Goal: Information Seeking & Learning: Understand process/instructions

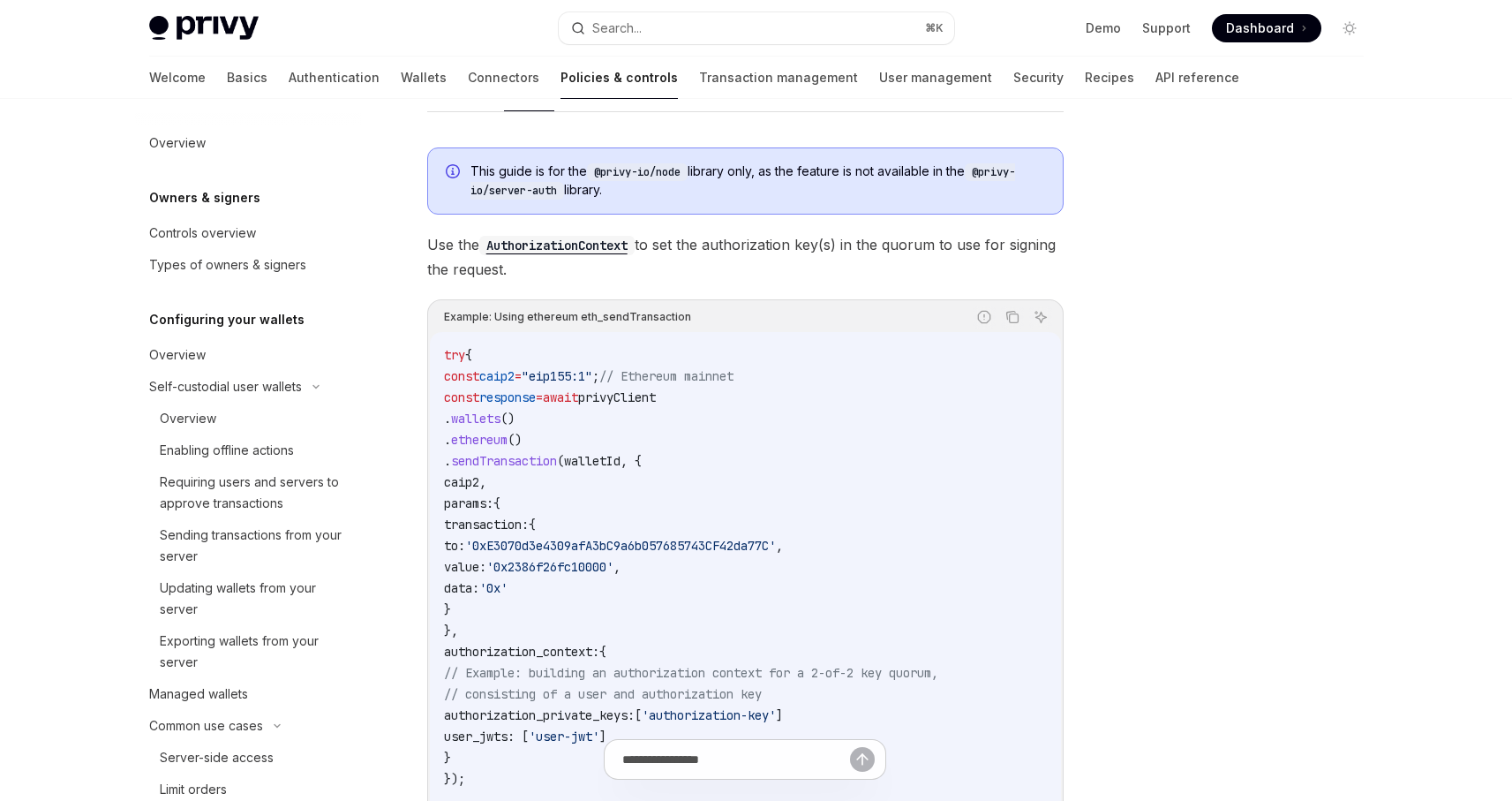
scroll to position [855, 0]
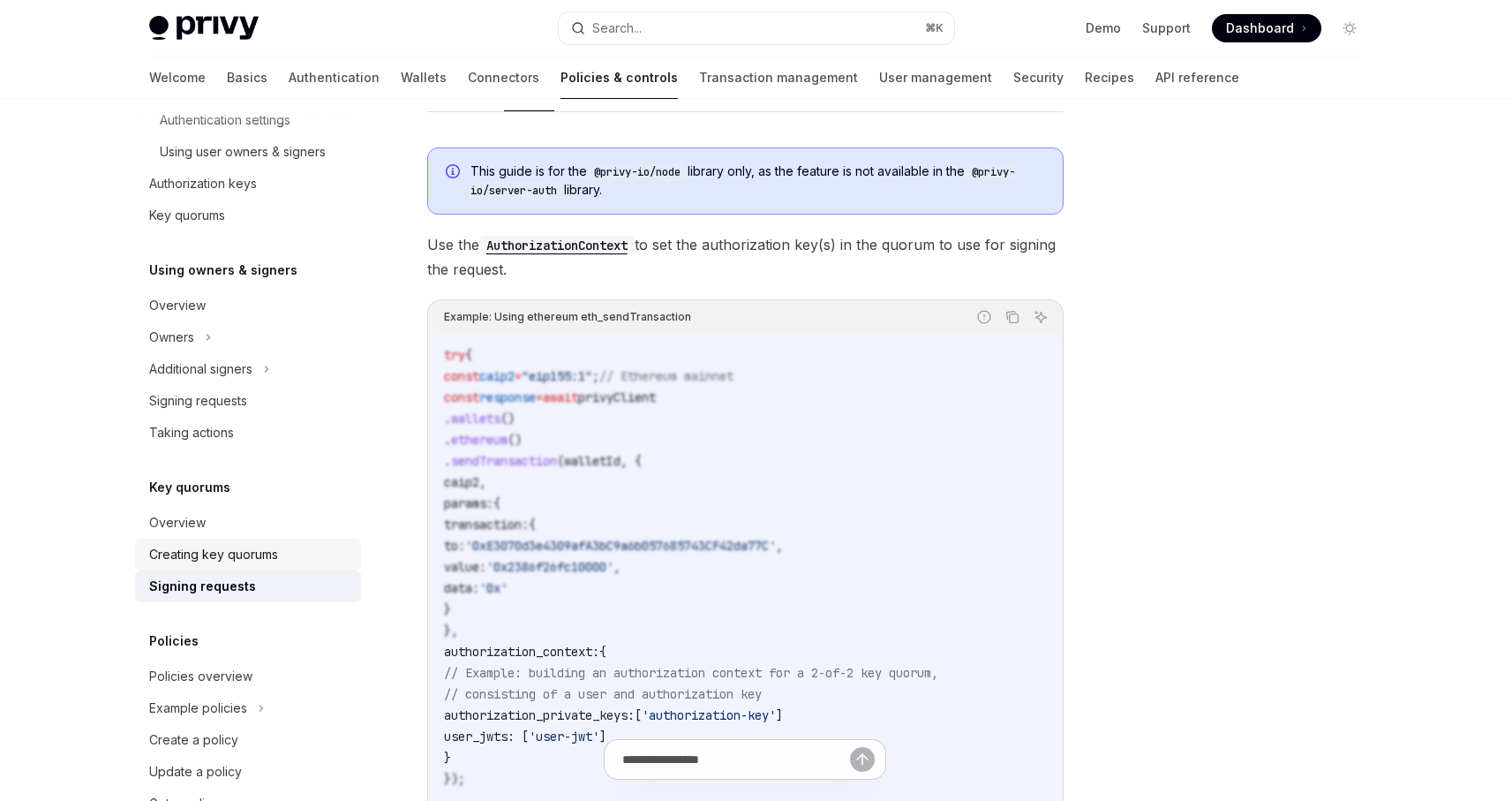
click at [284, 552] on div "Creating key quorums" at bounding box center [249, 555] width 201 height 22
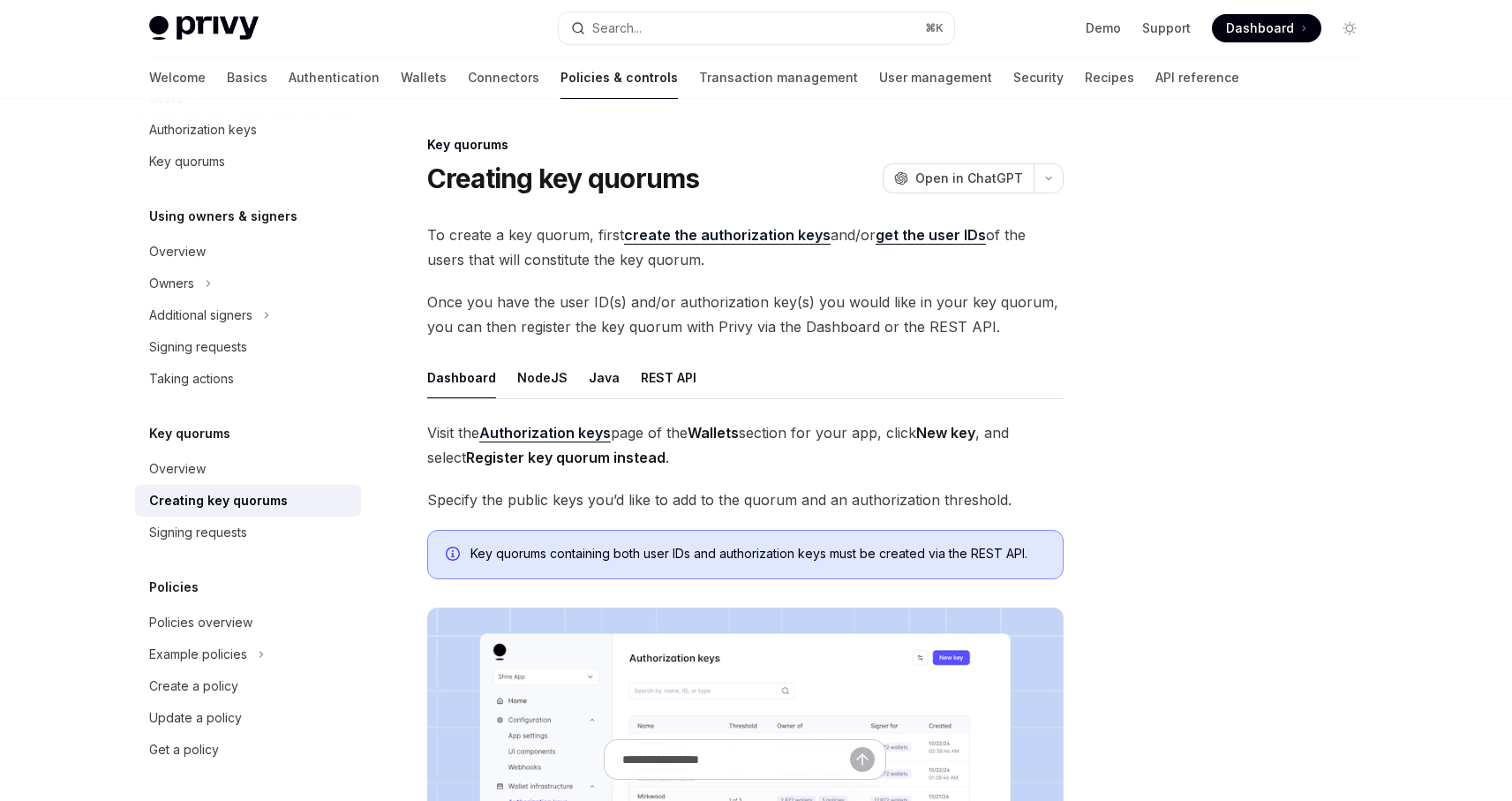
click at [564, 379] on ul "Dashboard NodeJS Java REST API" at bounding box center [746, 377] width 636 height 42
click at [522, 380] on button "NodeJS" at bounding box center [542, 377] width 50 height 41
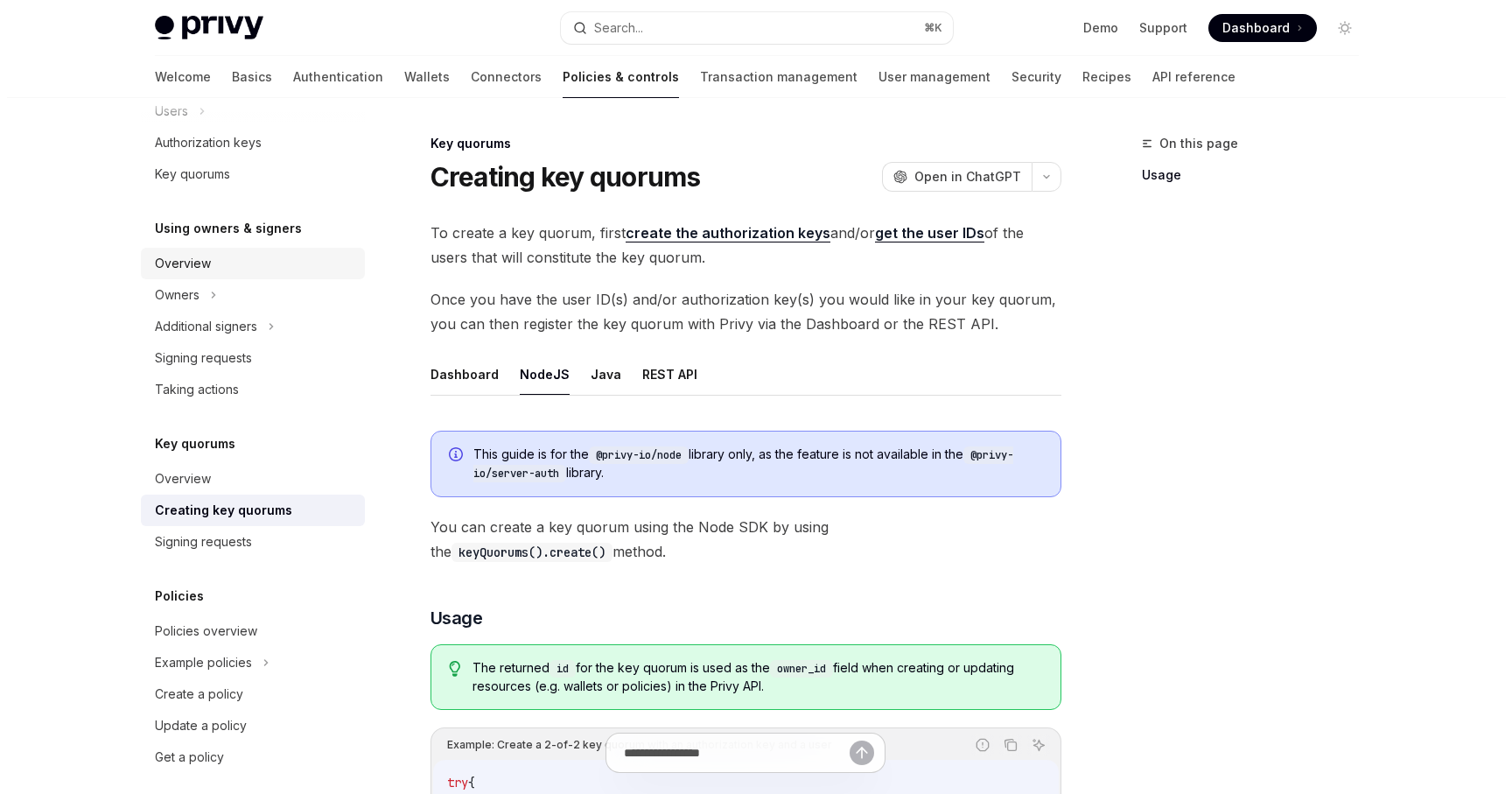
scroll to position [421, 0]
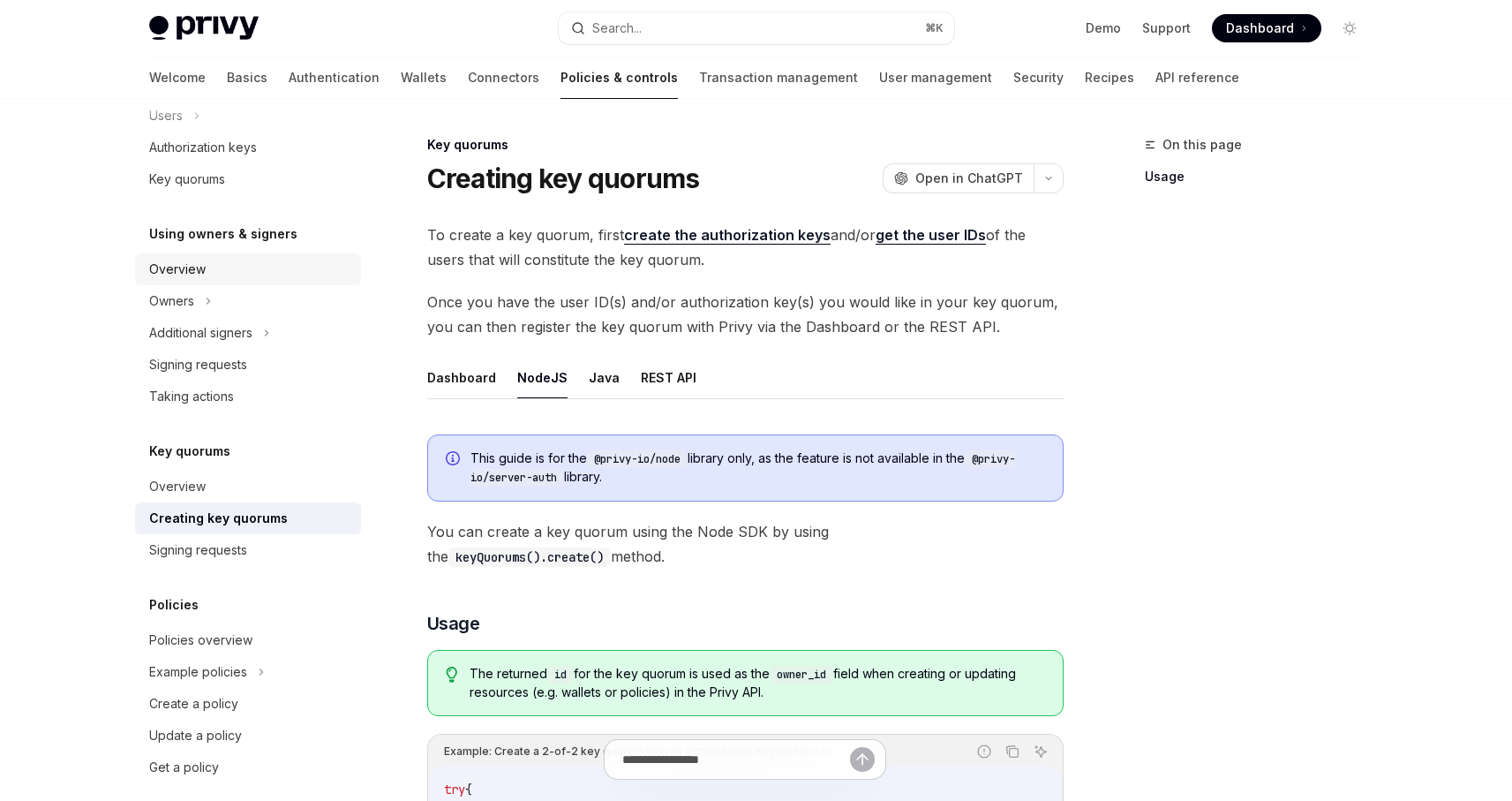
click at [221, 266] on div "Overview" at bounding box center [249, 270] width 201 height 22
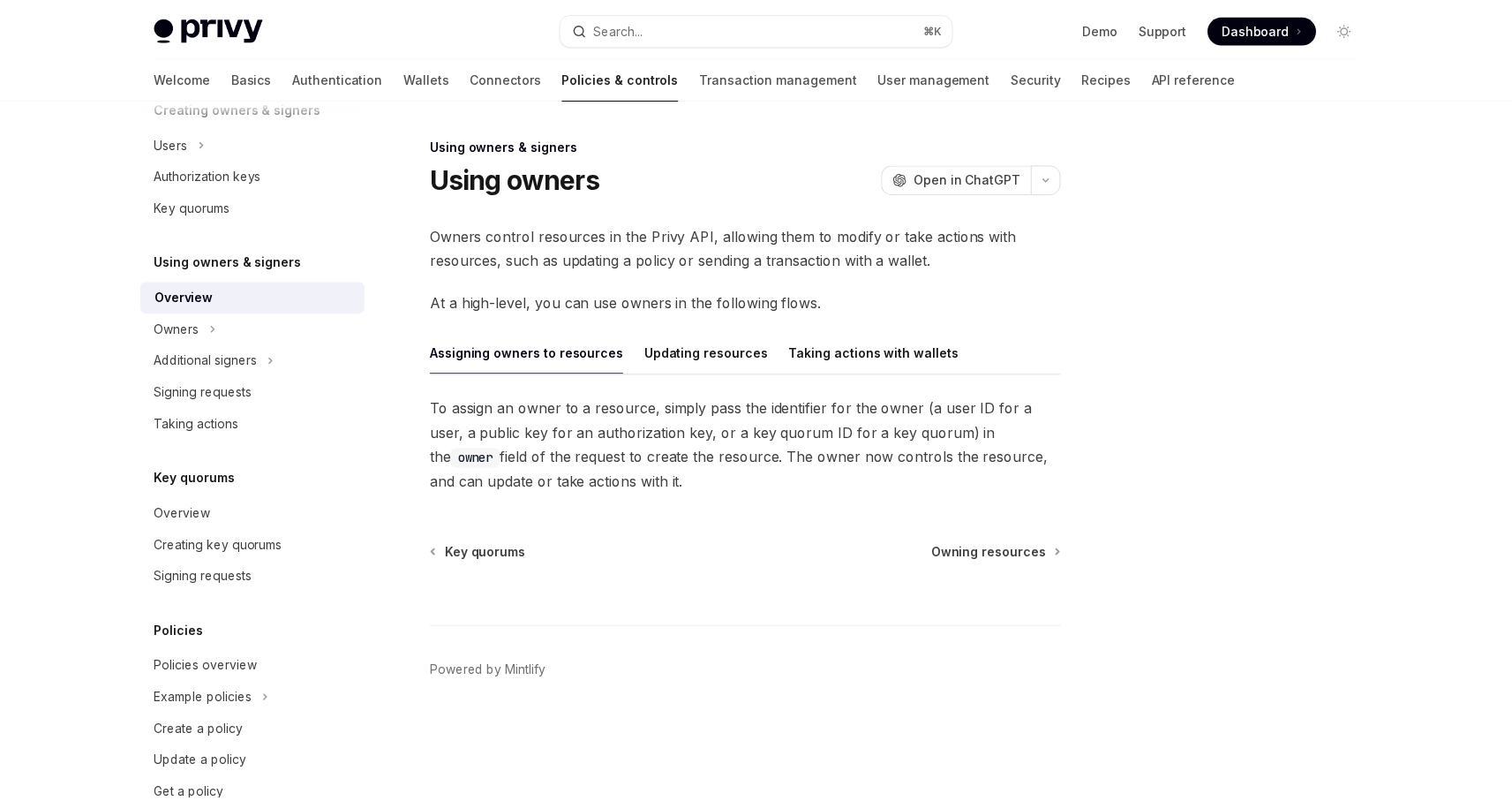
scroll to position [394, 0]
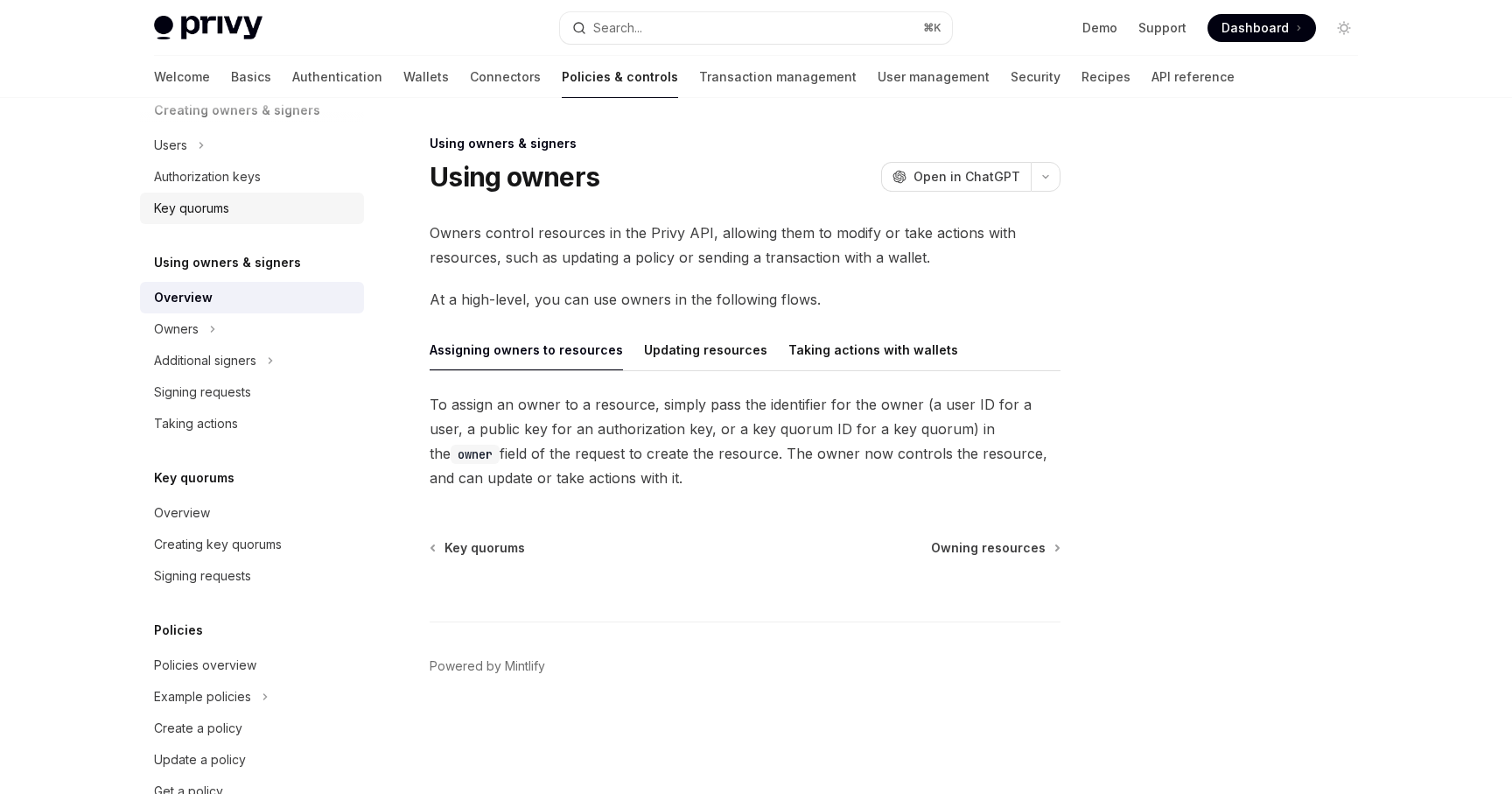
click at [185, 211] on div "Key quorums" at bounding box center [191, 209] width 75 height 21
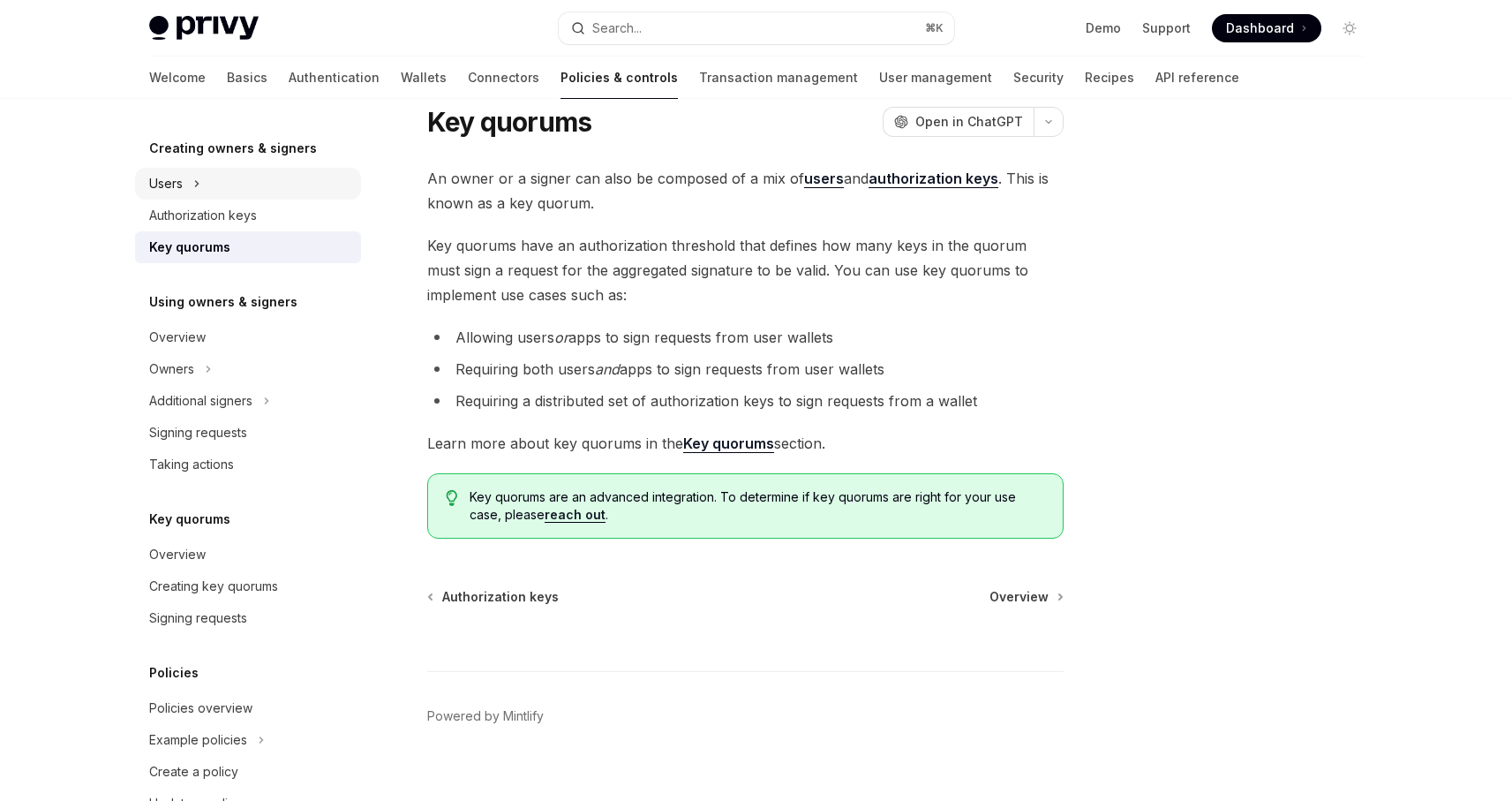
scroll to position [297, 0]
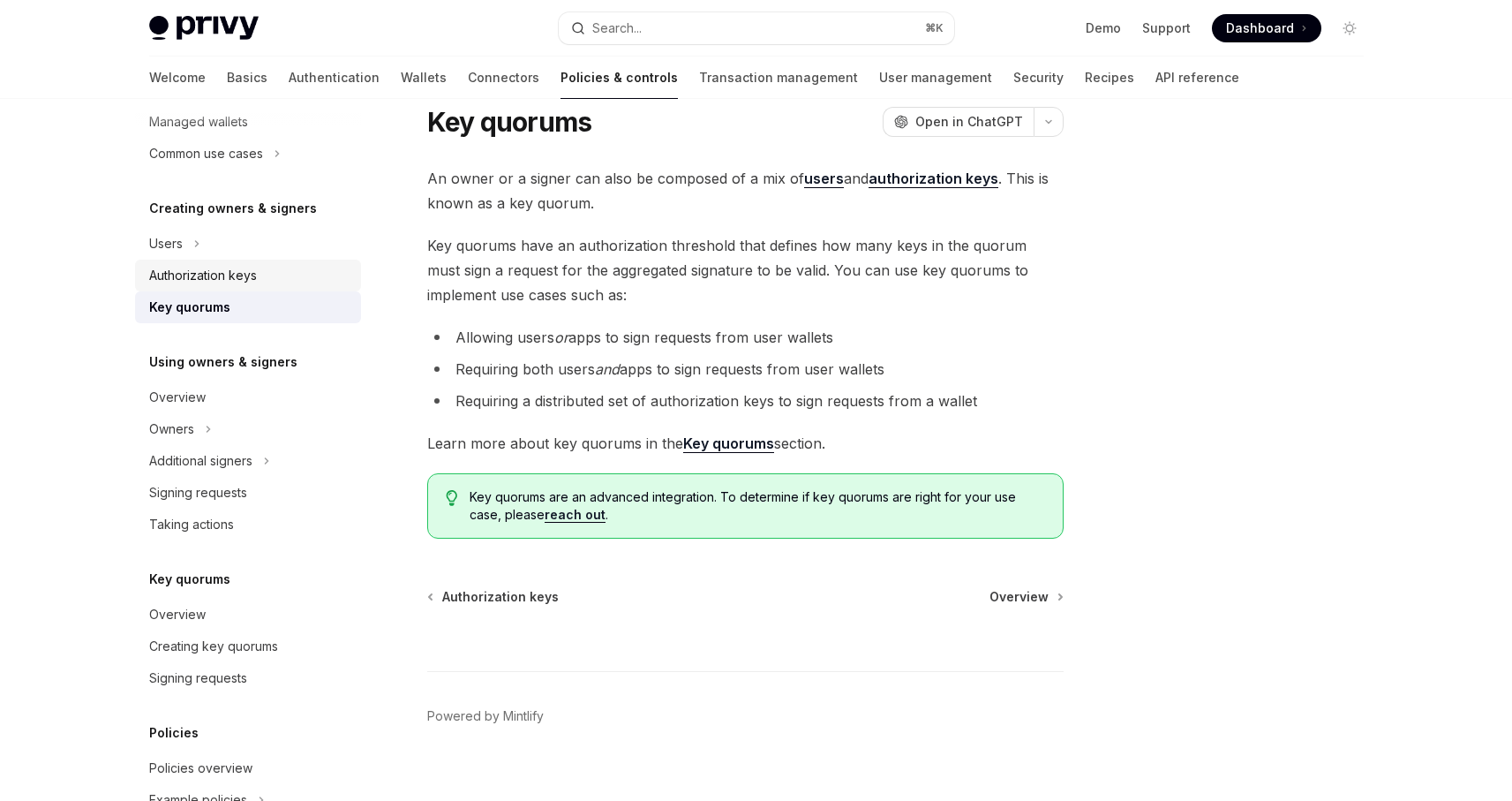
click at [217, 270] on div "Authorization keys" at bounding box center [202, 276] width 107 height 22
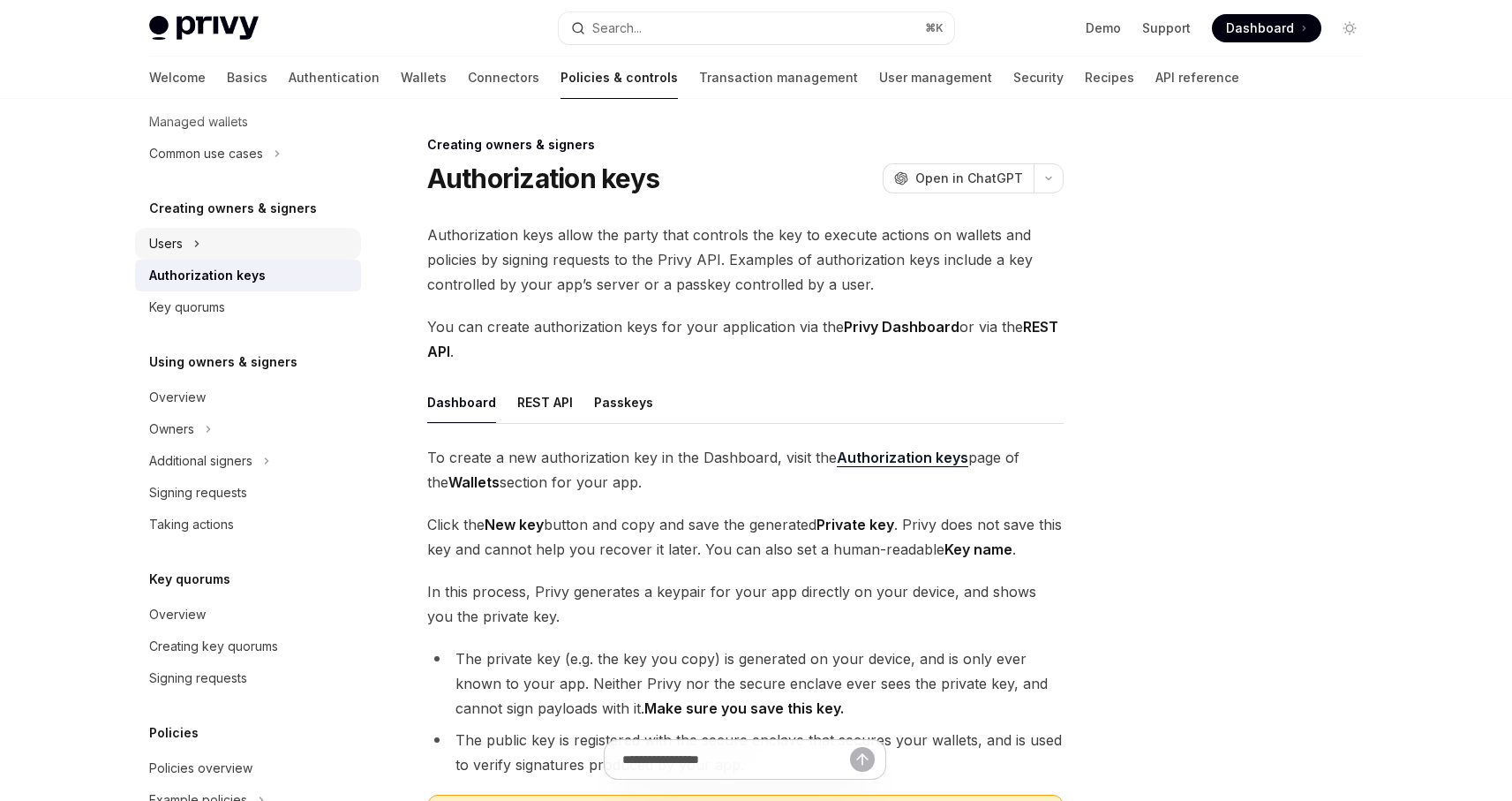
click at [211, 249] on div "Users" at bounding box center [247, 243] width 226 height 32
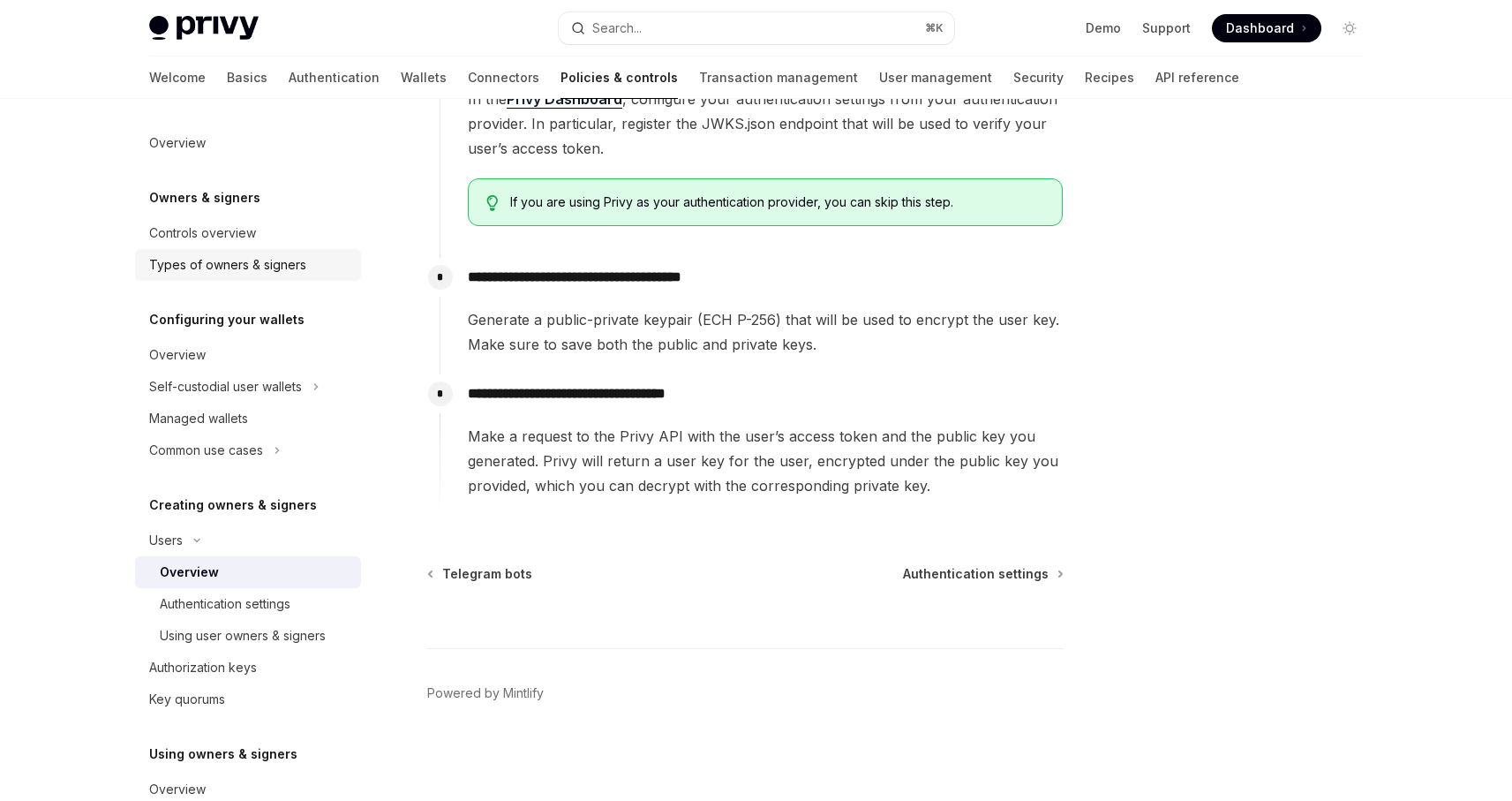
scroll to position [263, 0]
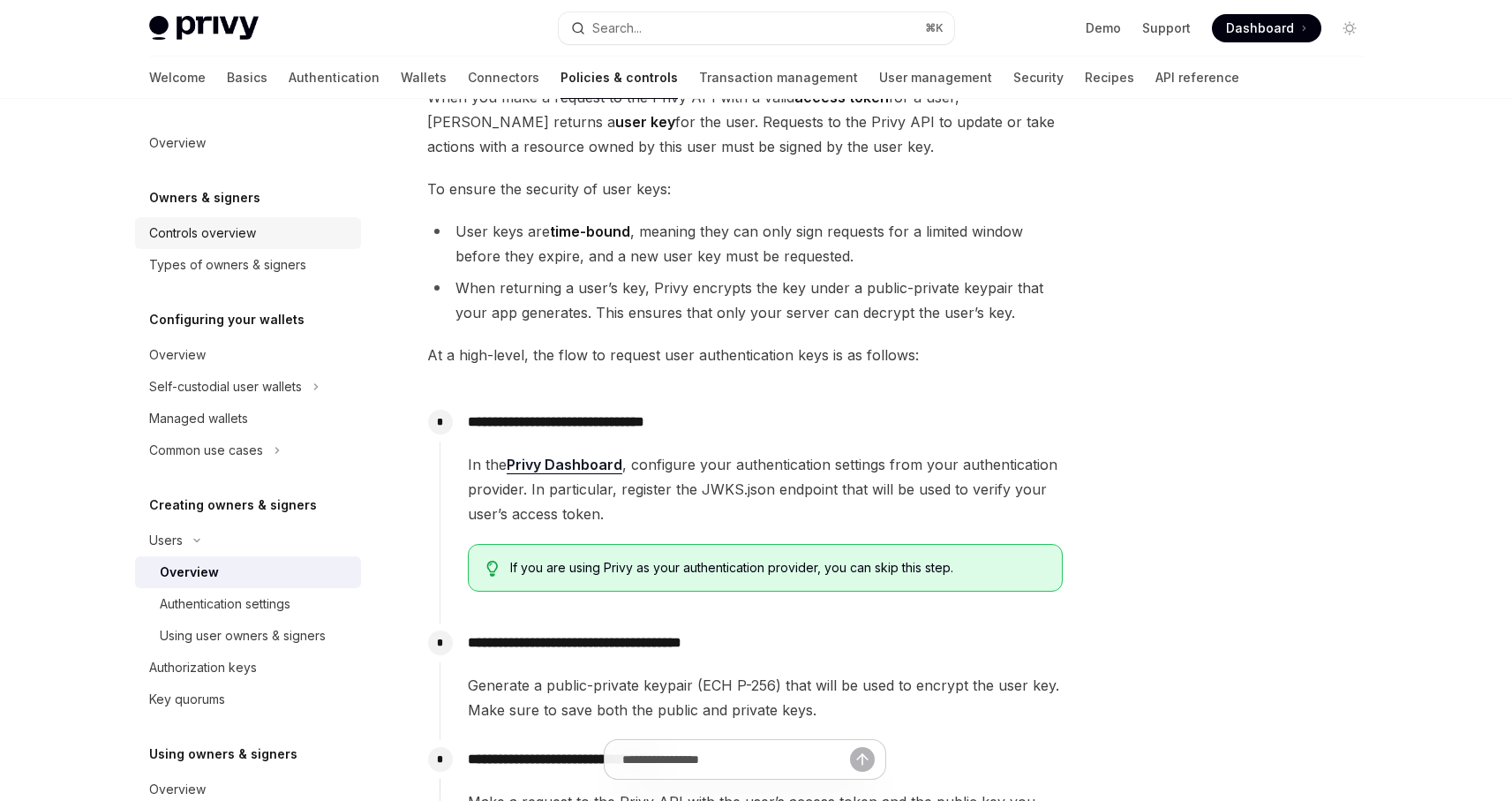
click at [249, 238] on div "Controls overview" at bounding box center [202, 234] width 106 height 22
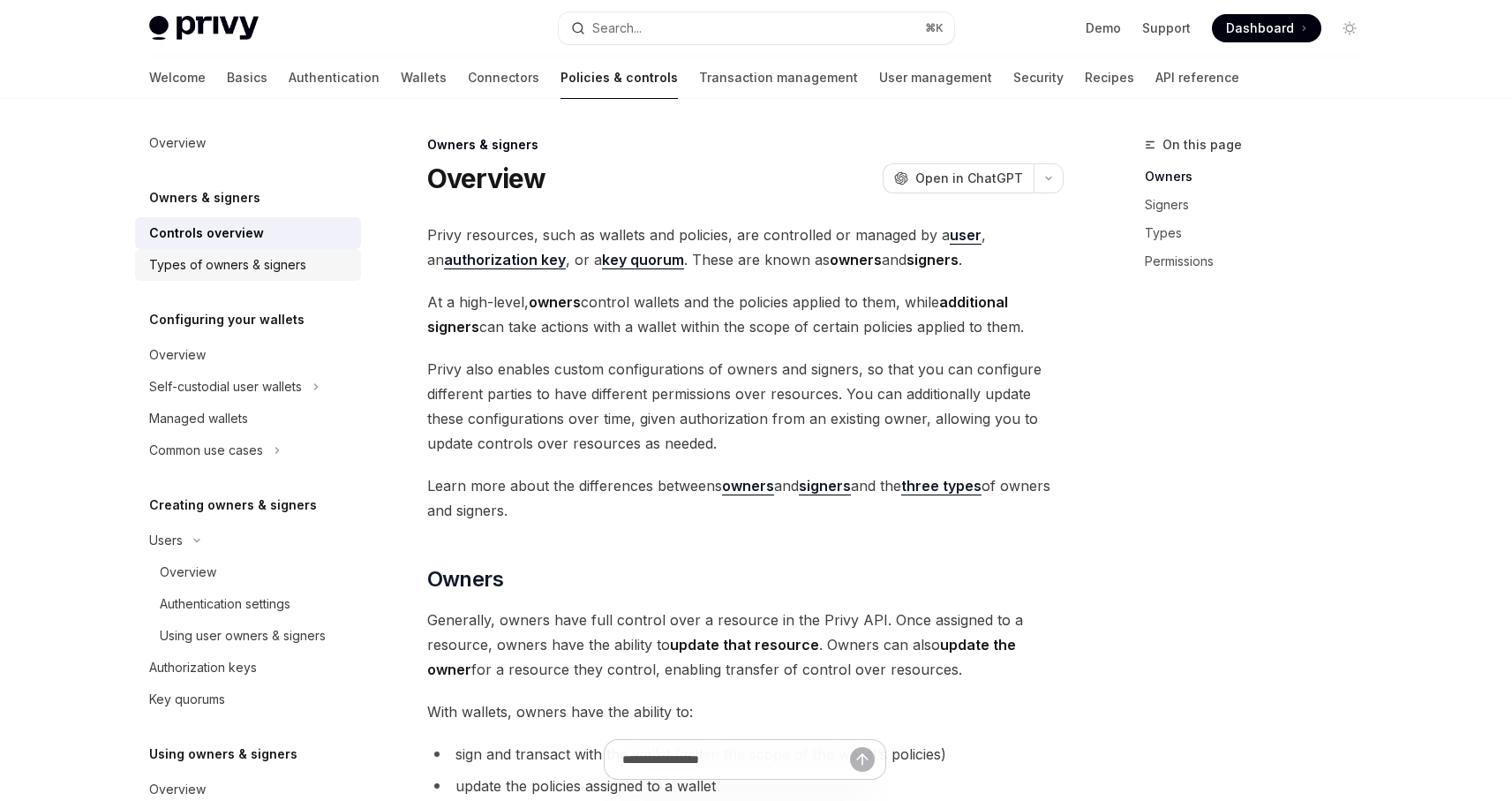
click at [220, 274] on div "Types of owners & signers" at bounding box center [228, 265] width 158 height 22
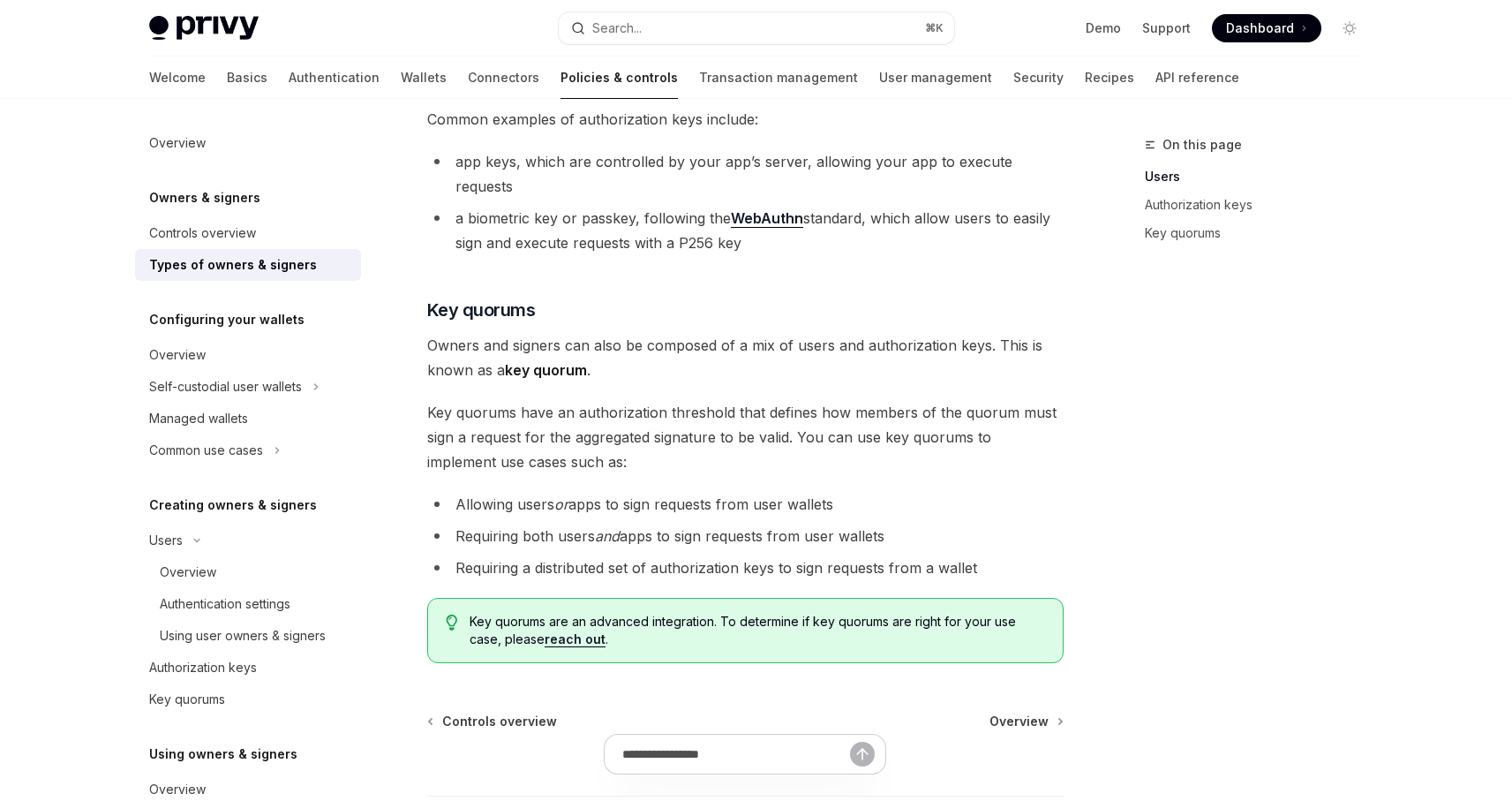
scroll to position [668, 0]
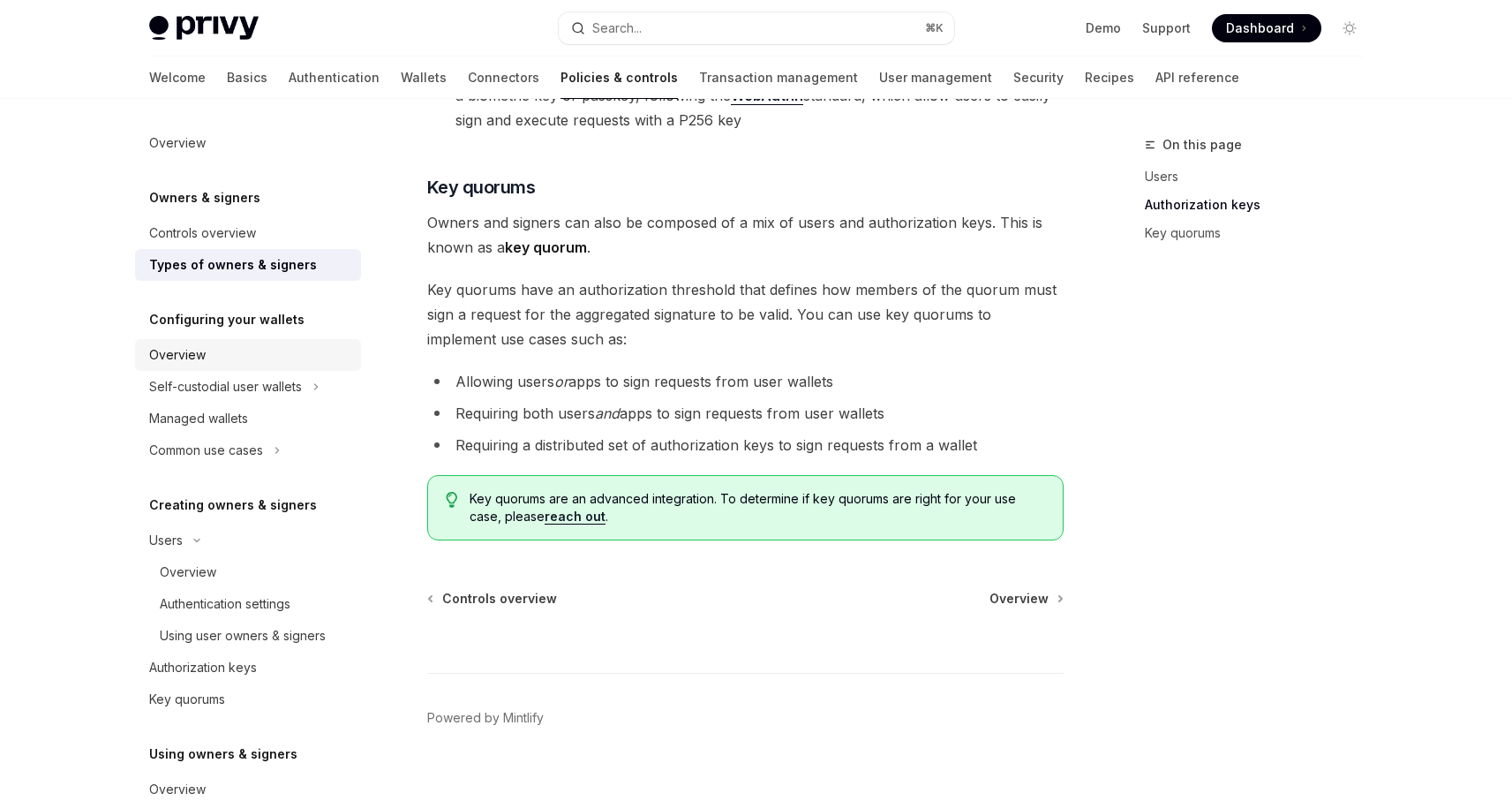
click at [260, 355] on div "Overview" at bounding box center [249, 356] width 201 height 22
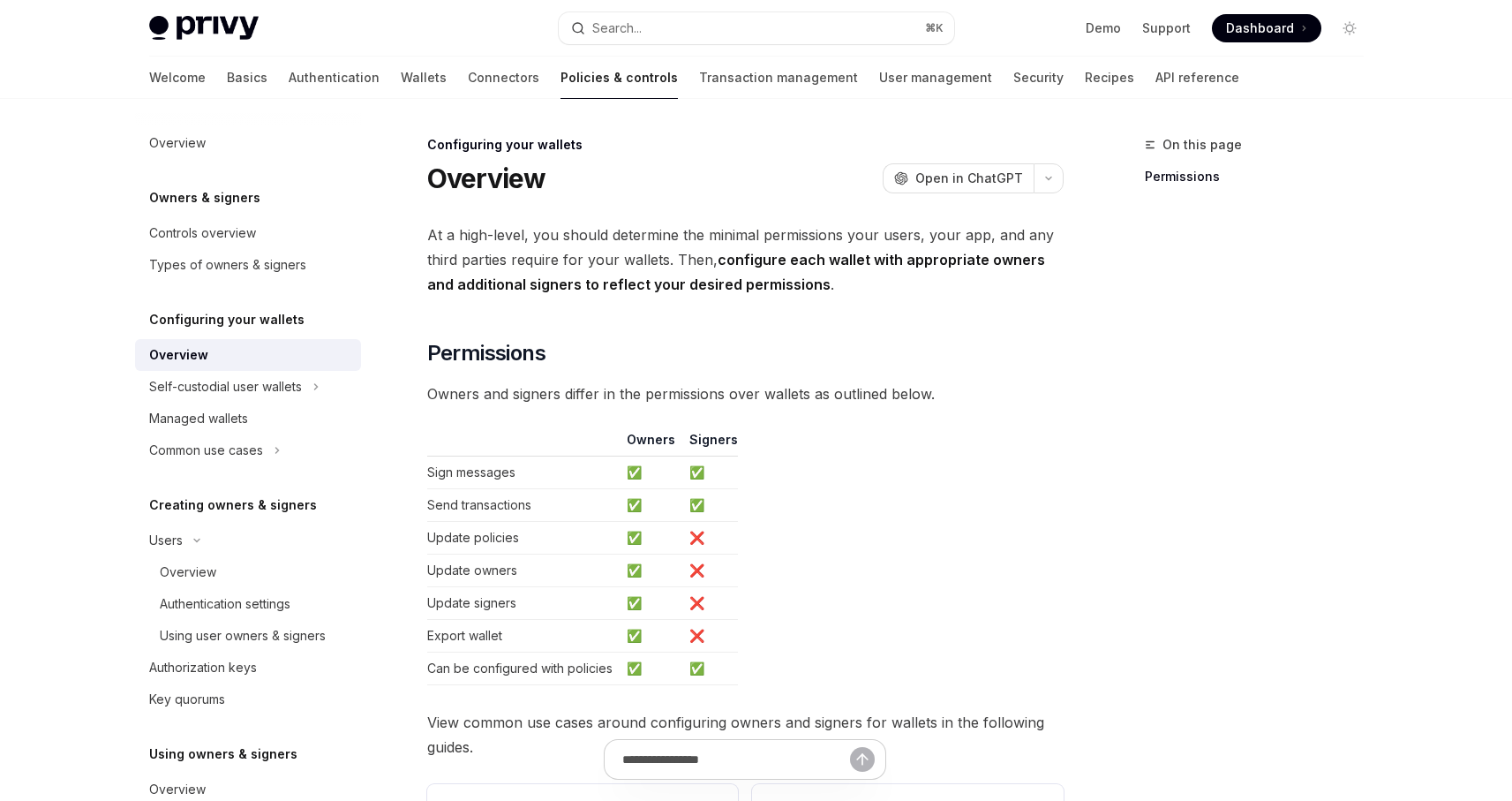
scroll to position [379, 0]
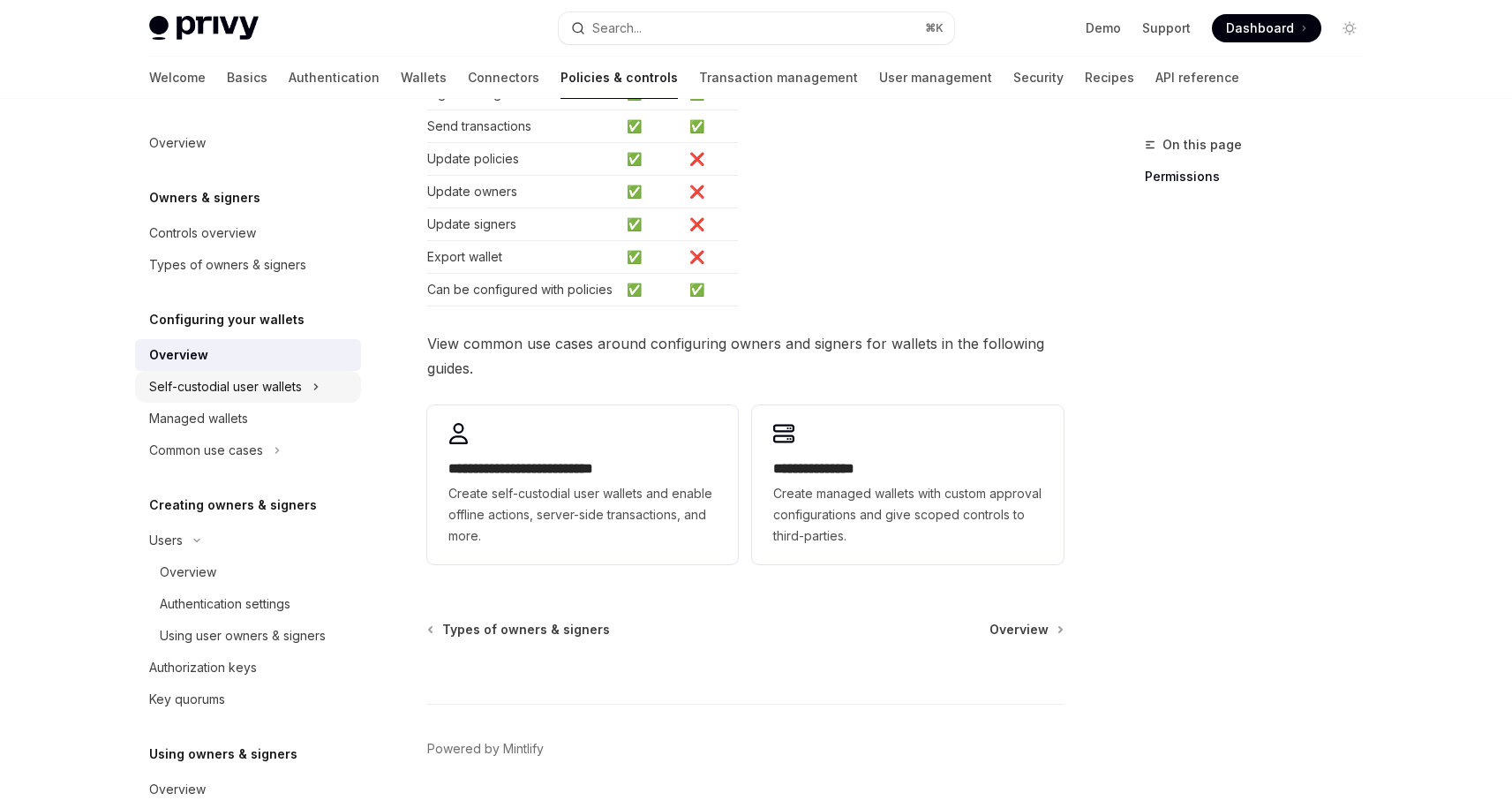
click at [259, 395] on div "Self-custodial user wallets" at bounding box center [225, 387] width 153 height 22
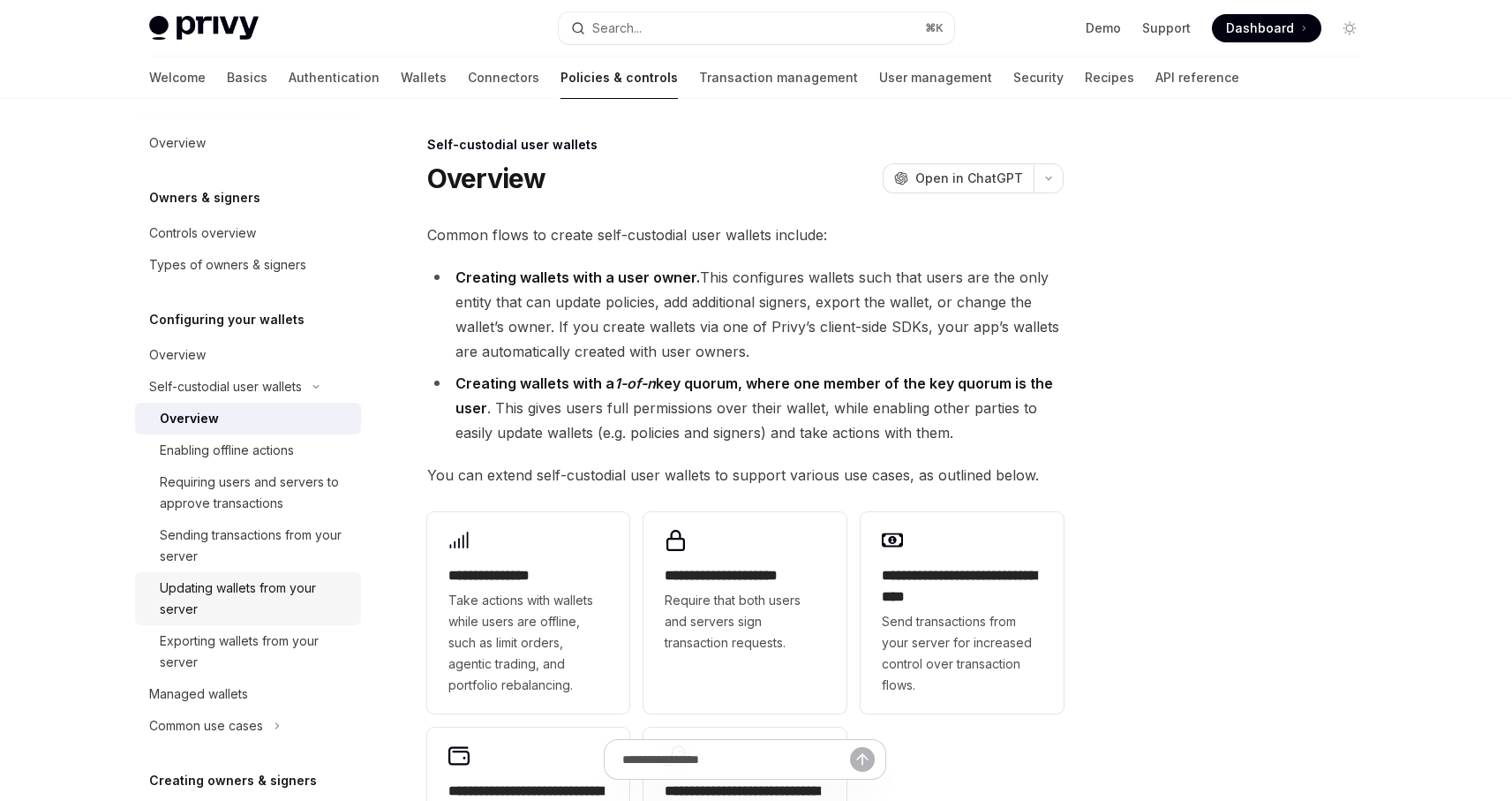
click at [272, 592] on div "Updating wallets from your server" at bounding box center [255, 598] width 191 height 42
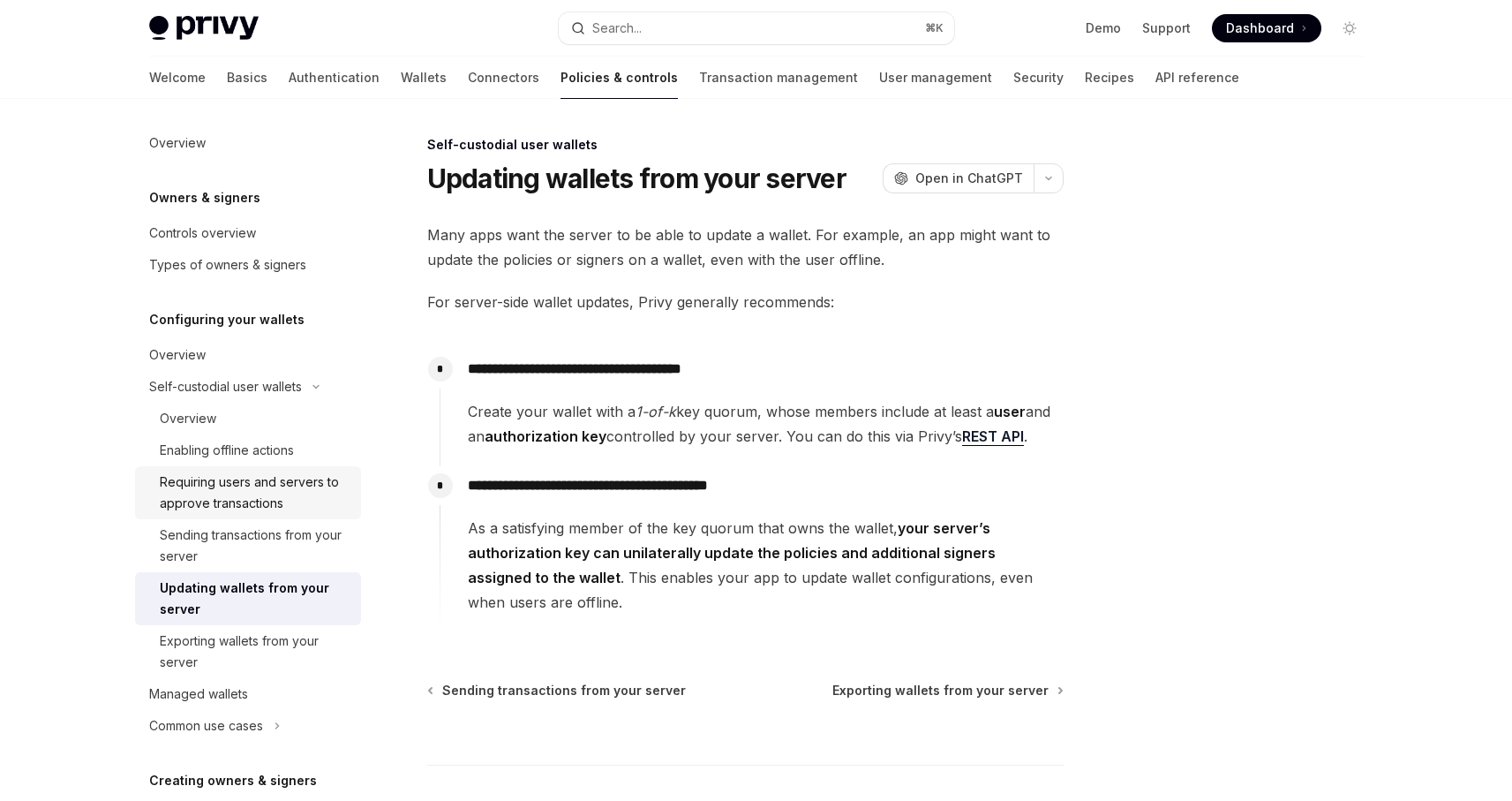
click at [259, 505] on div "Requiring users and servers to approve transactions" at bounding box center [255, 493] width 191 height 42
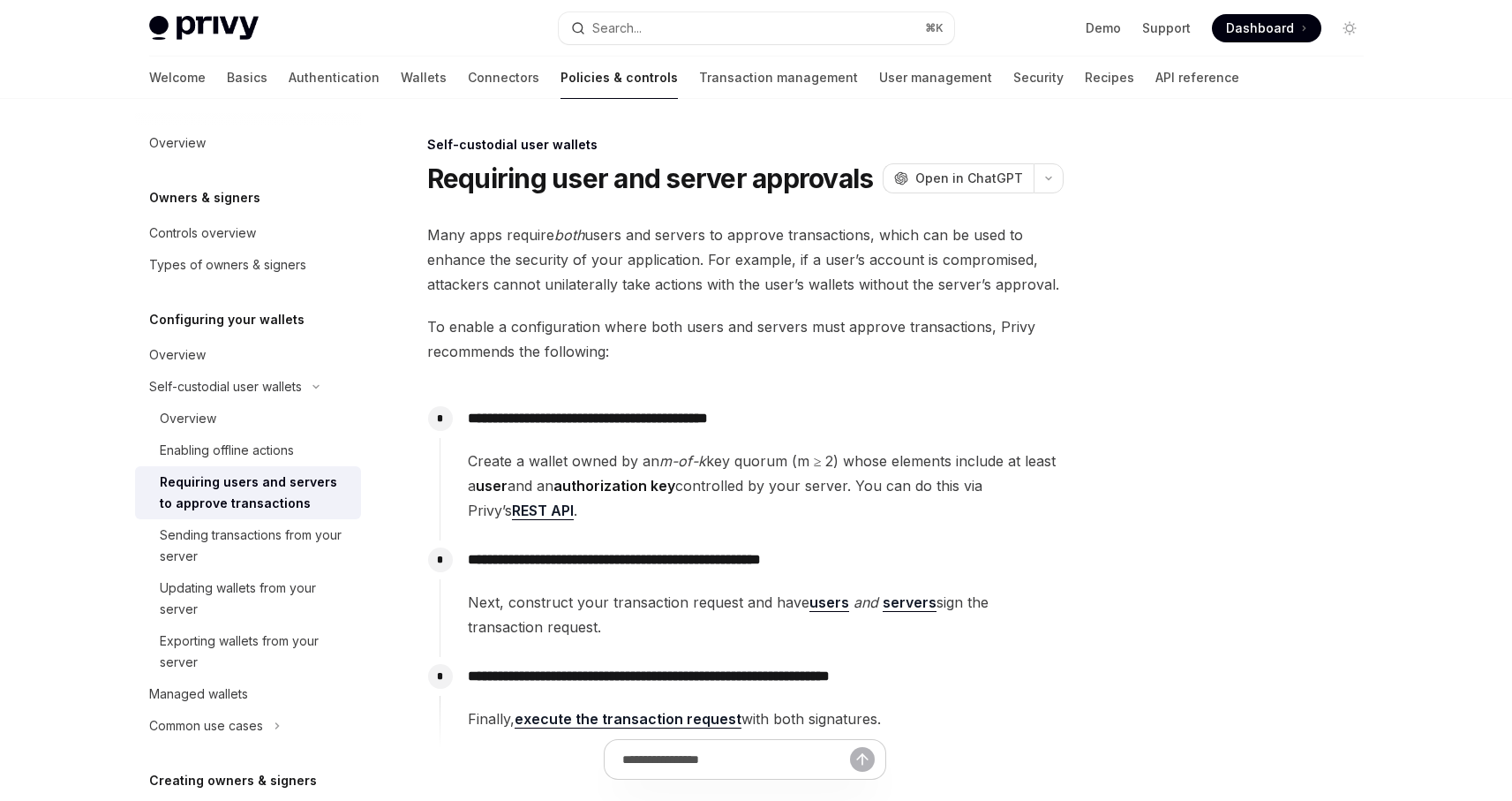
click at [939, 459] on span "Create a wallet owned by an m-of-k key quorum (m ≥ 2) whose elements include at…" at bounding box center [765, 485] width 595 height 74
click at [882, 493] on span "Create a wallet owned by an m-of-k key quorum (m ≥ 2) whose elements include at…" at bounding box center [765, 485] width 595 height 74
click at [790, 559] on p "**********" at bounding box center [765, 560] width 595 height 25
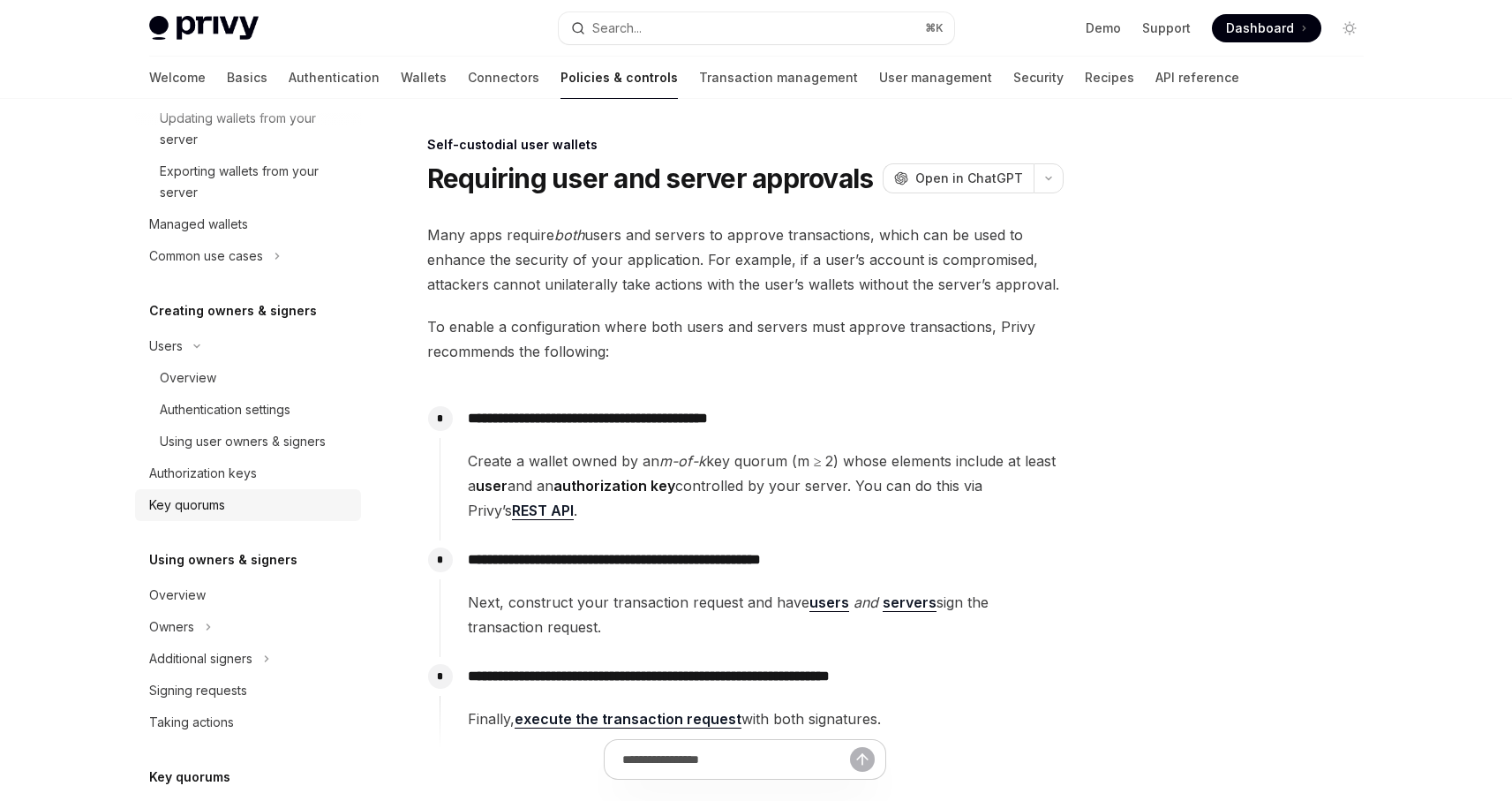
scroll to position [650, 0]
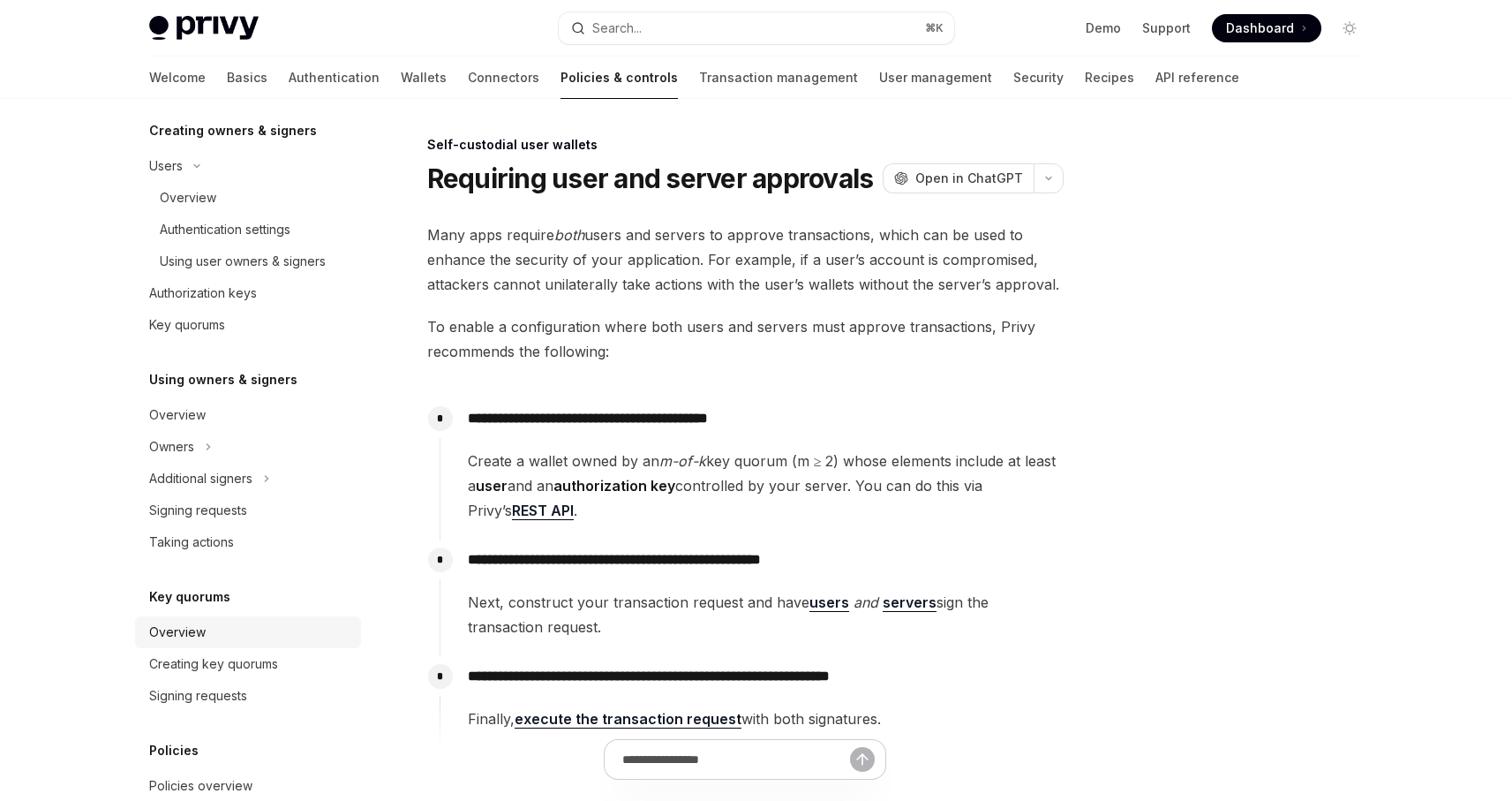
click at [213, 629] on div "Overview" at bounding box center [249, 633] width 201 height 22
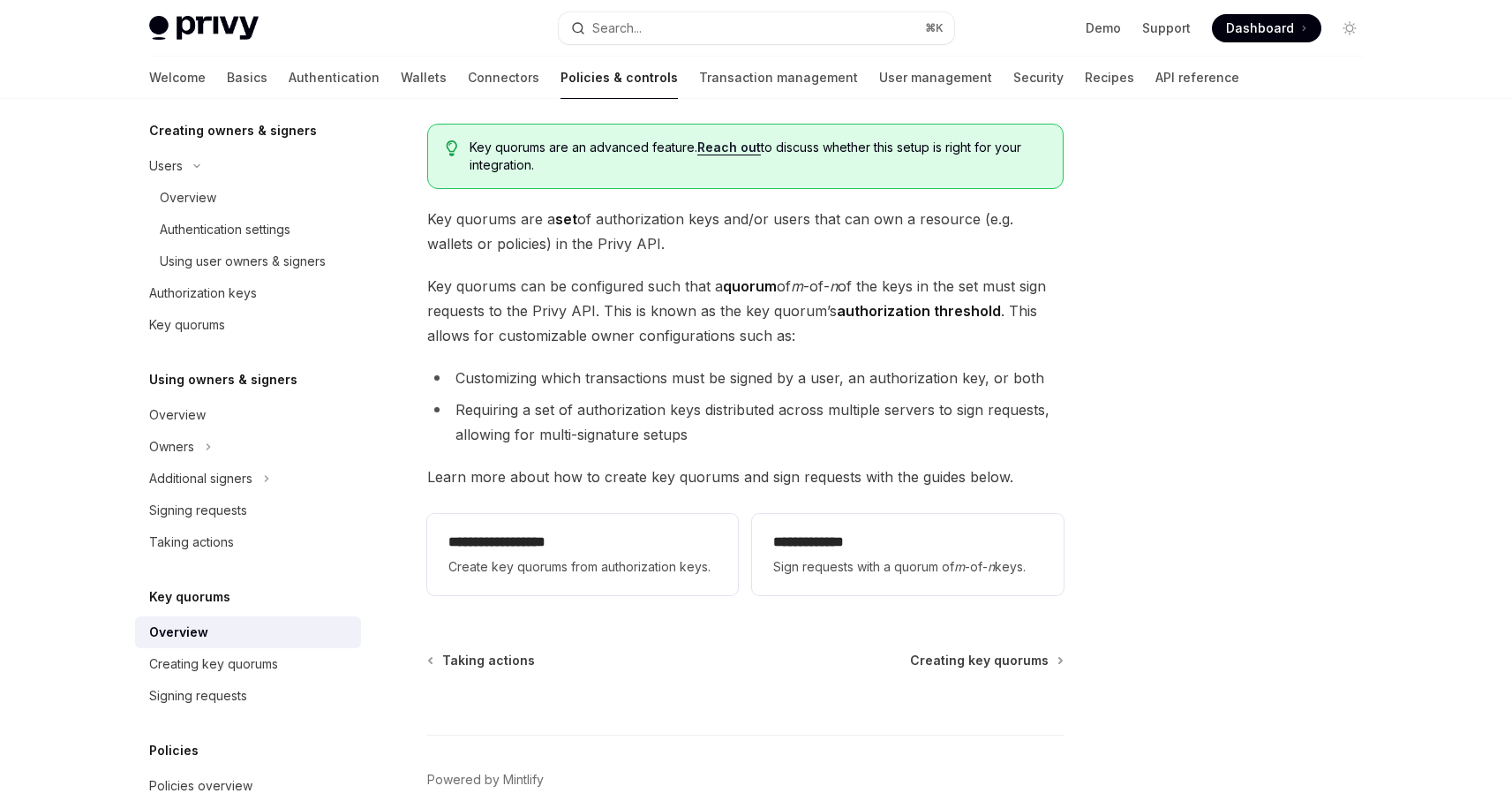
scroll to position [100, 0]
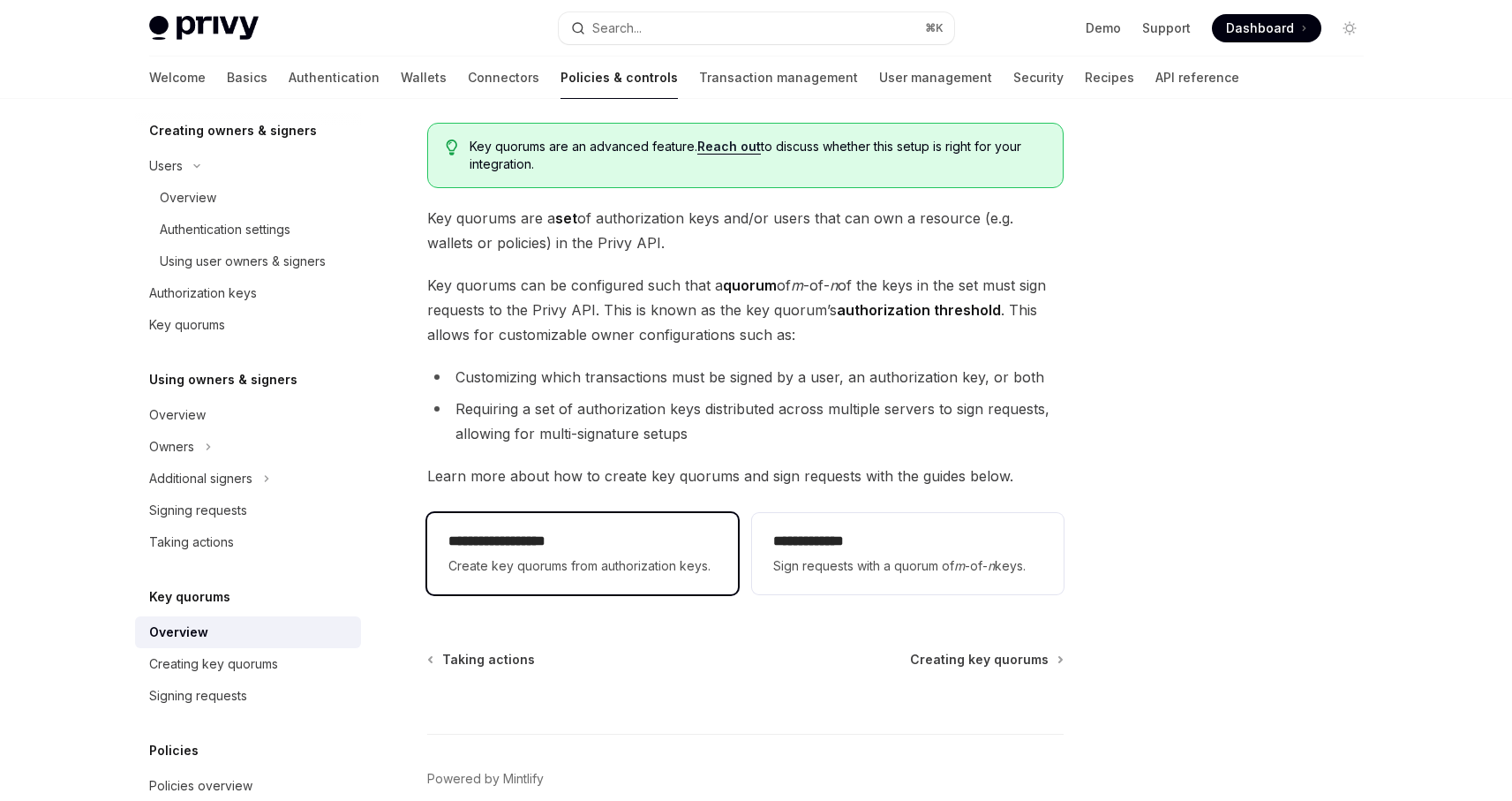
click at [681, 561] on span "Create key quorums from authorization keys." at bounding box center [582, 567] width 268 height 22
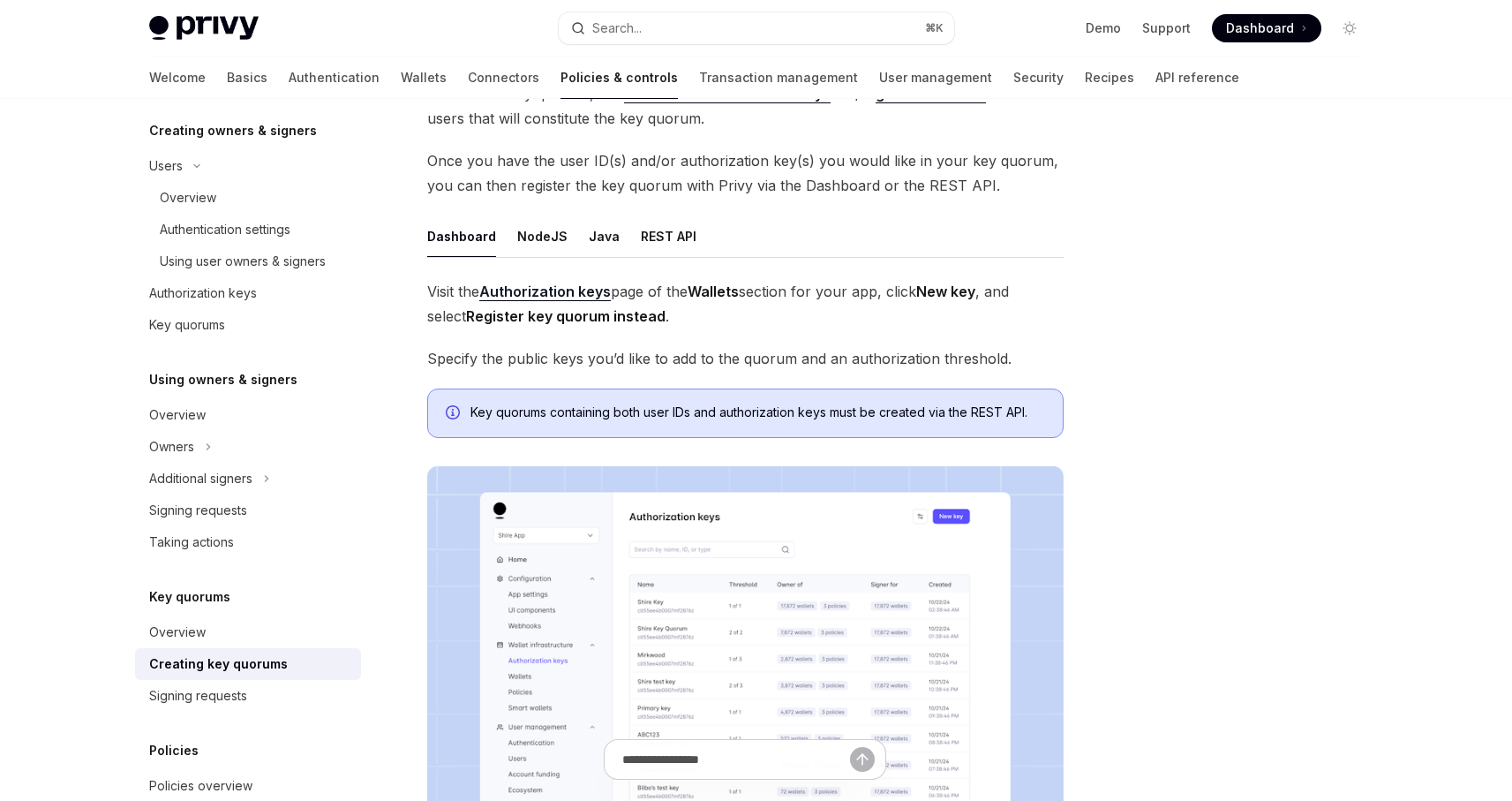
scroll to position [140, 0]
click at [647, 242] on button "REST API" at bounding box center [669, 237] width 55 height 41
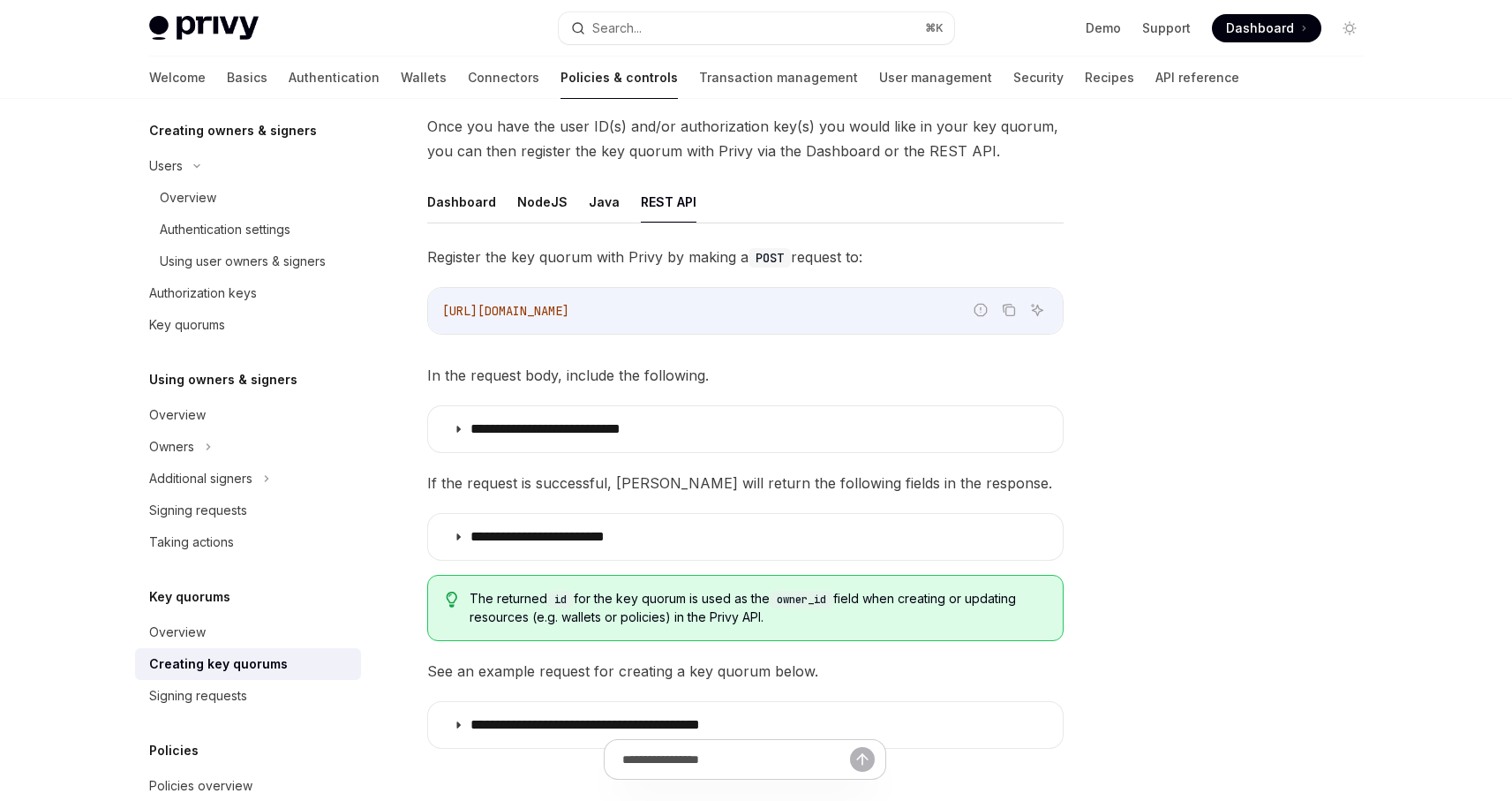
scroll to position [178, 0]
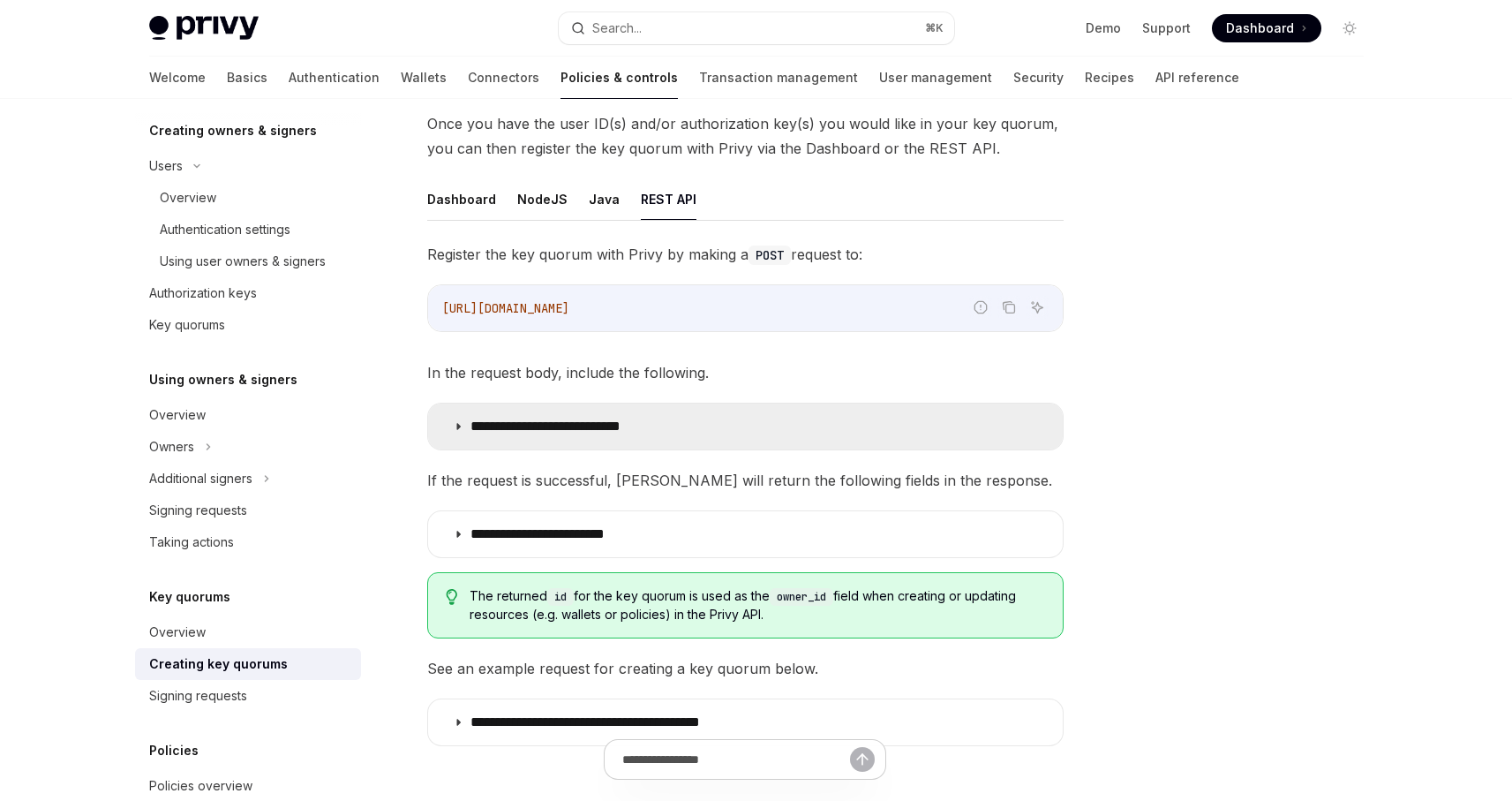
click at [476, 419] on p "**********" at bounding box center [576, 427] width 212 height 18
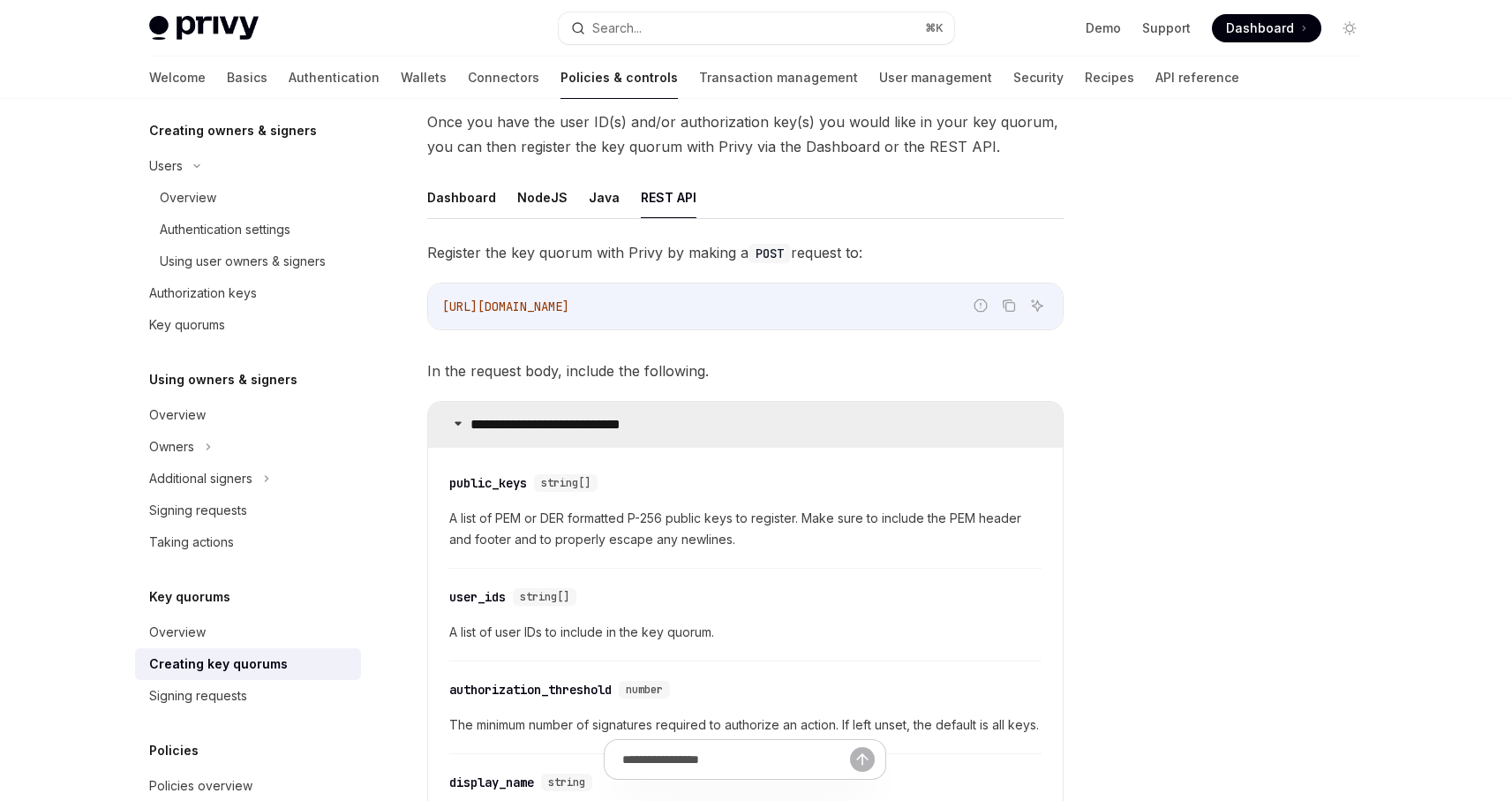
scroll to position [182, 0]
click at [592, 206] on button "Java" at bounding box center [604, 195] width 31 height 41
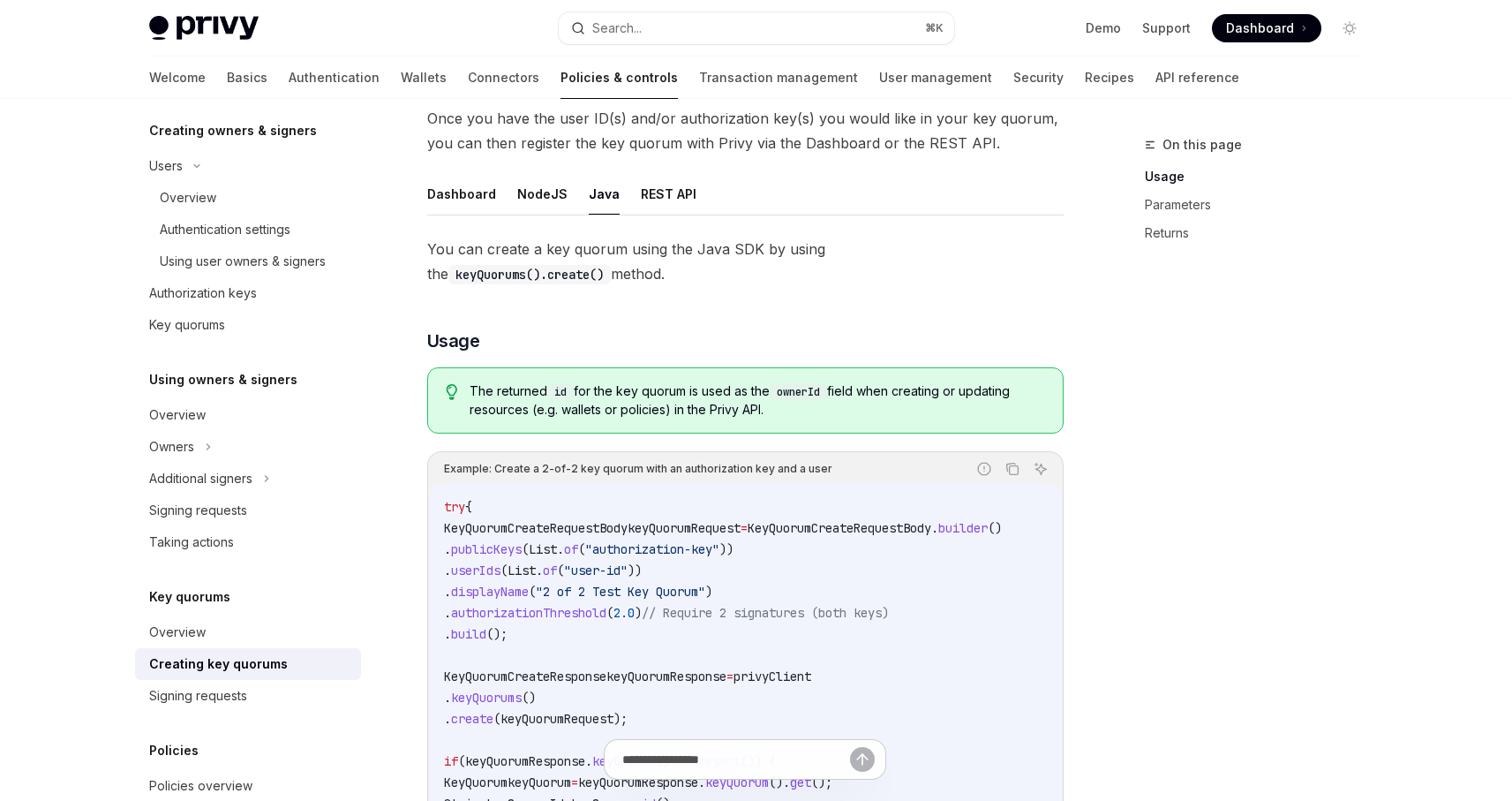
scroll to position [185, 0]
click at [452, 186] on button "Dashboard" at bounding box center [462, 192] width 69 height 41
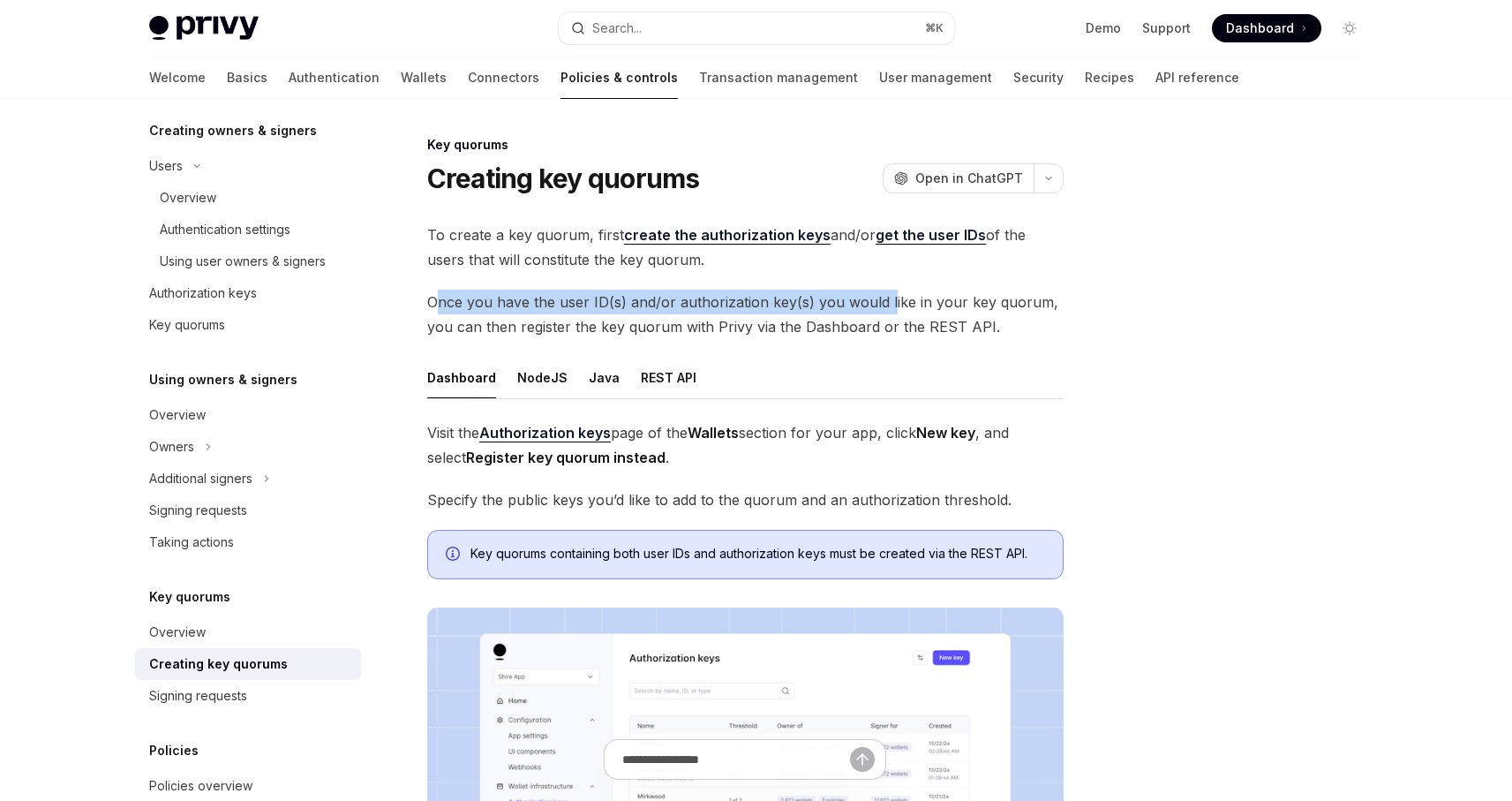
drag, startPoint x: 433, startPoint y: 299, endPoint x: 885, endPoint y: 294, distance: 452.0
click at [885, 294] on span "Once you have the user ID(s) and/or authorization key(s) you would like in your…" at bounding box center [746, 314] width 636 height 49
copy span "nce you have the user ID(s) and/or authorization key(s) you would l"
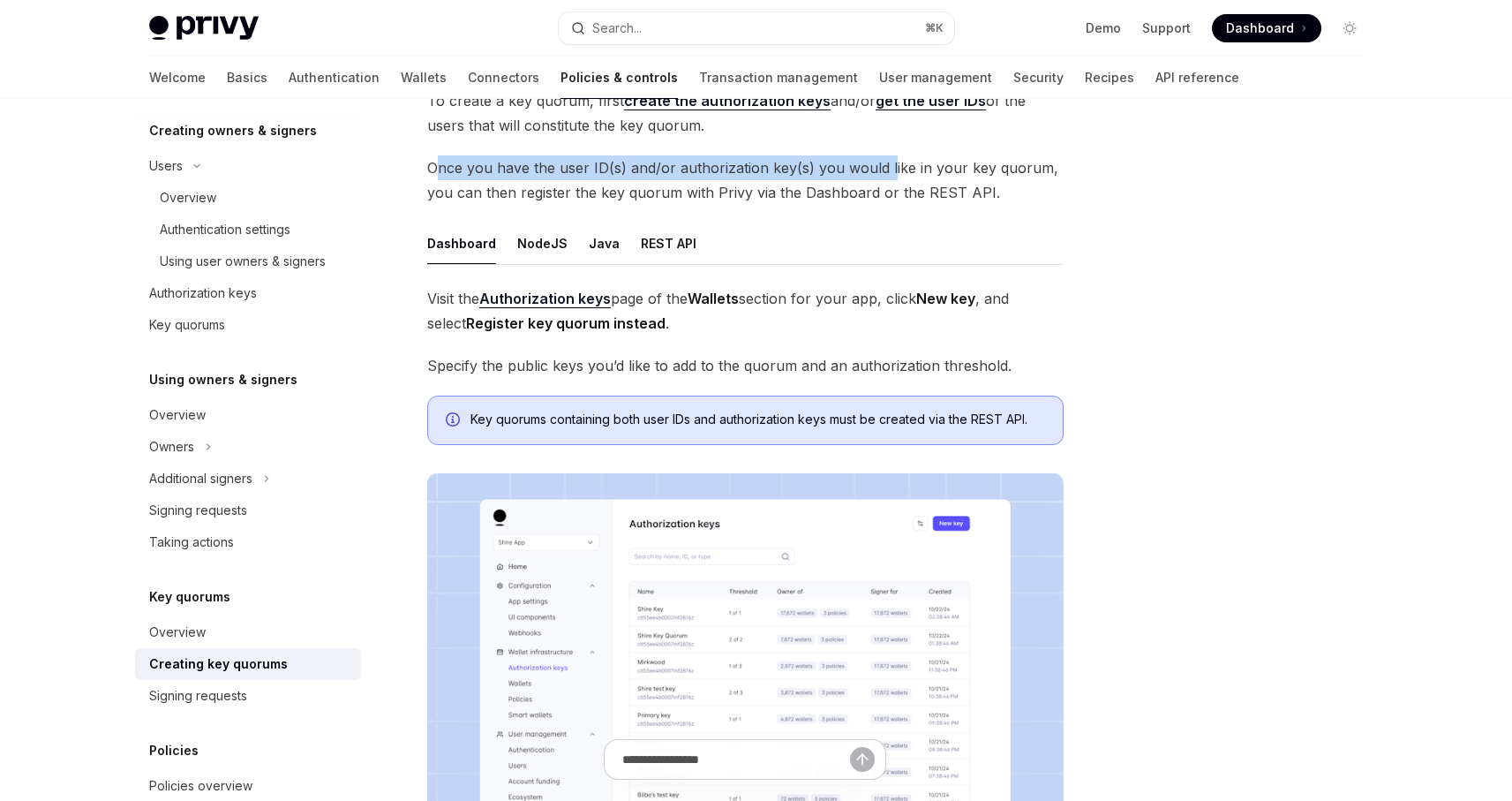
scroll to position [70, 0]
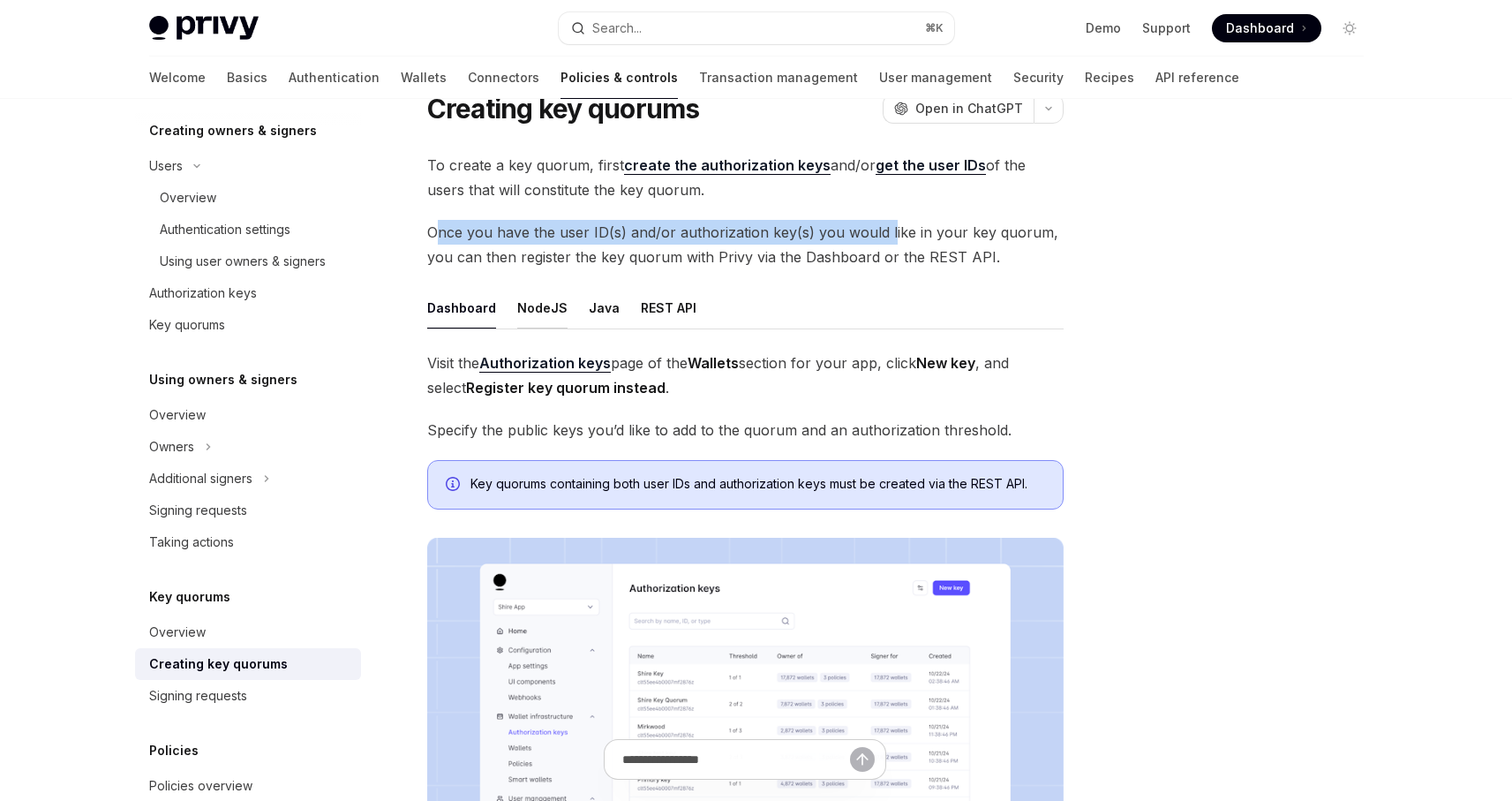
click at [541, 315] on button "NodeJS" at bounding box center [542, 307] width 50 height 41
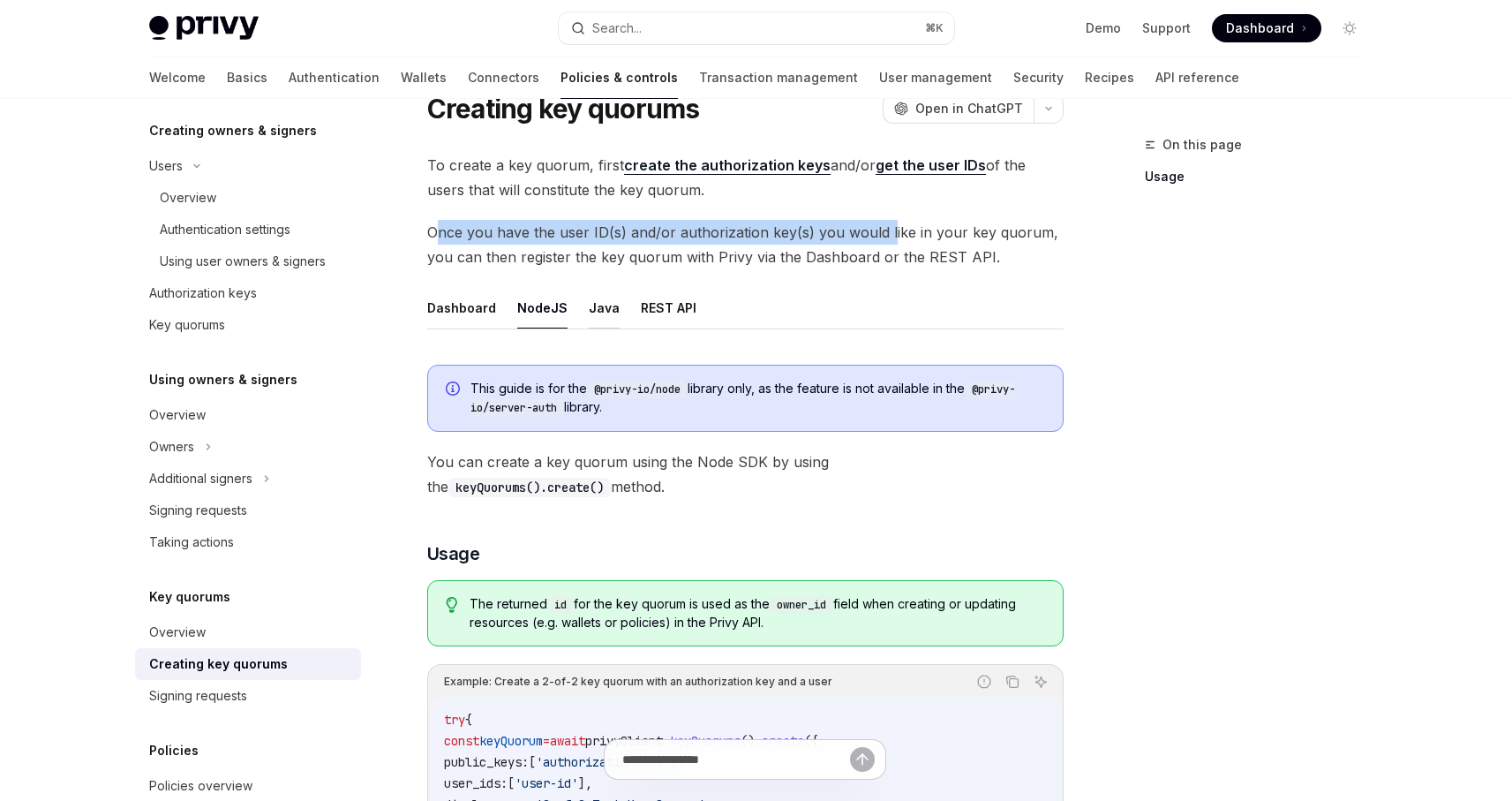
click at [595, 312] on button "Java" at bounding box center [604, 307] width 31 height 41
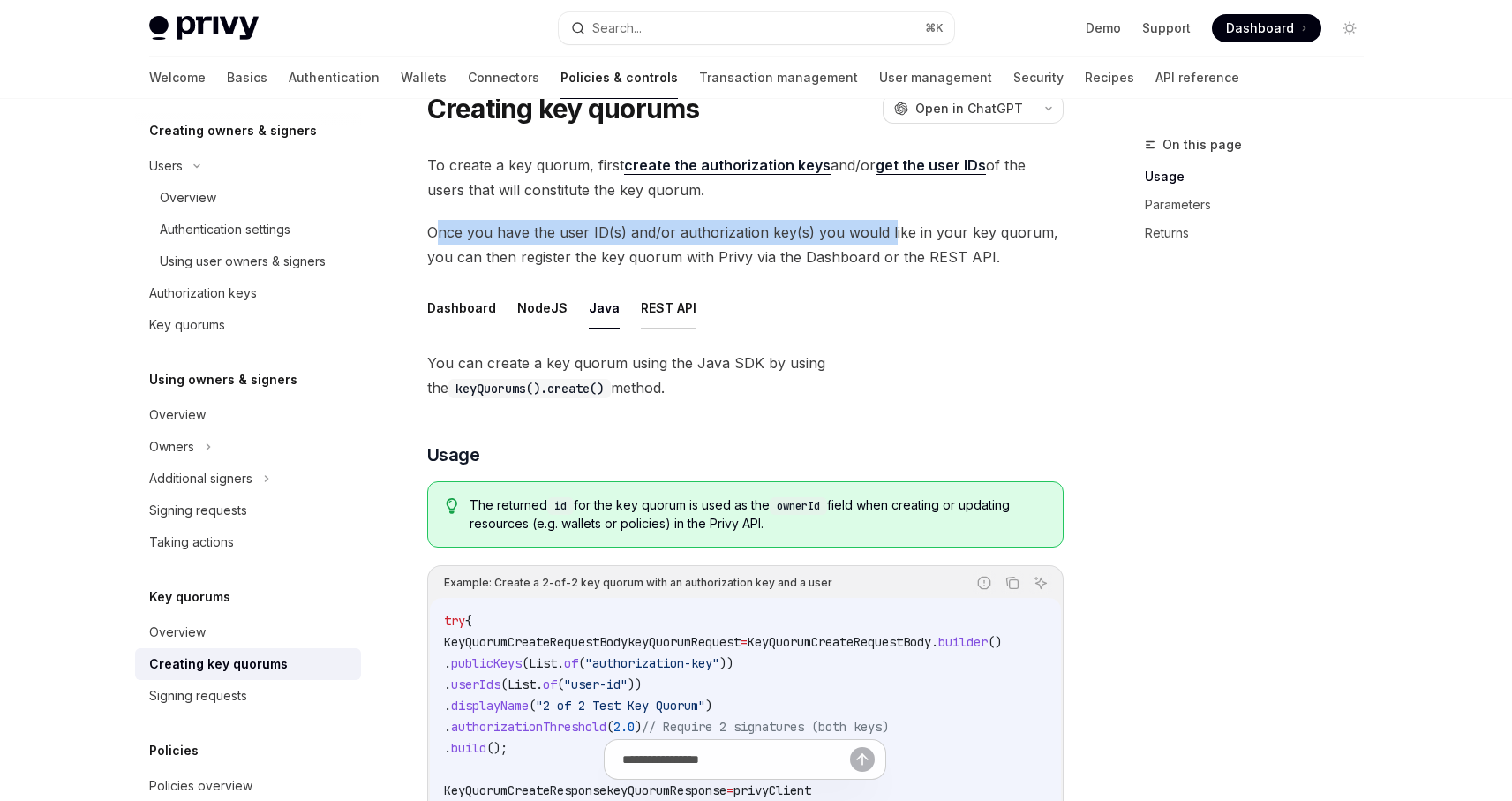
click at [661, 310] on button "REST API" at bounding box center [669, 307] width 55 height 41
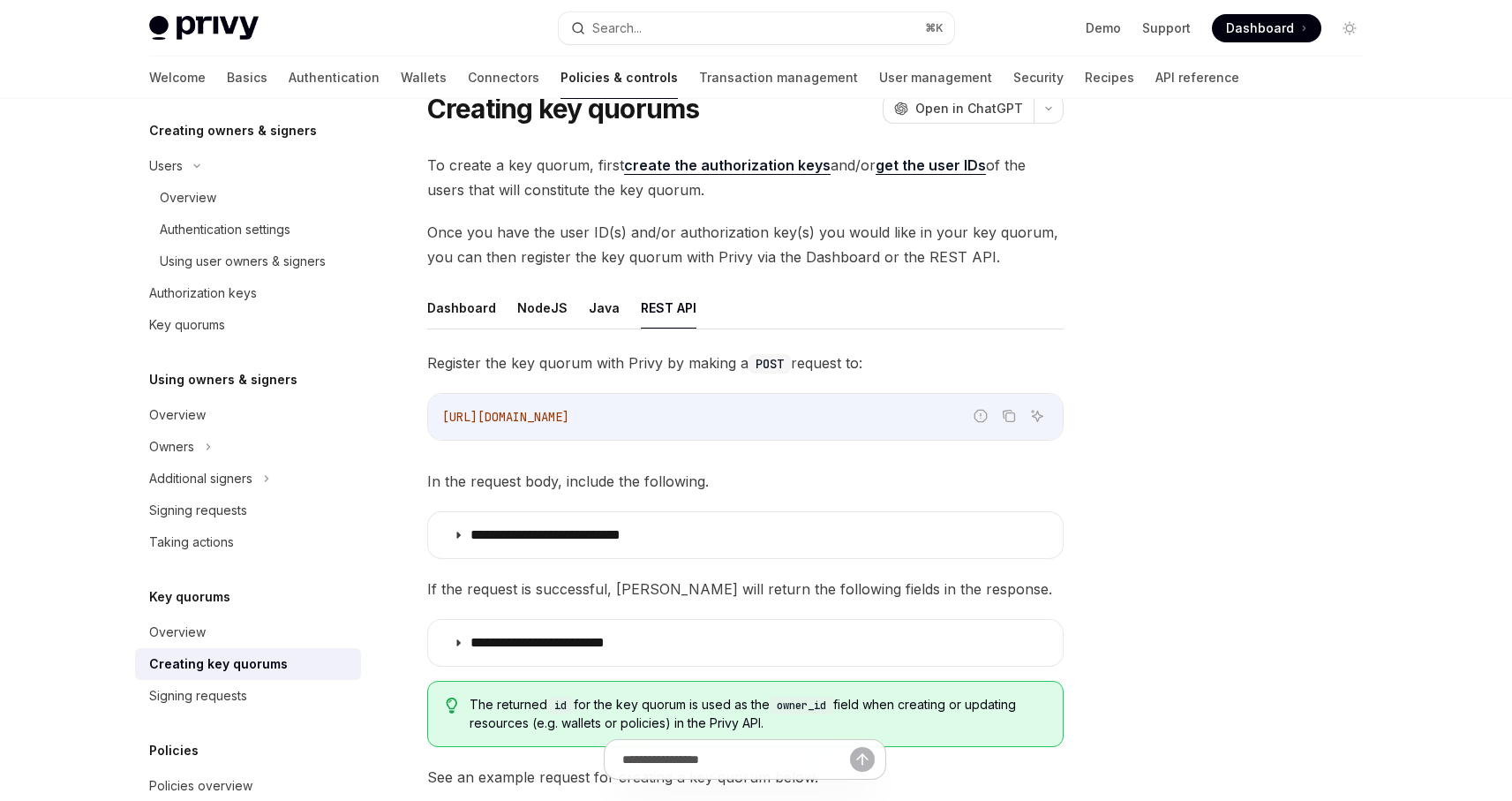
click at [597, 255] on span "Once you have the user ID(s) and/or authorization key(s) you would like in your…" at bounding box center [746, 244] width 636 height 49
click at [645, 232] on span "Once you have the user ID(s) and/or authorization key(s) you would like in your…" at bounding box center [746, 244] width 636 height 49
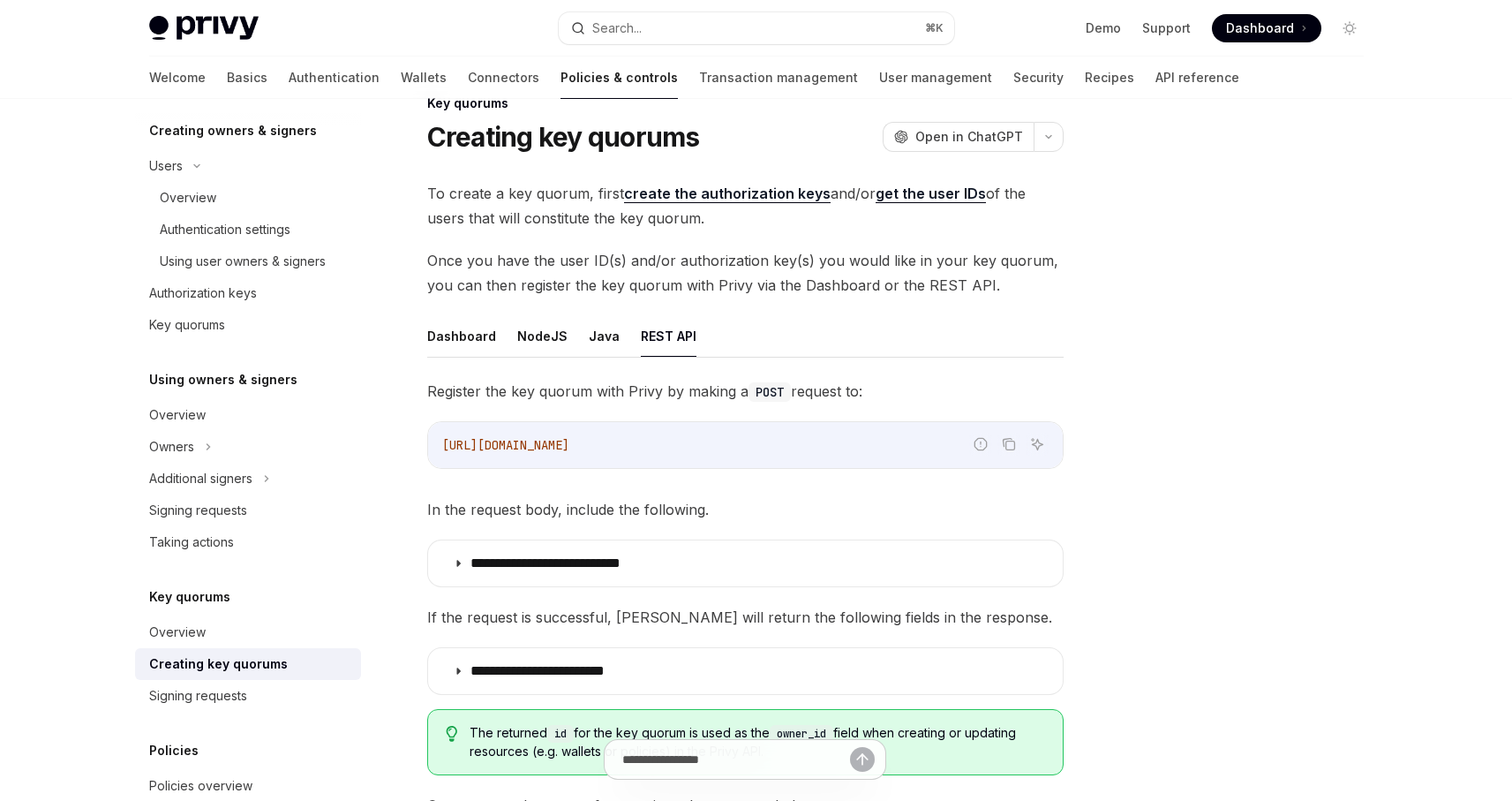
scroll to position [43, 0]
click at [449, 337] on button "Dashboard" at bounding box center [462, 334] width 69 height 41
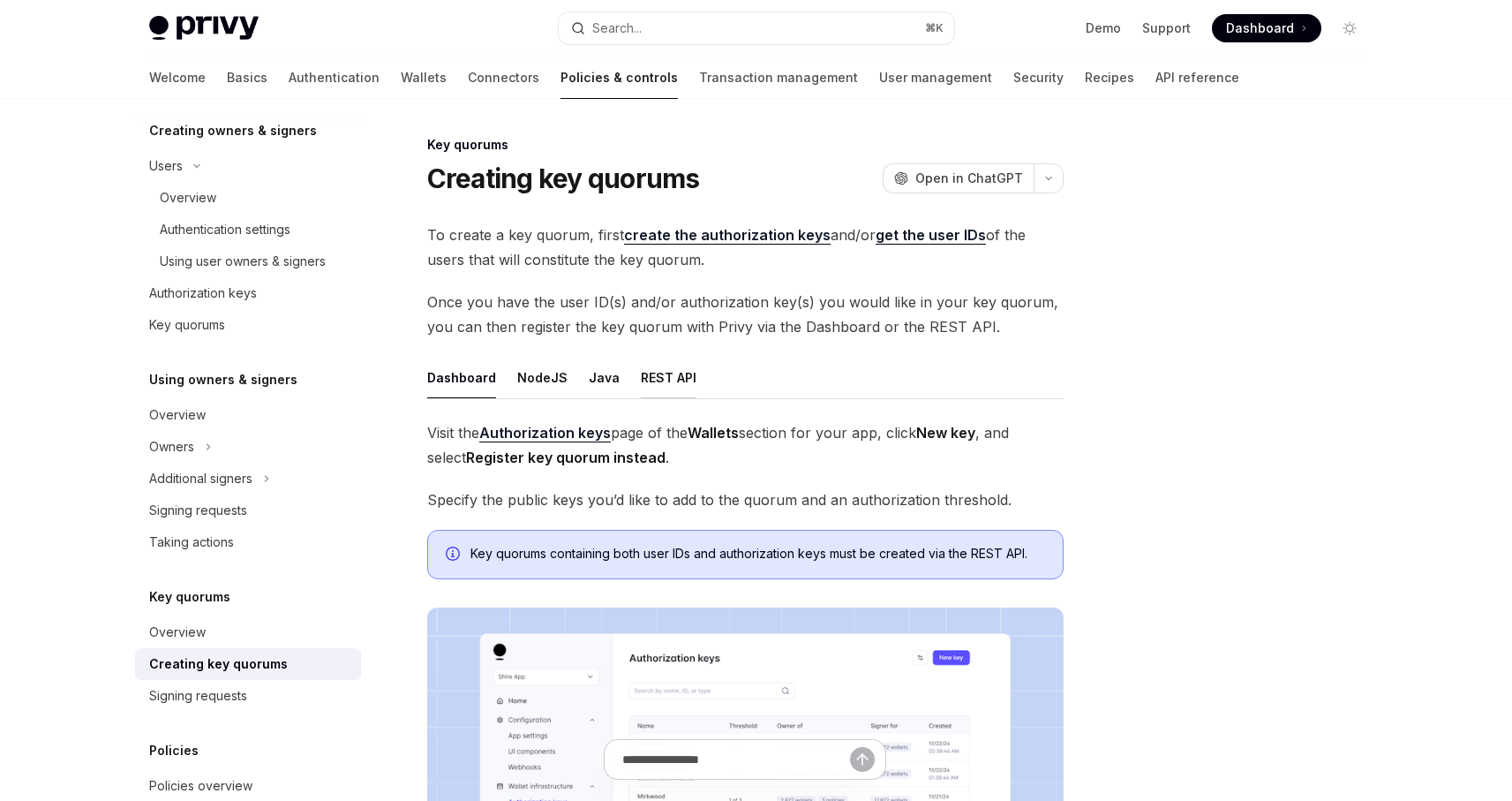
click at [641, 380] on button "REST API" at bounding box center [669, 377] width 55 height 41
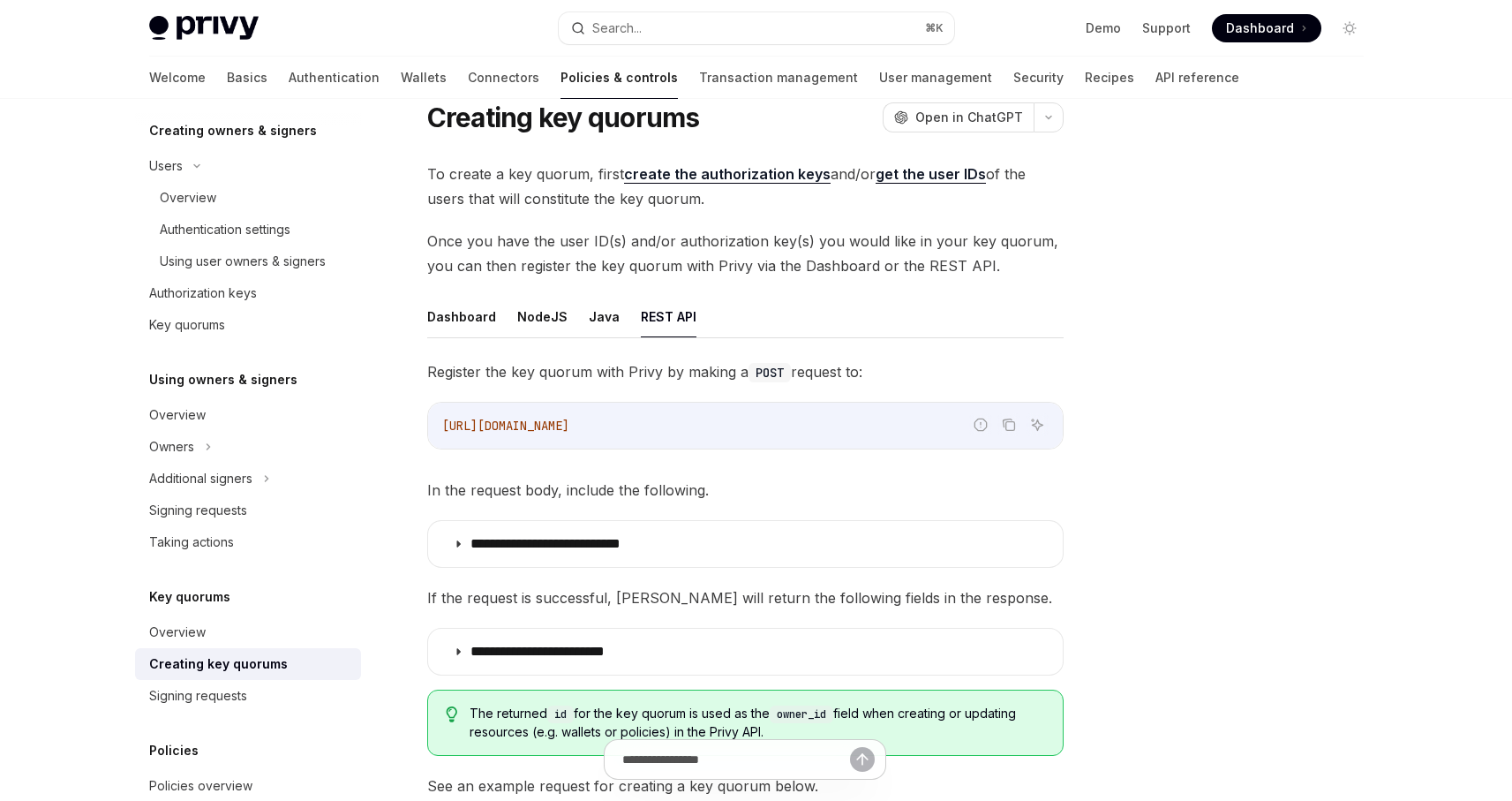
scroll to position [66, 0]
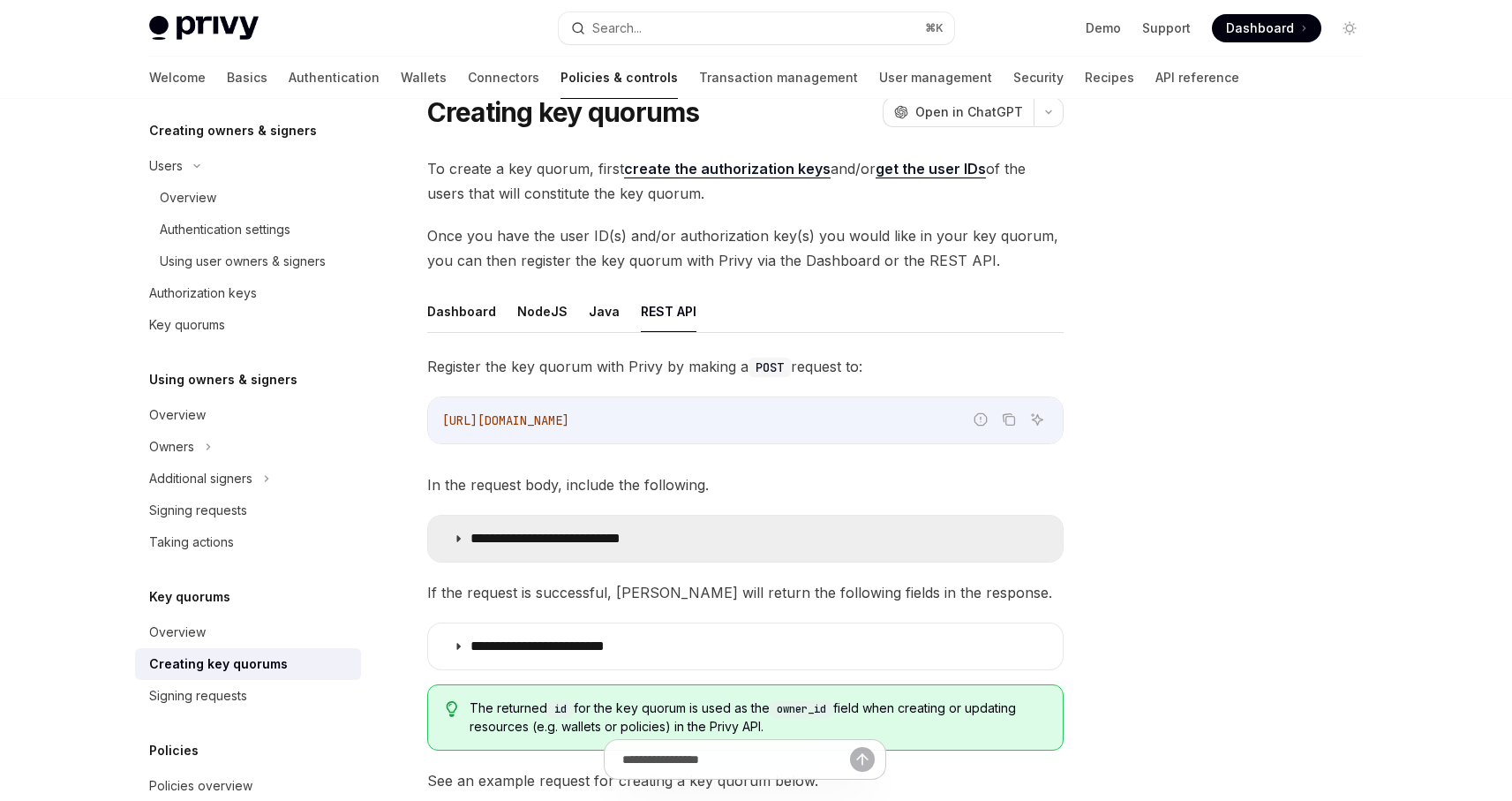
click at [447, 548] on summary "**********" at bounding box center [746, 538] width 634 height 46
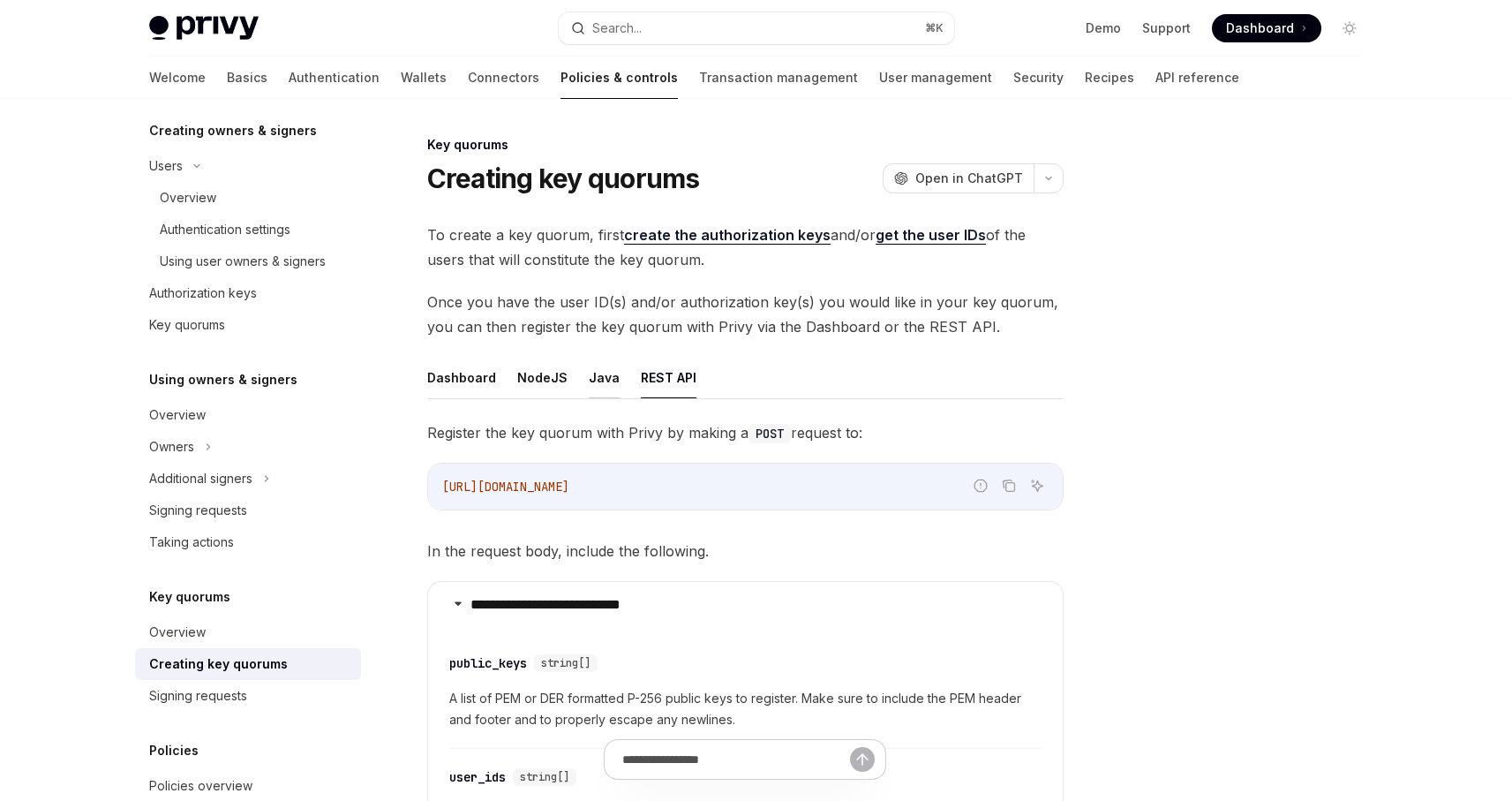
click at [594, 383] on button "Java" at bounding box center [604, 377] width 31 height 41
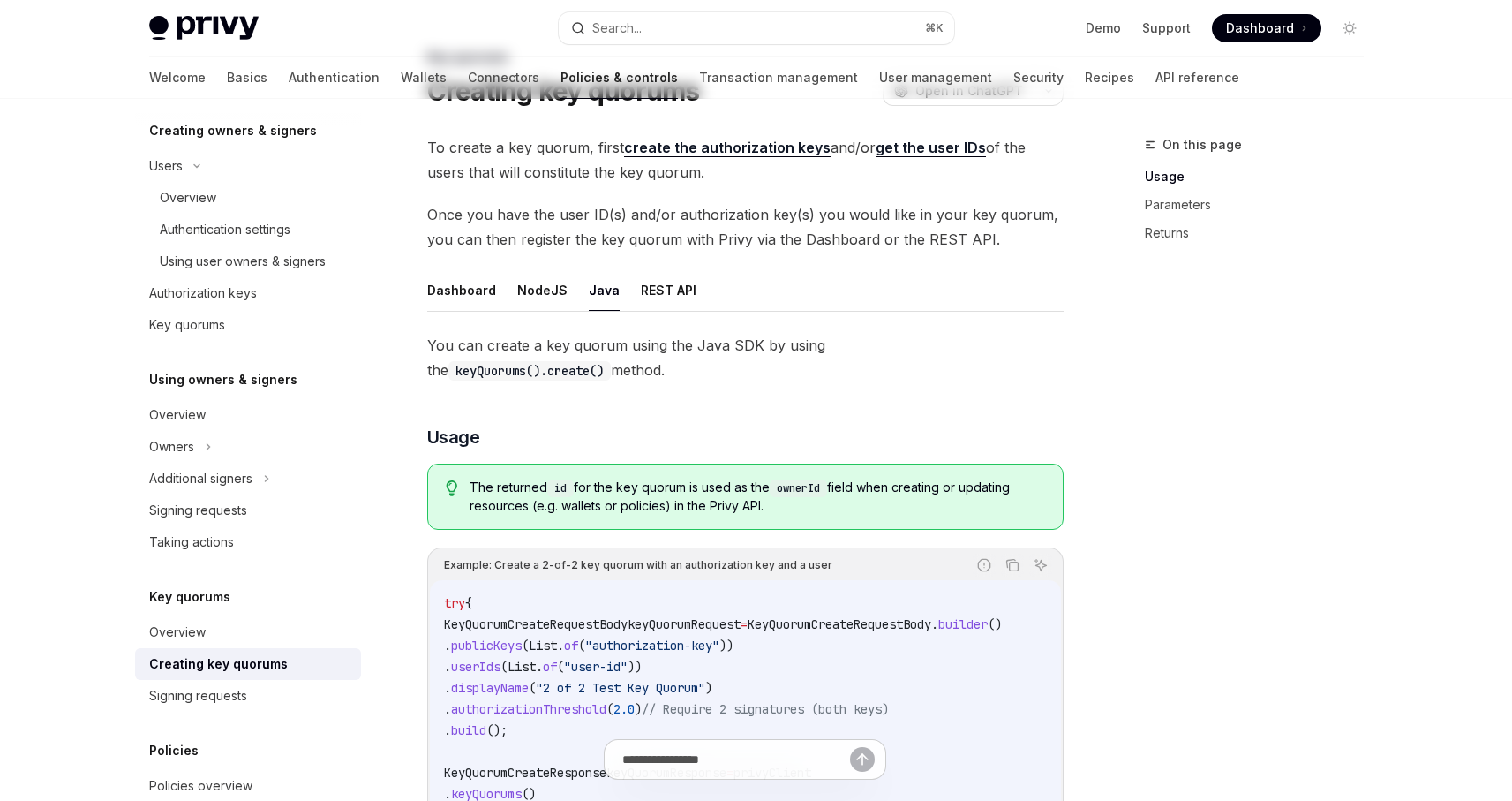
scroll to position [119, 0]
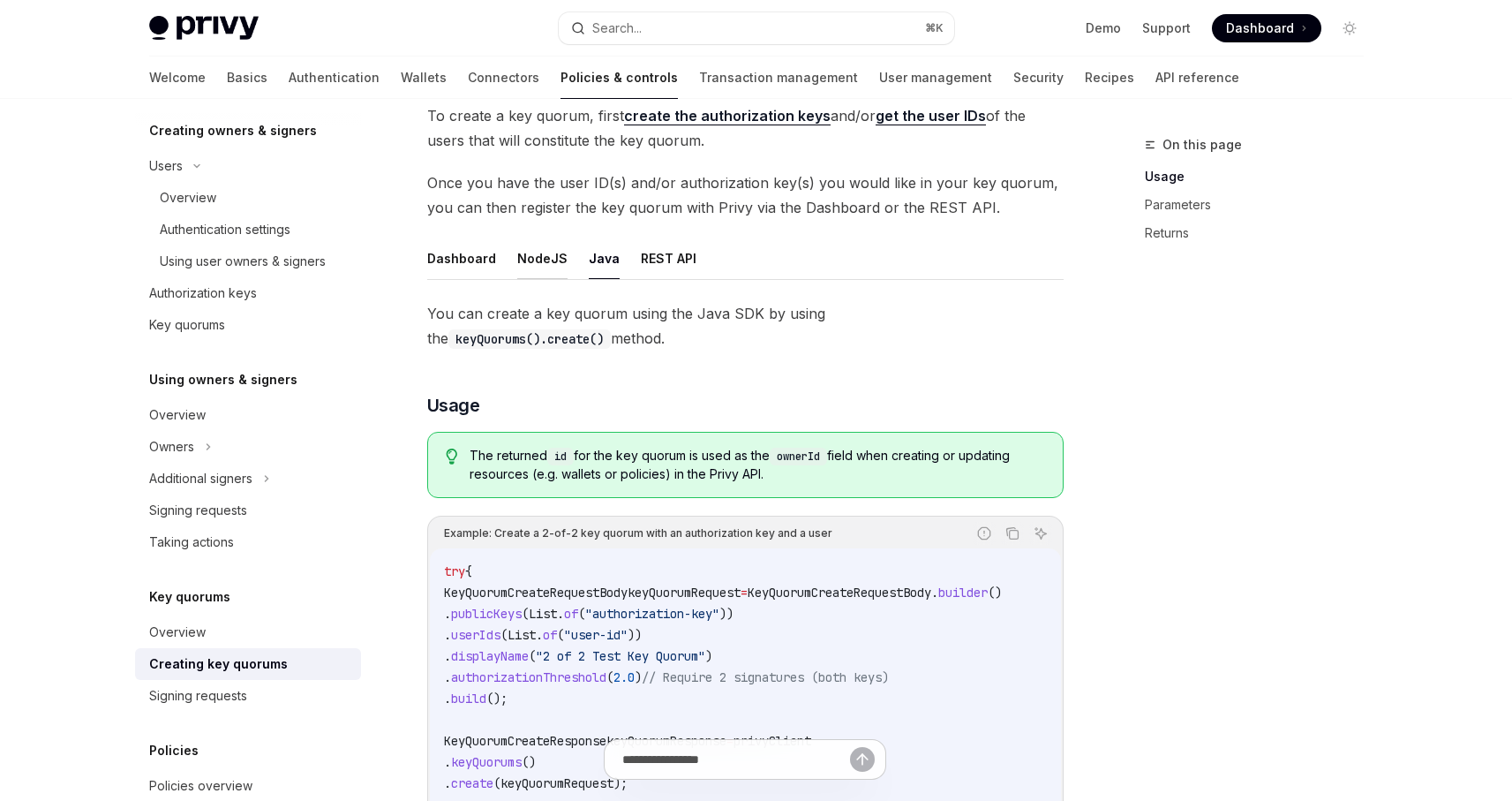
click at [529, 254] on button "NodeJS" at bounding box center [542, 258] width 50 height 41
type textarea "*"
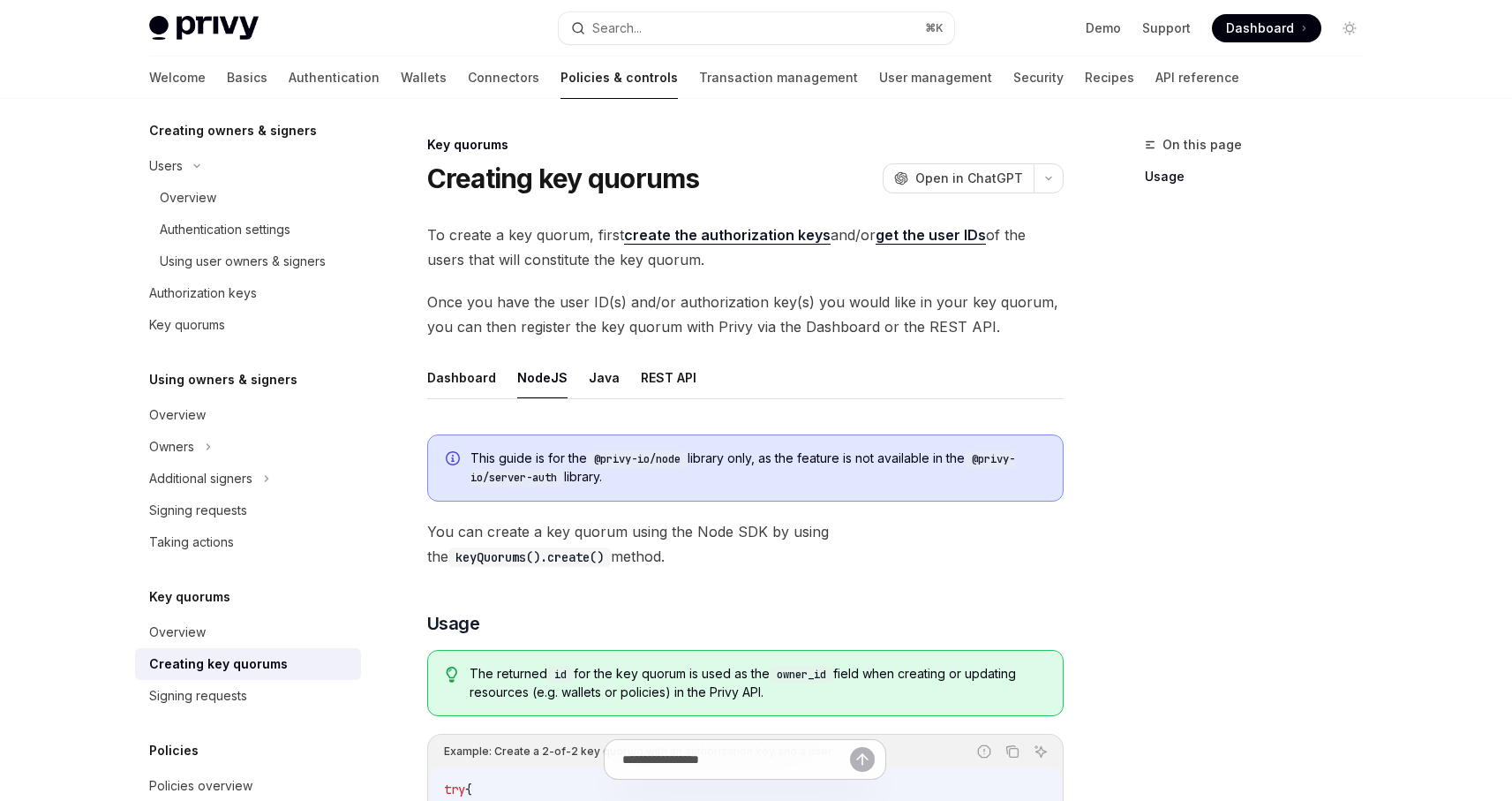
click at [438, 306] on span "Once you have the user ID(s) and/or authorization key(s) you would like in your…" at bounding box center [746, 314] width 636 height 49
drag, startPoint x: 424, startPoint y: 302, endPoint x: 807, endPoint y: 303, distance: 383.0
click at [807, 303] on div "Key quorums Creating key quorums OpenAI Open in ChatGPT OpenAI Open in ChatGPT …" at bounding box center [580, 760] width 975 height 1252
copy span "Once you have the user ID(s) and/or authorization key(s)"
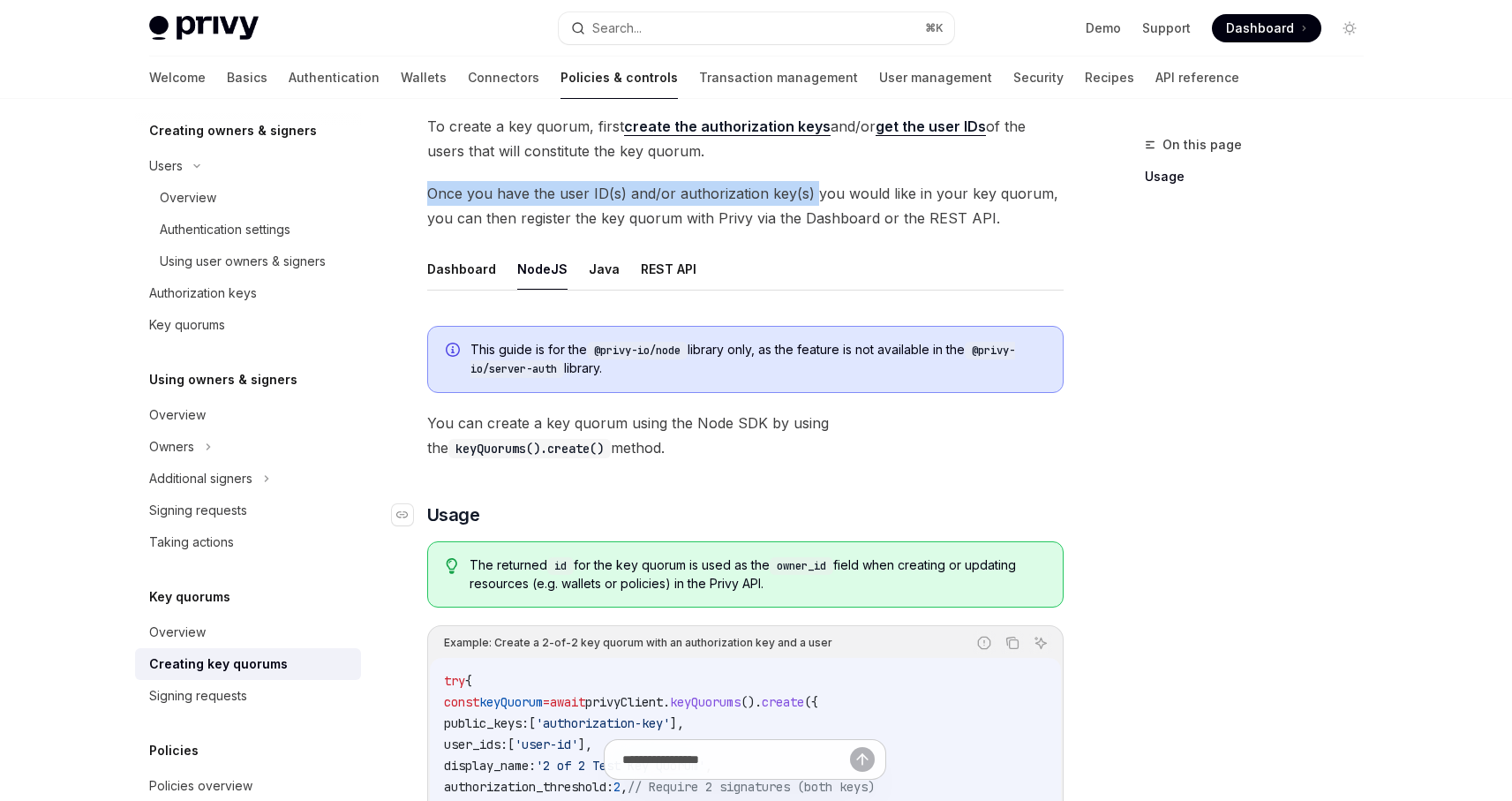
scroll to position [166, 0]
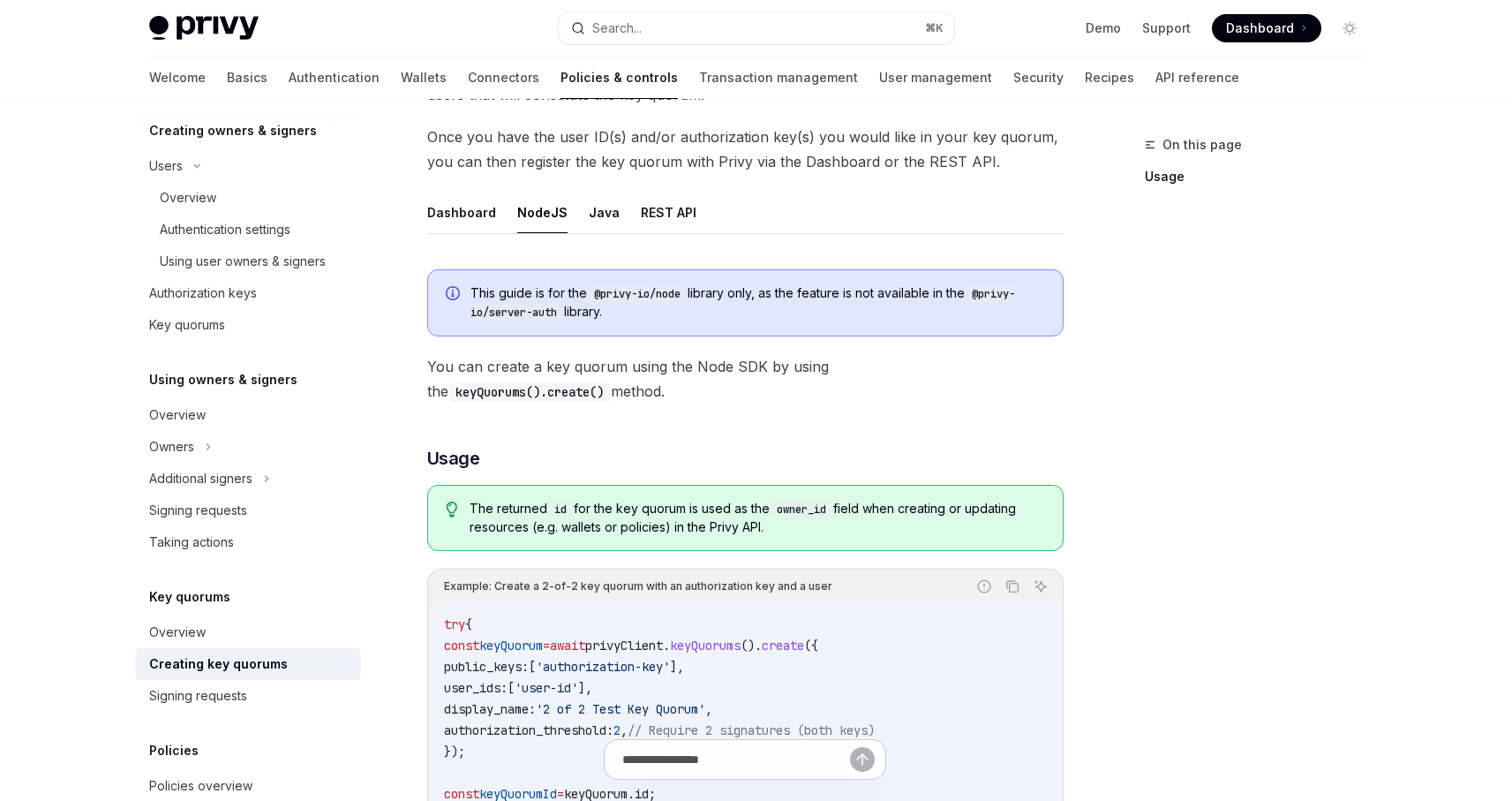
click at [516, 669] on span "public_keys:" at bounding box center [487, 667] width 85 height 16
copy span "public_keys"
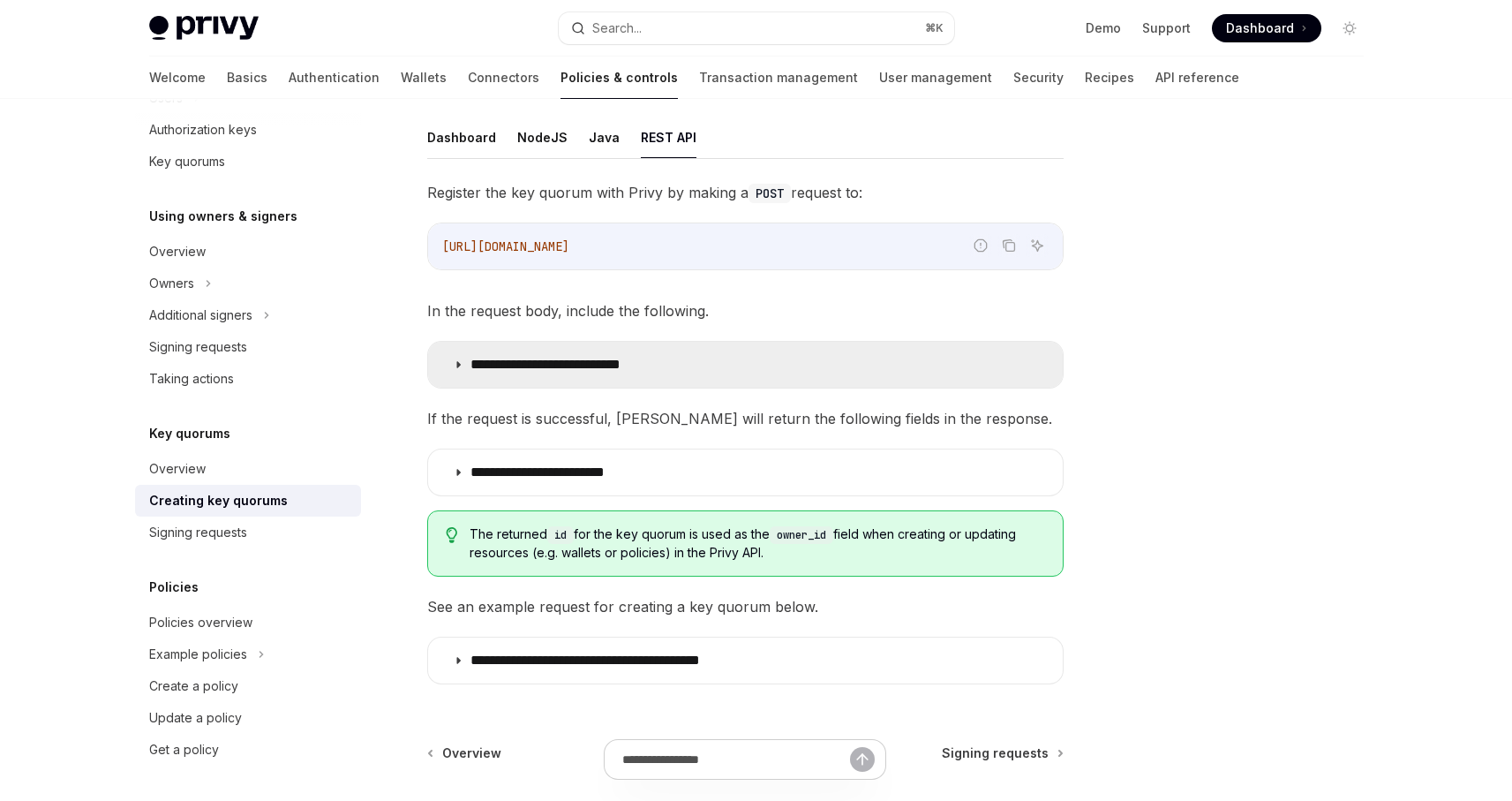
click at [458, 364] on icon at bounding box center [458, 365] width 11 height 11
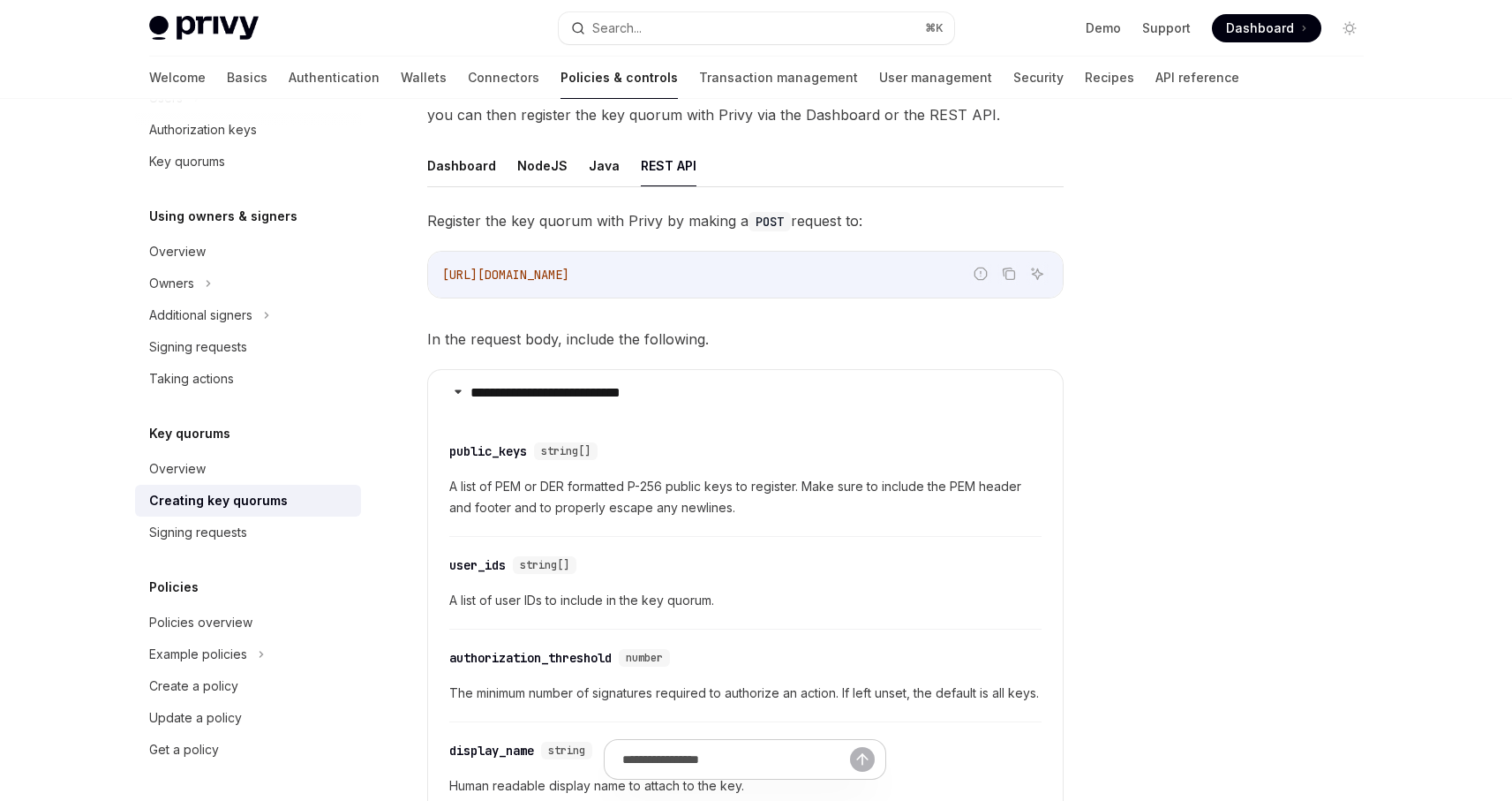
scroll to position [209, 0]
click at [460, 177] on button "Dashboard" at bounding box center [462, 168] width 69 height 41
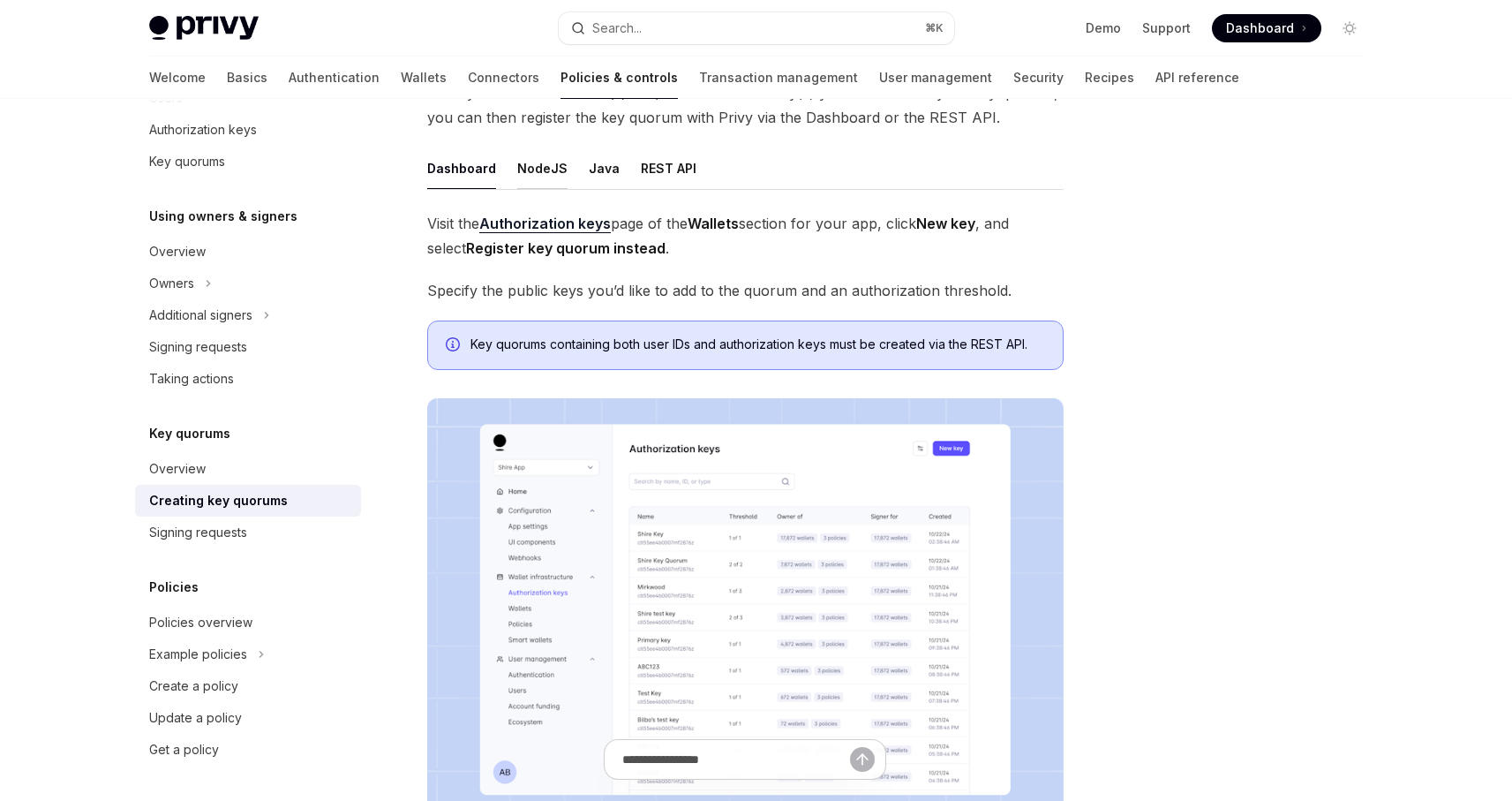
click at [543, 170] on button "NodeJS" at bounding box center [542, 168] width 50 height 41
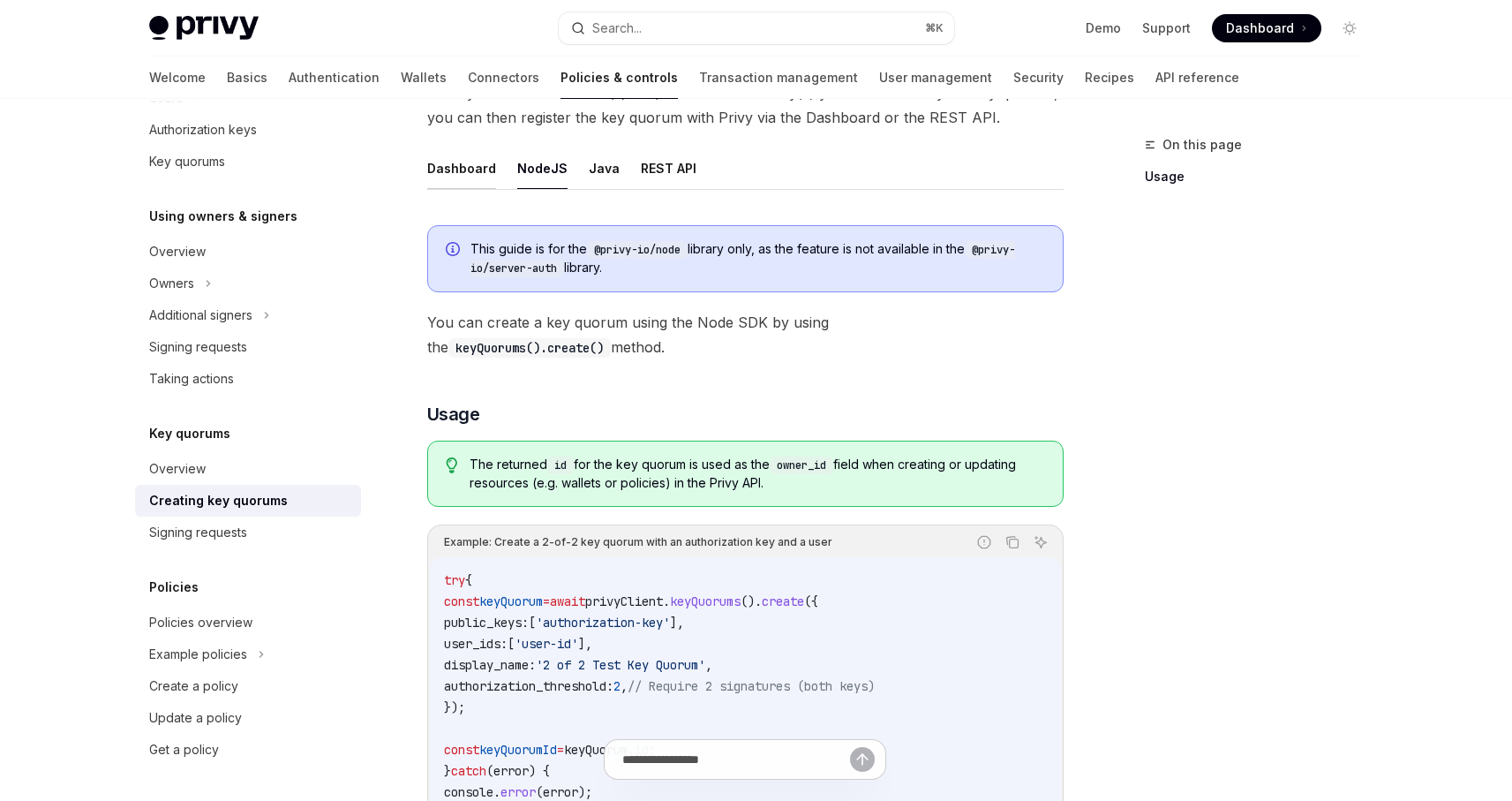
click at [483, 167] on button "Dashboard" at bounding box center [462, 168] width 69 height 41
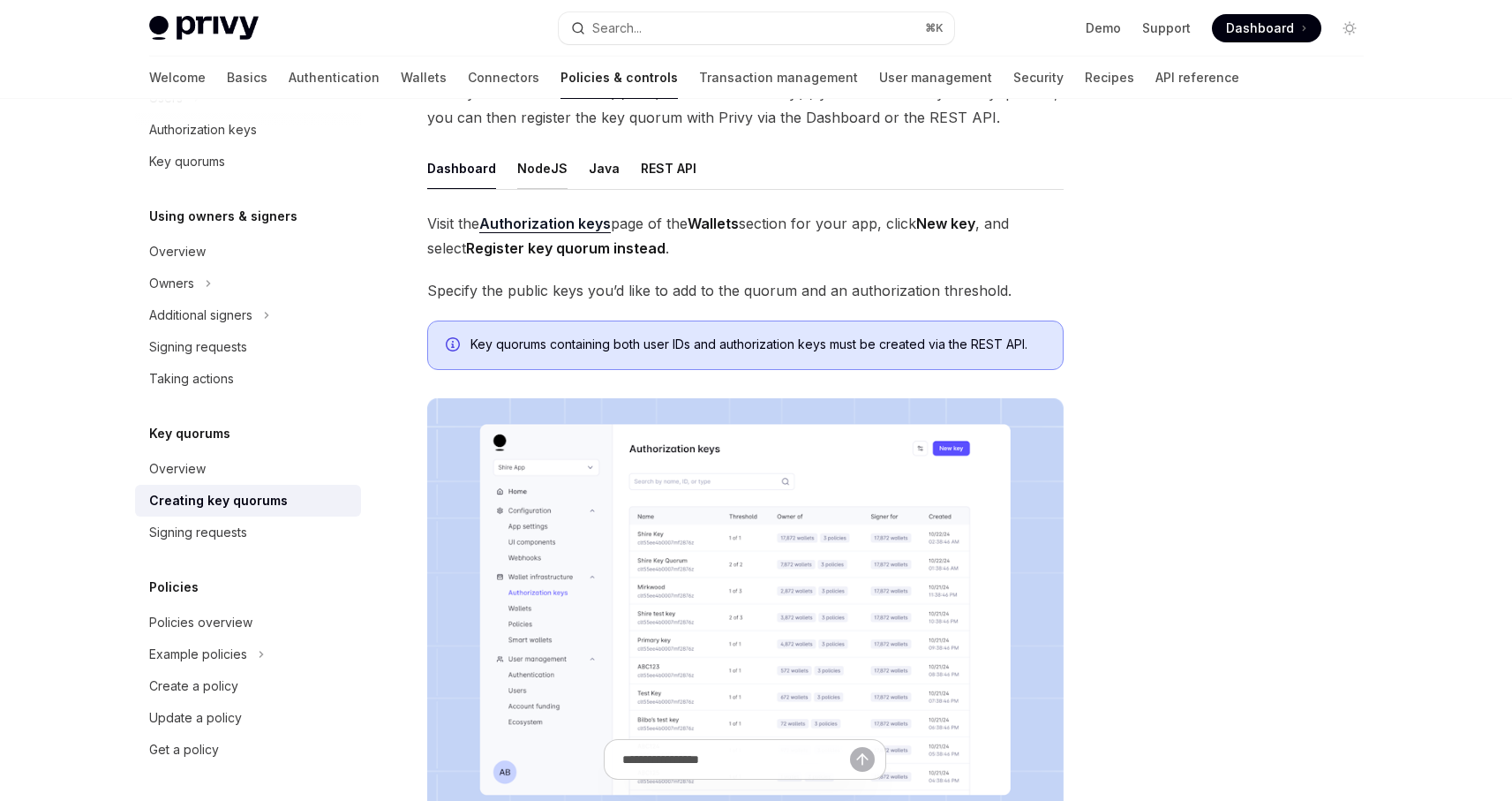
click at [524, 167] on button "NodeJS" at bounding box center [542, 168] width 50 height 41
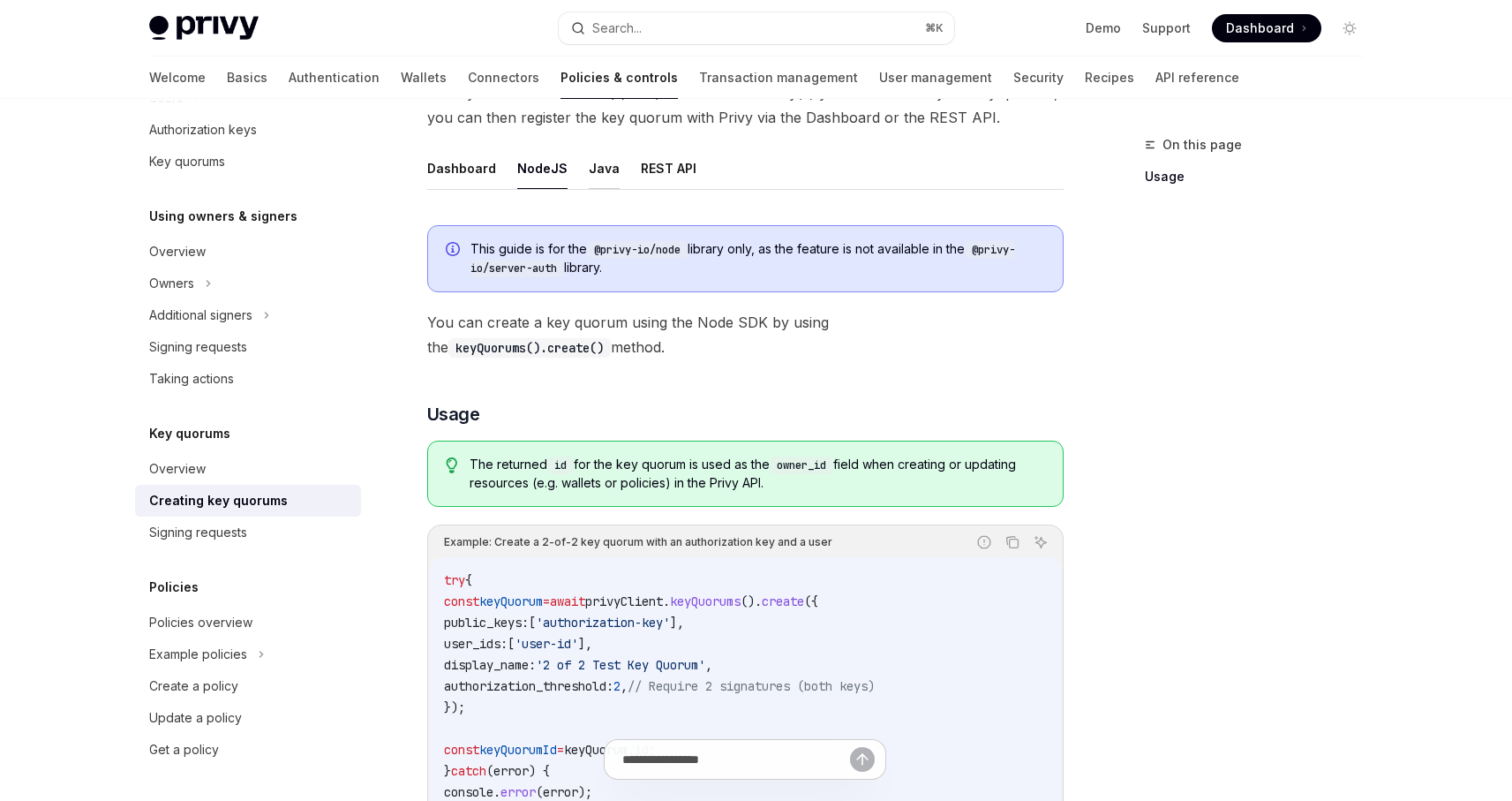
click at [596, 167] on button "Java" at bounding box center [604, 168] width 31 height 41
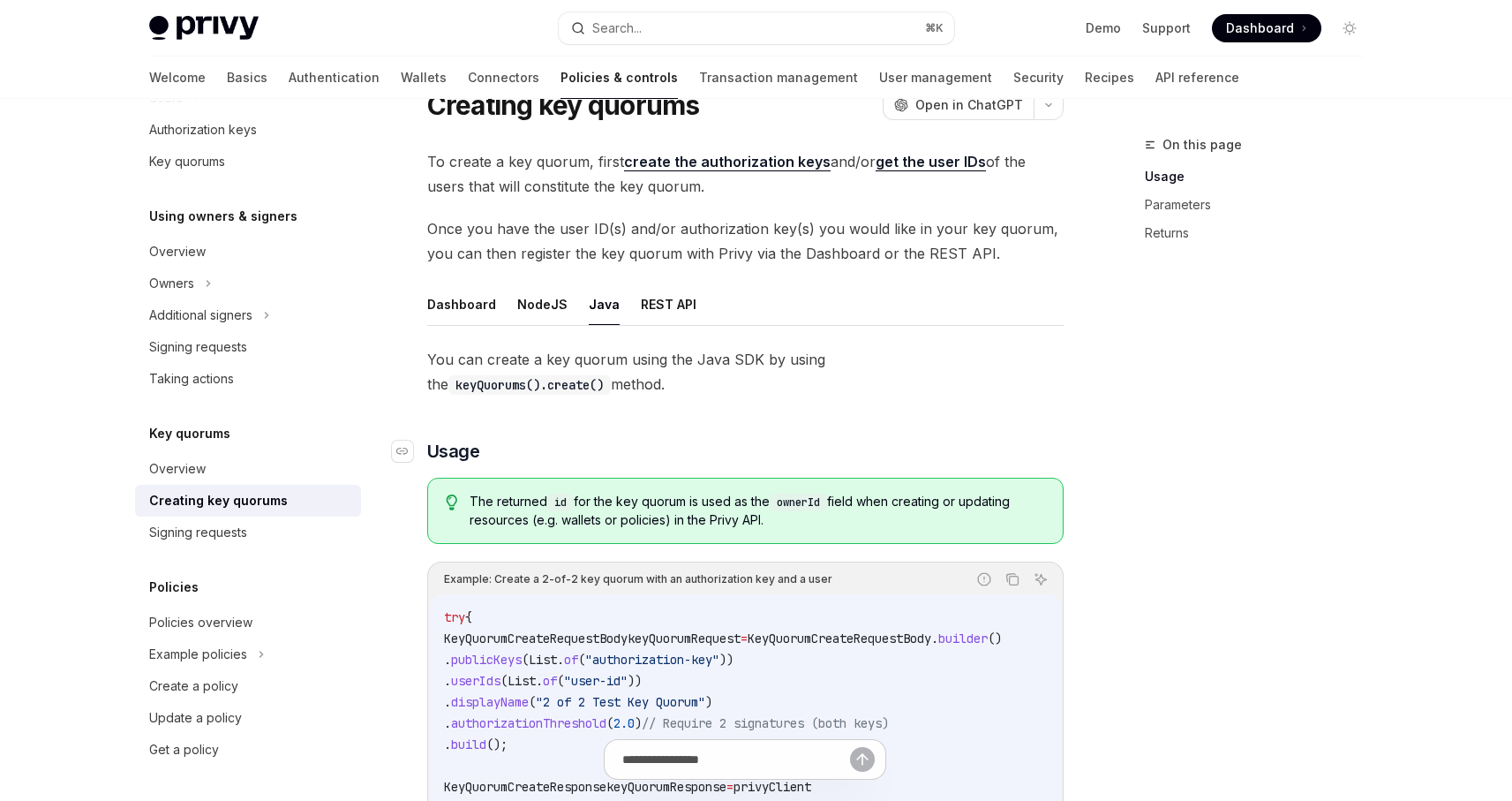
scroll to position [72, 0]
click at [662, 314] on button "REST API" at bounding box center [669, 305] width 55 height 41
type textarea "*"
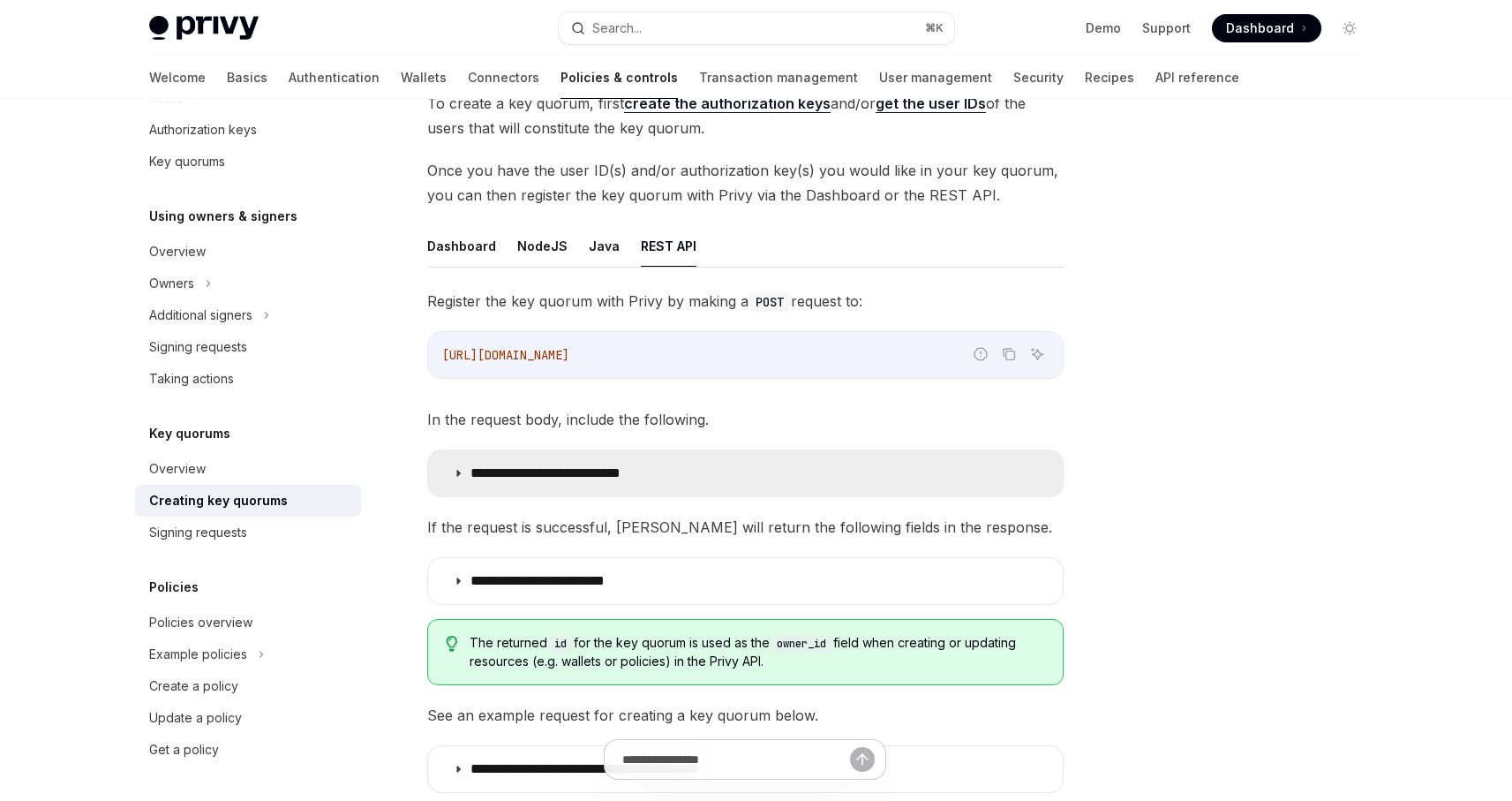
scroll to position [139, 0]
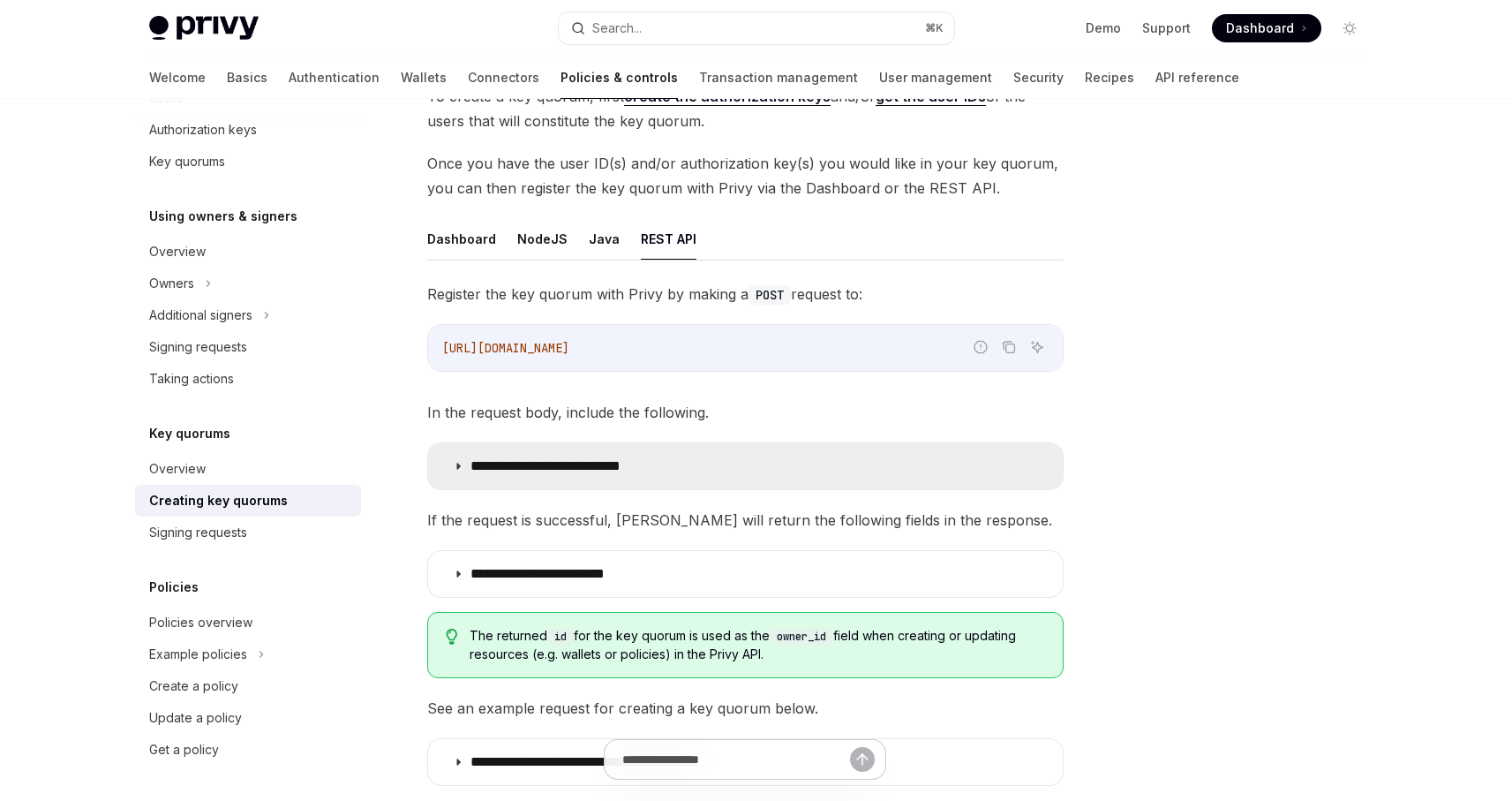
click at [741, 474] on summary "**********" at bounding box center [746, 466] width 634 height 46
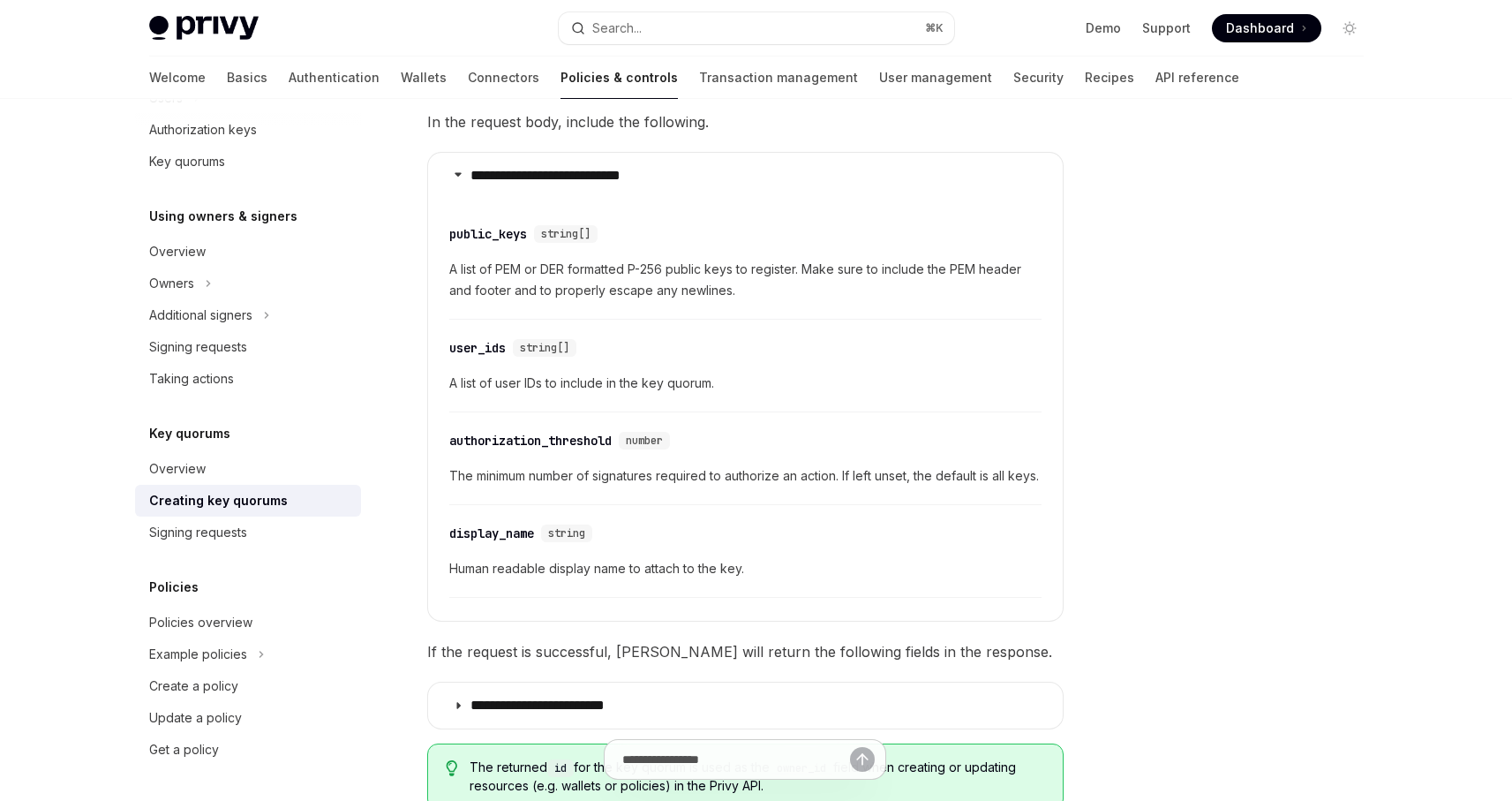
scroll to position [421, 0]
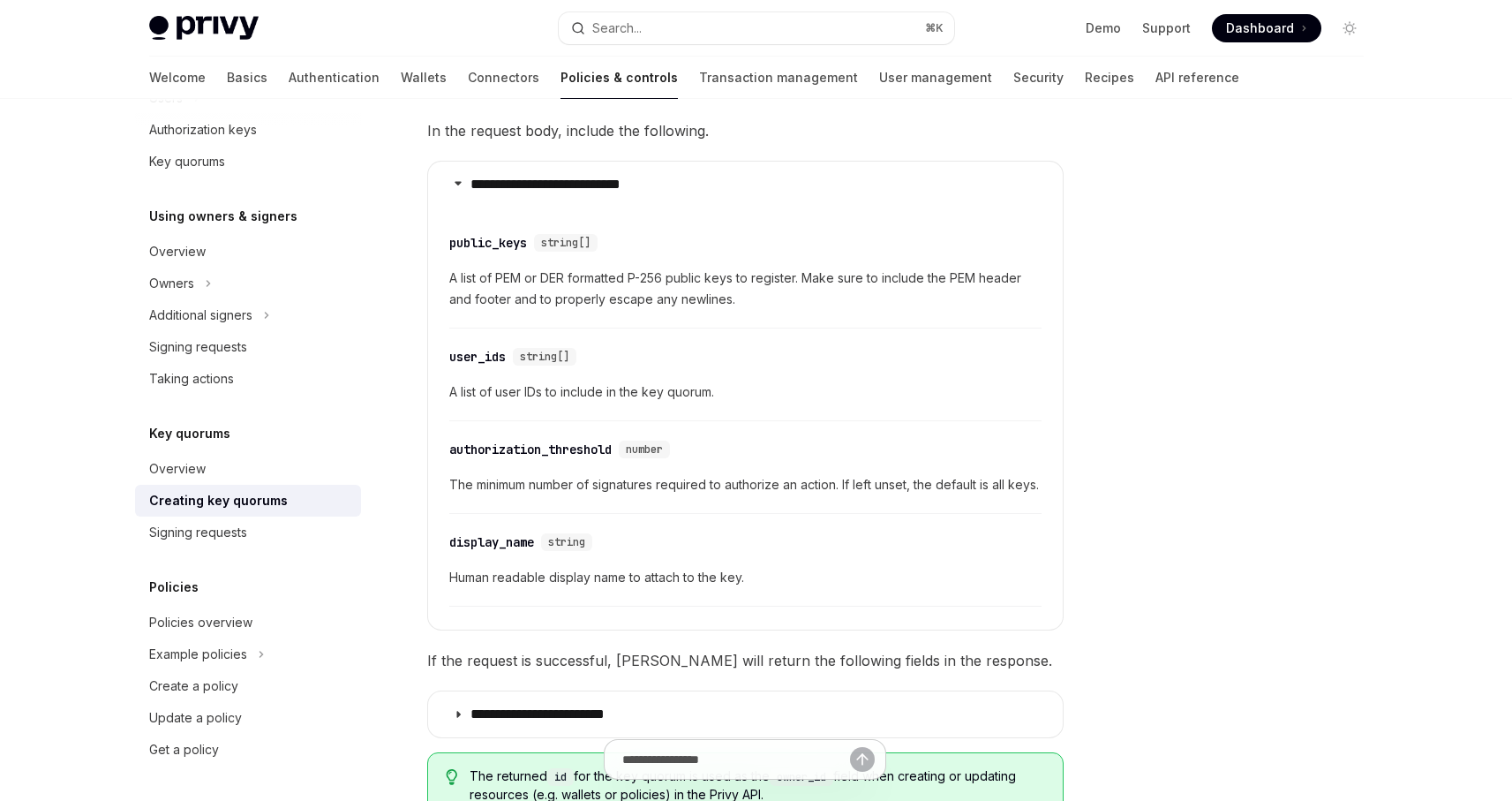
click at [481, 242] on div "public_keys" at bounding box center [488, 243] width 78 height 18
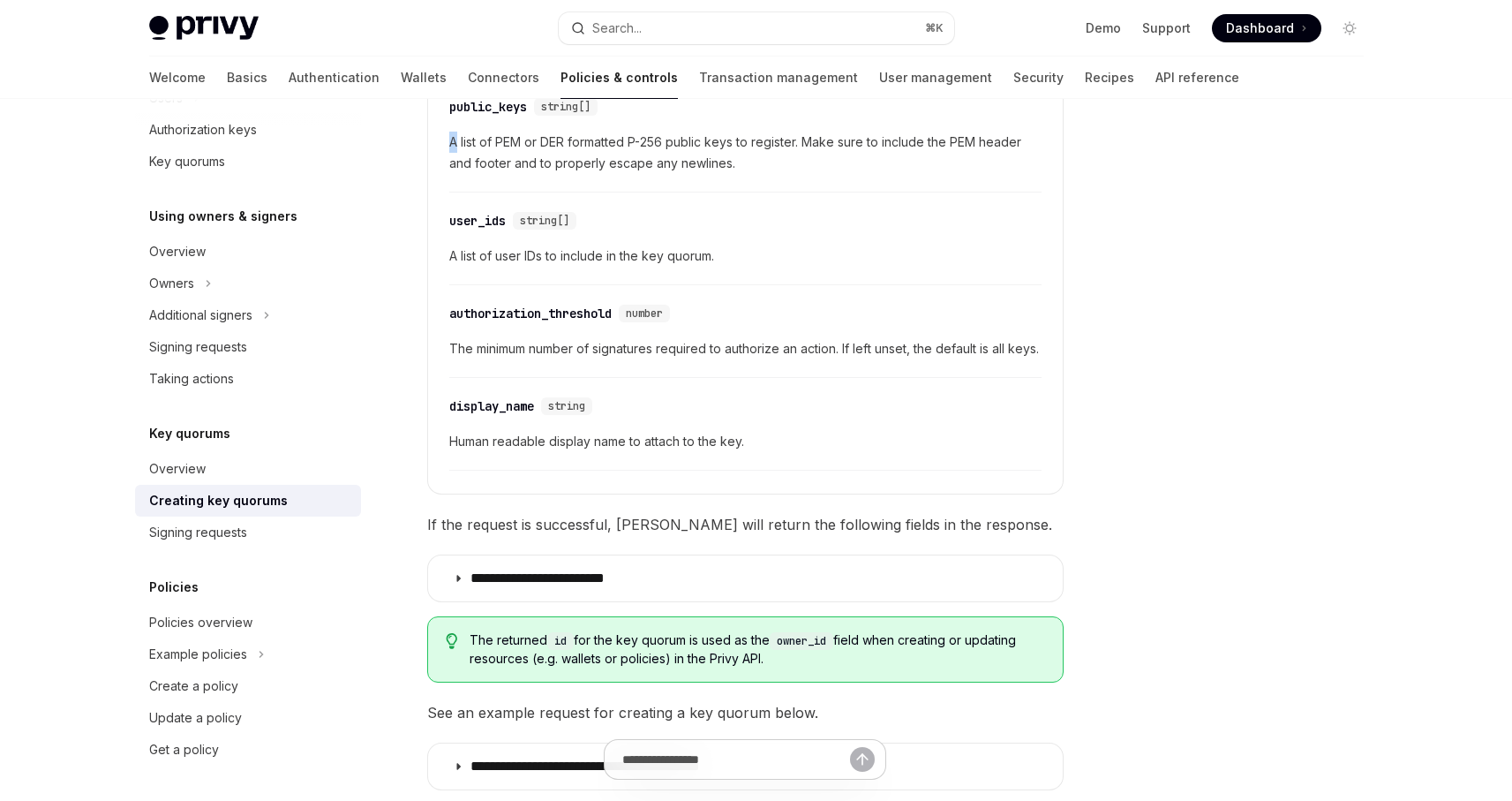
click at [481, 242] on children "​ public_keys string[] A list of PEM or DER formatted P-256 public keys to regi…" at bounding box center [745, 279] width 592 height 401
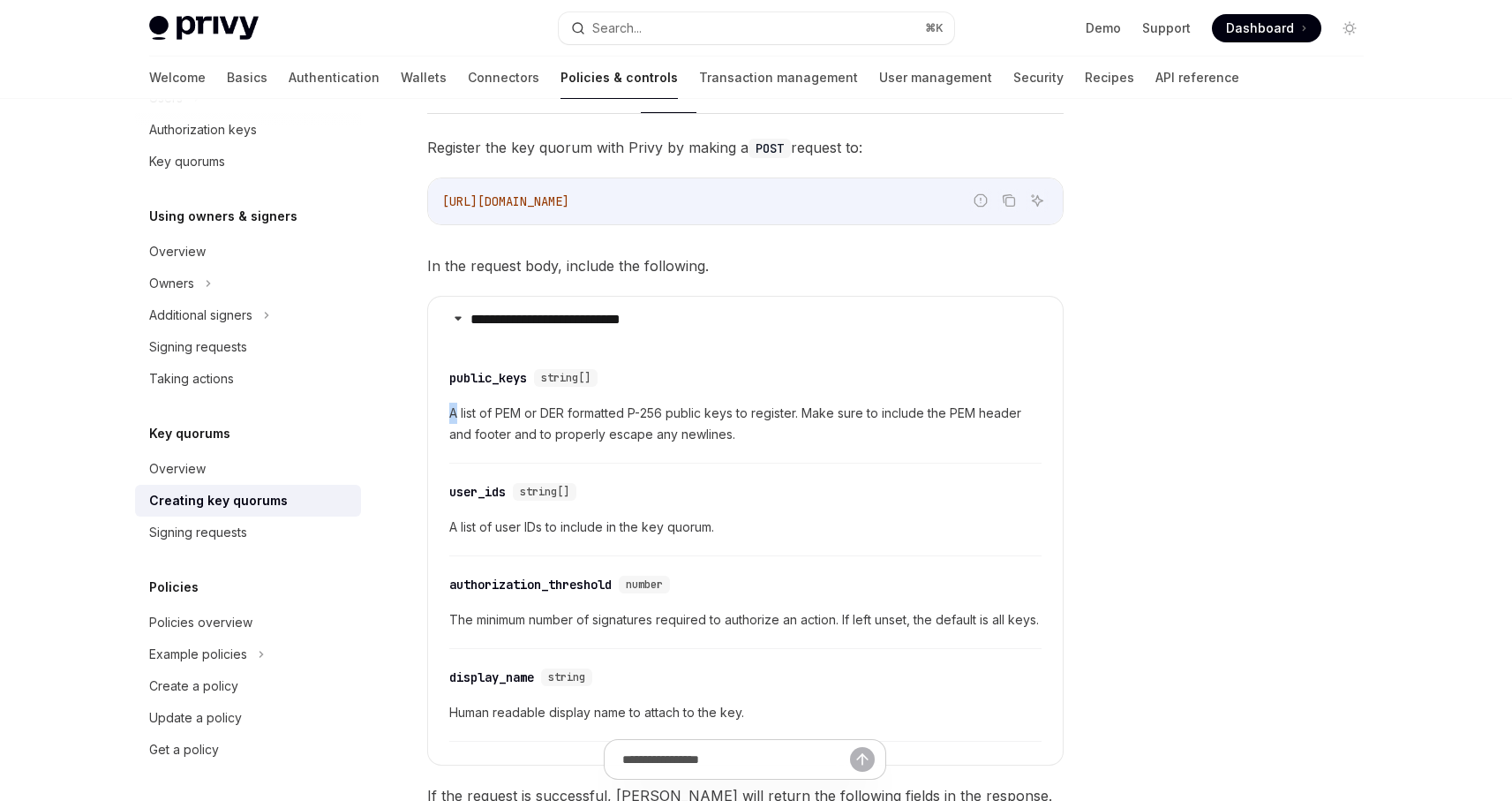
scroll to position [251, 0]
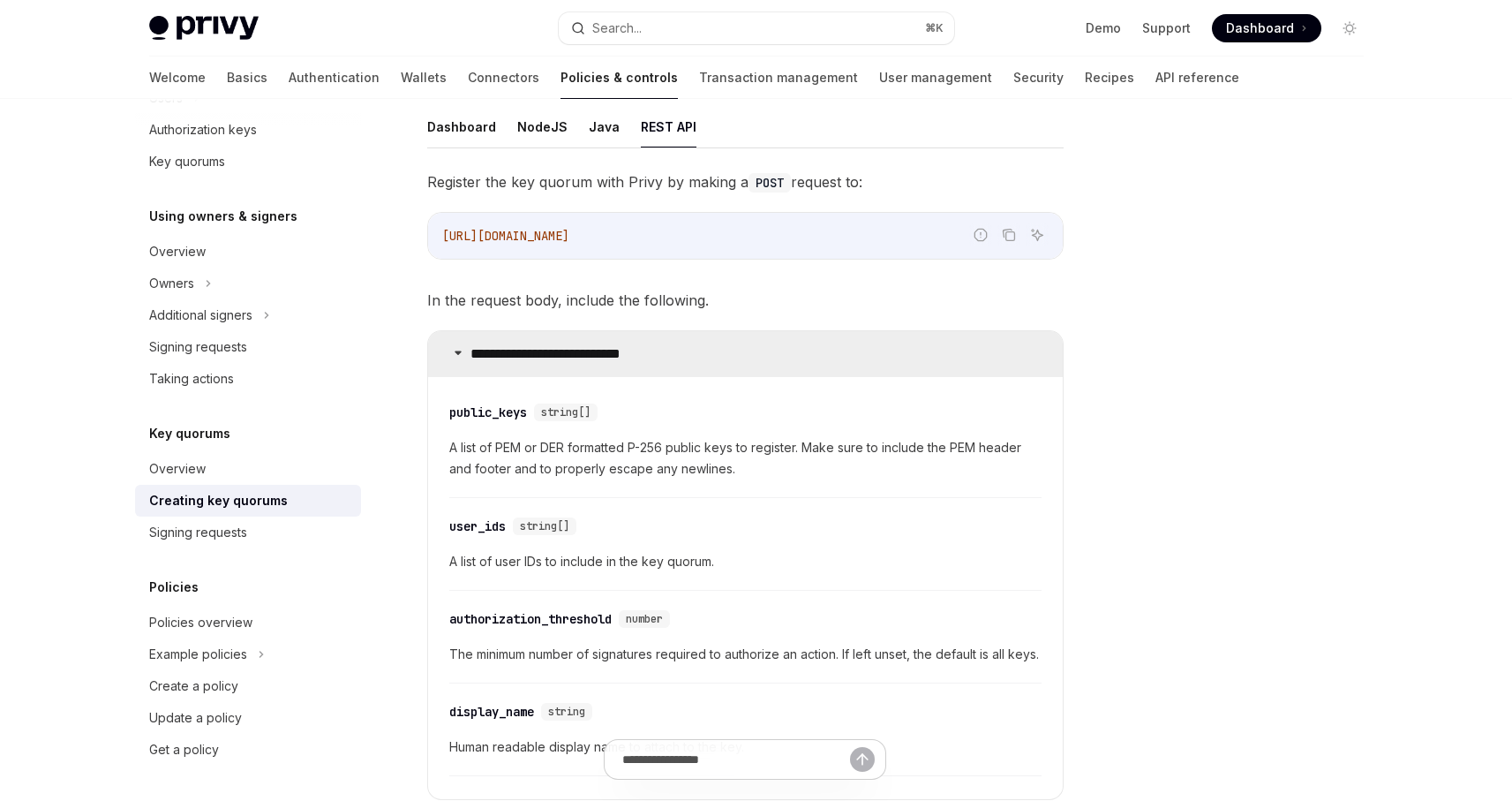
click at [551, 358] on p "**********" at bounding box center [576, 354] width 212 height 18
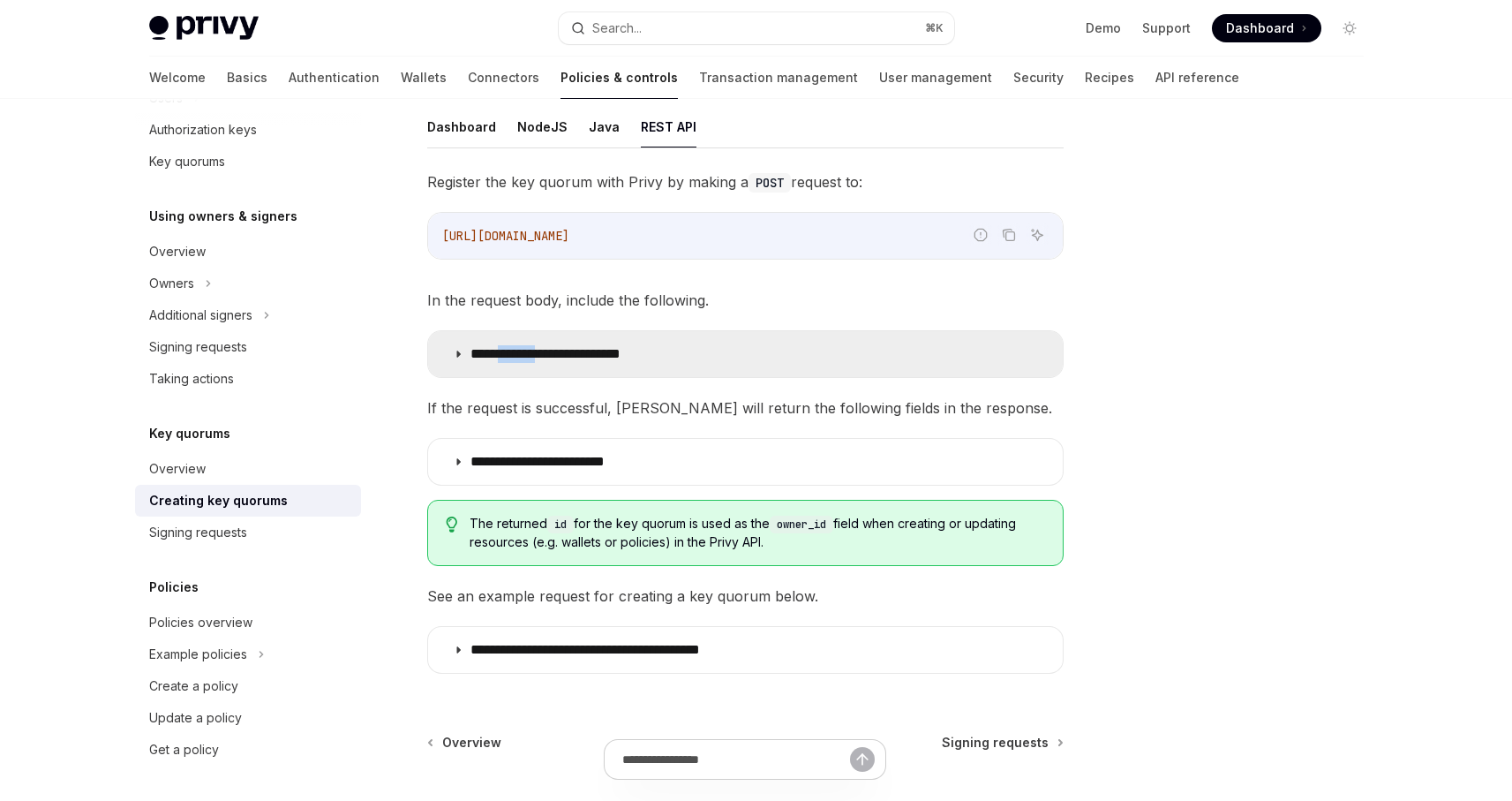
click at [551, 358] on p "**********" at bounding box center [576, 354] width 212 height 18
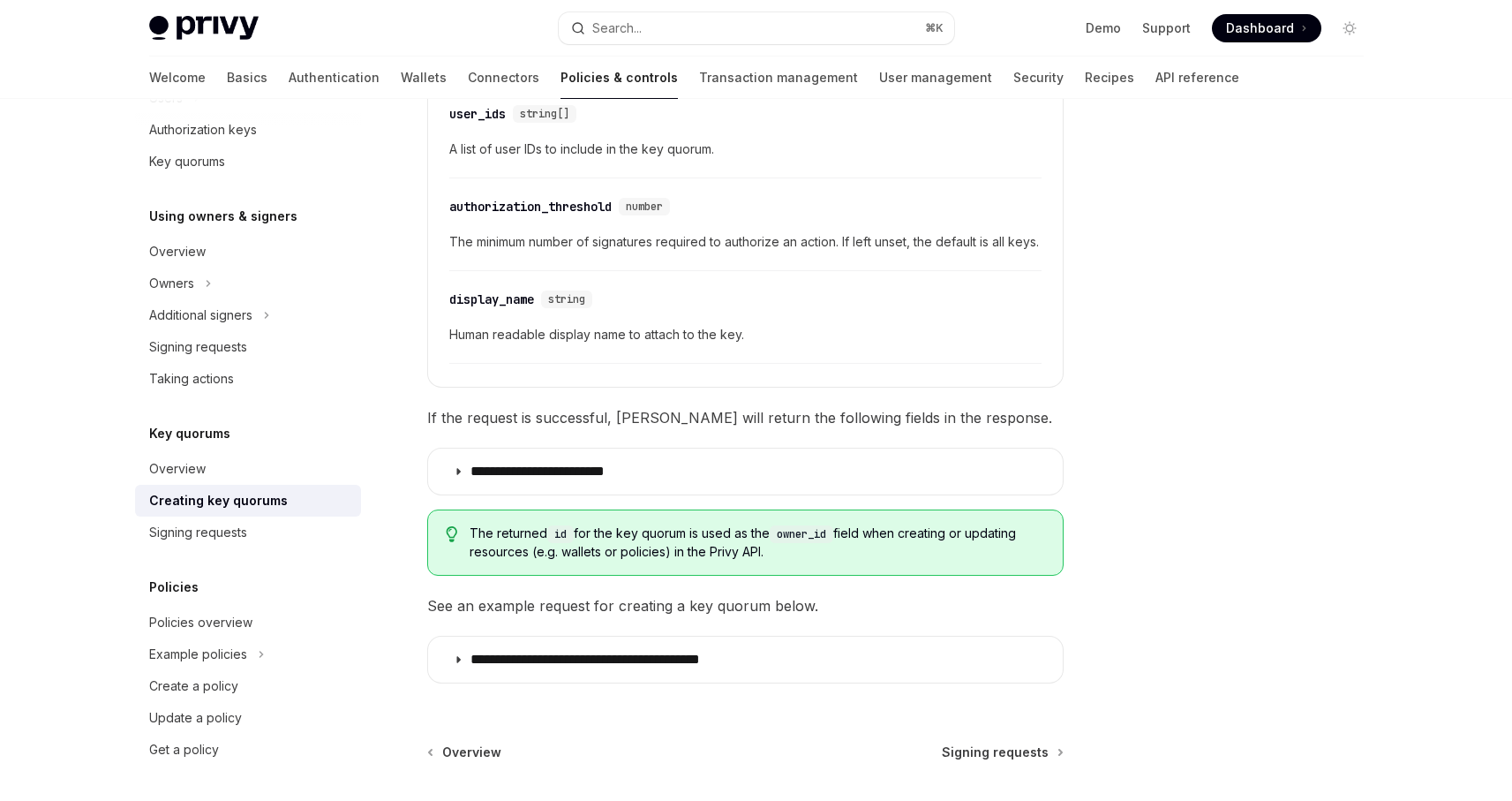
scroll to position [738, 0]
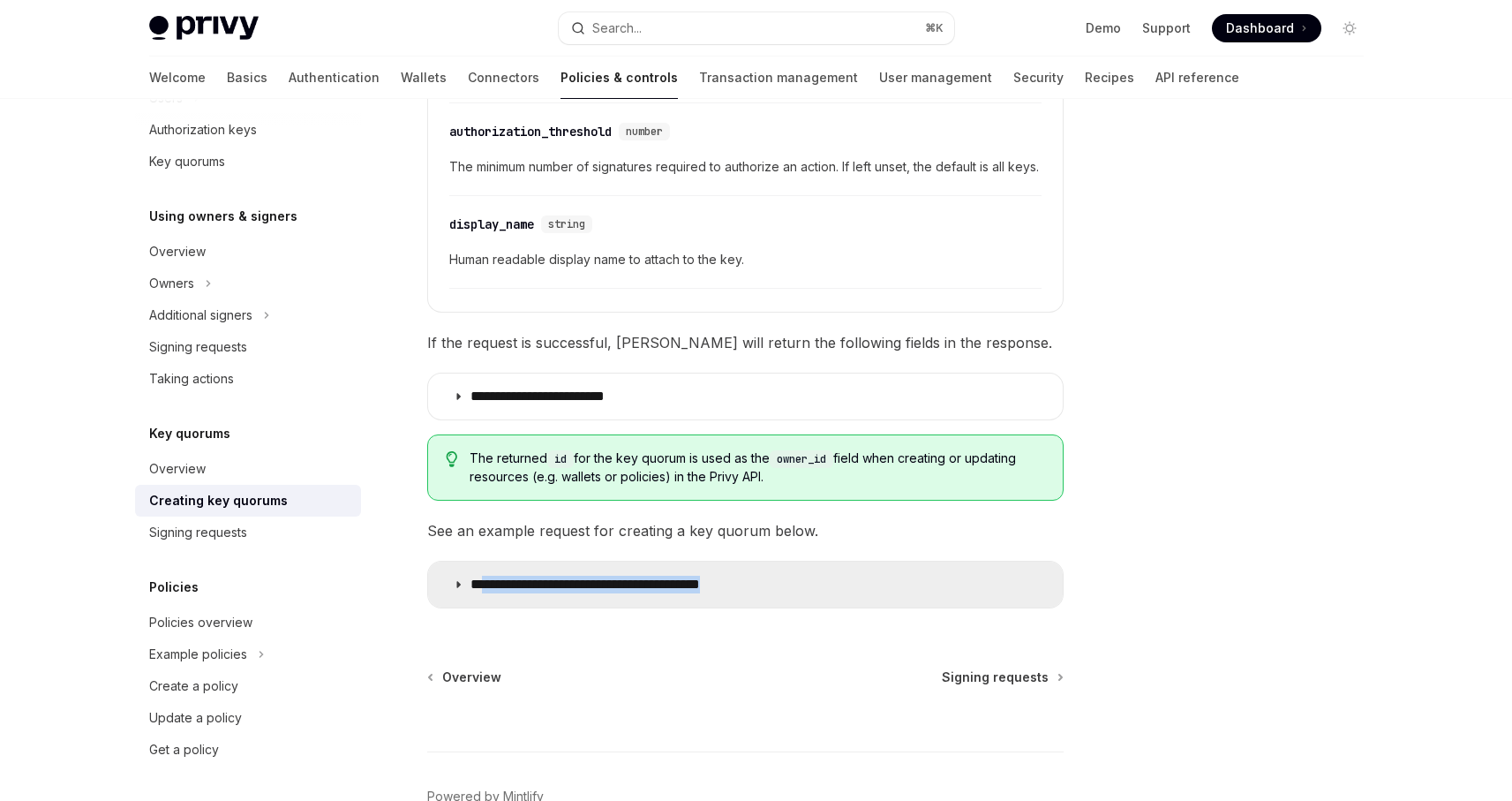
click at [484, 608] on summary "**********" at bounding box center [746, 584] width 634 height 46
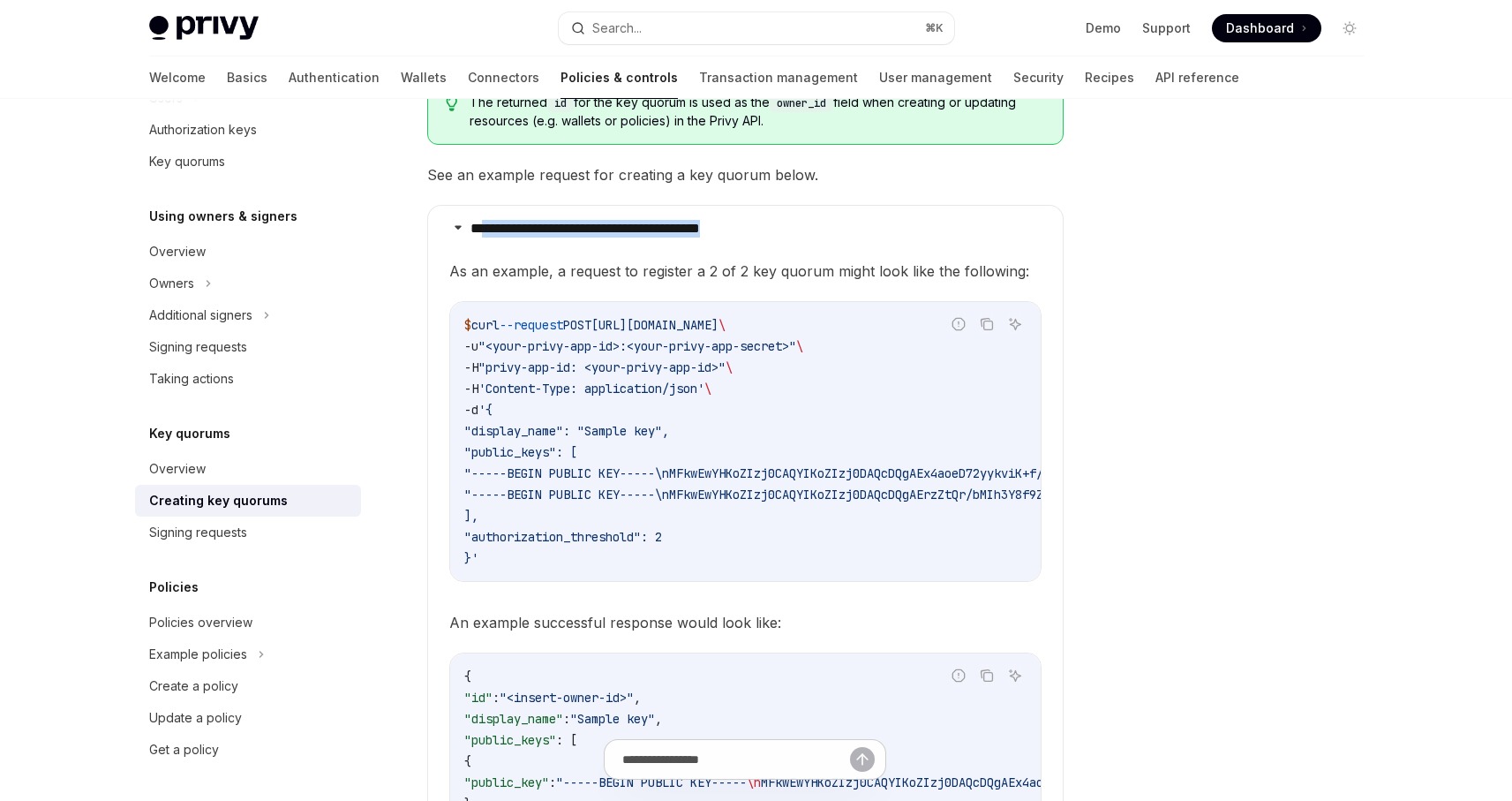
scroll to position [941, 0]
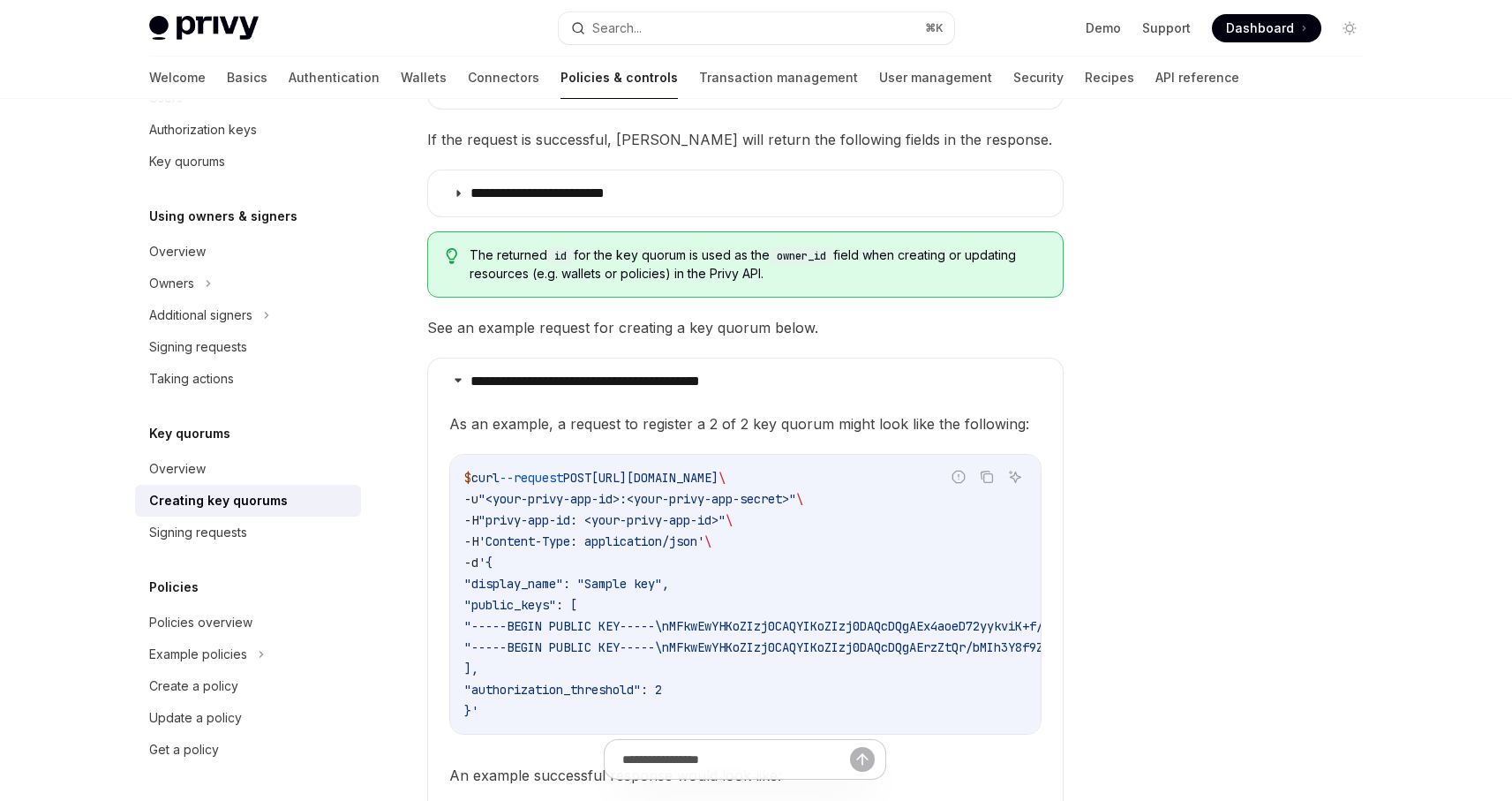
click at [602, 435] on span "As an example, a request to register a 2 of 2 key quorum might look like the fo…" at bounding box center [745, 424] width 592 height 25
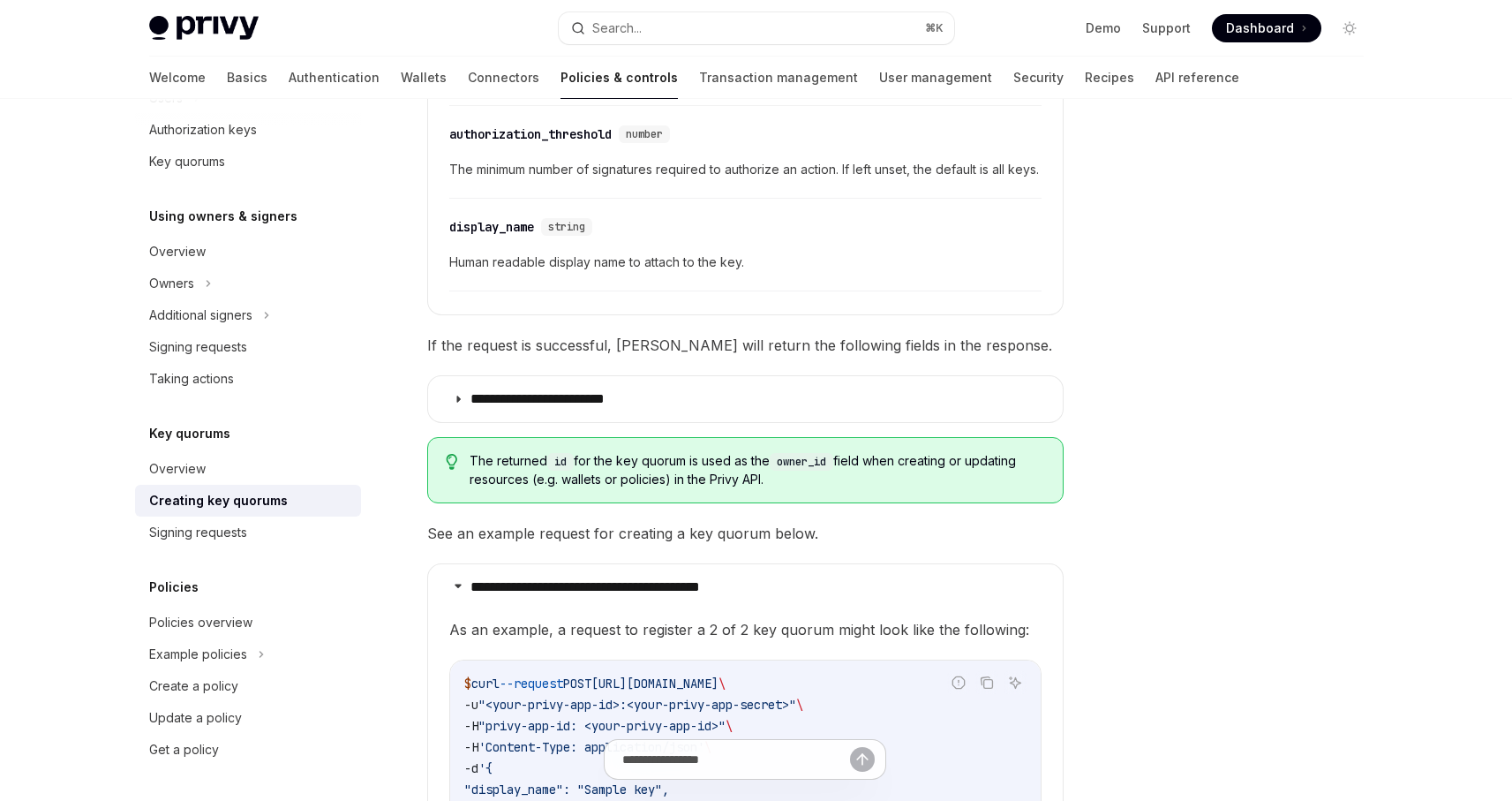
scroll to position [817, 0]
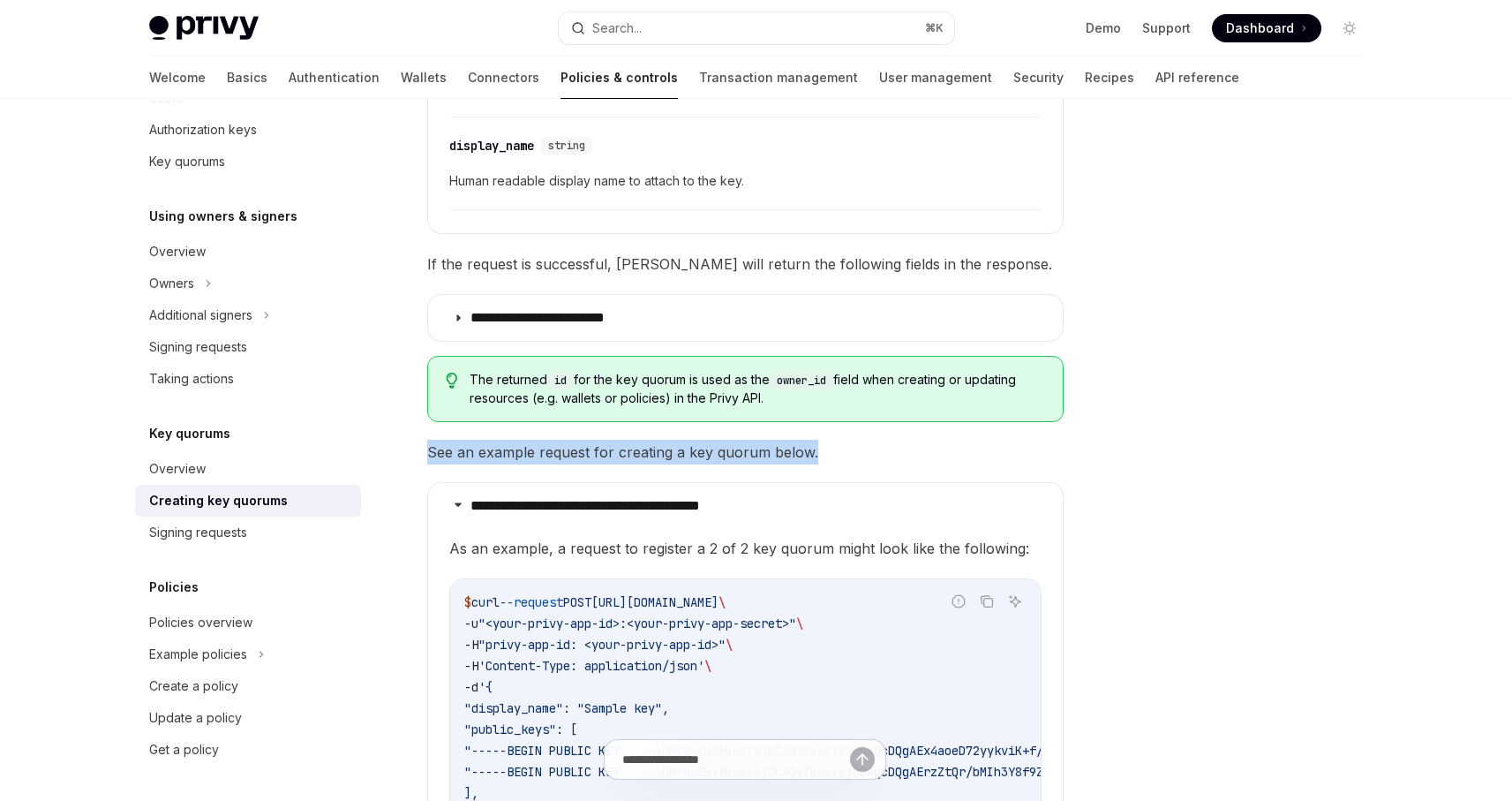
drag, startPoint x: 421, startPoint y: 472, endPoint x: 815, endPoint y: 469, distance: 394.0
click at [815, 469] on div "**********" at bounding box center [580, 443] width 975 height 2253
copy span "See an example request for creating a key quorum below."
click at [558, 490] on div "**********" at bounding box center [746, 444] width 636 height 1682
click at [468, 464] on span "See an example request for creating a key quorum below." at bounding box center [746, 451] width 636 height 25
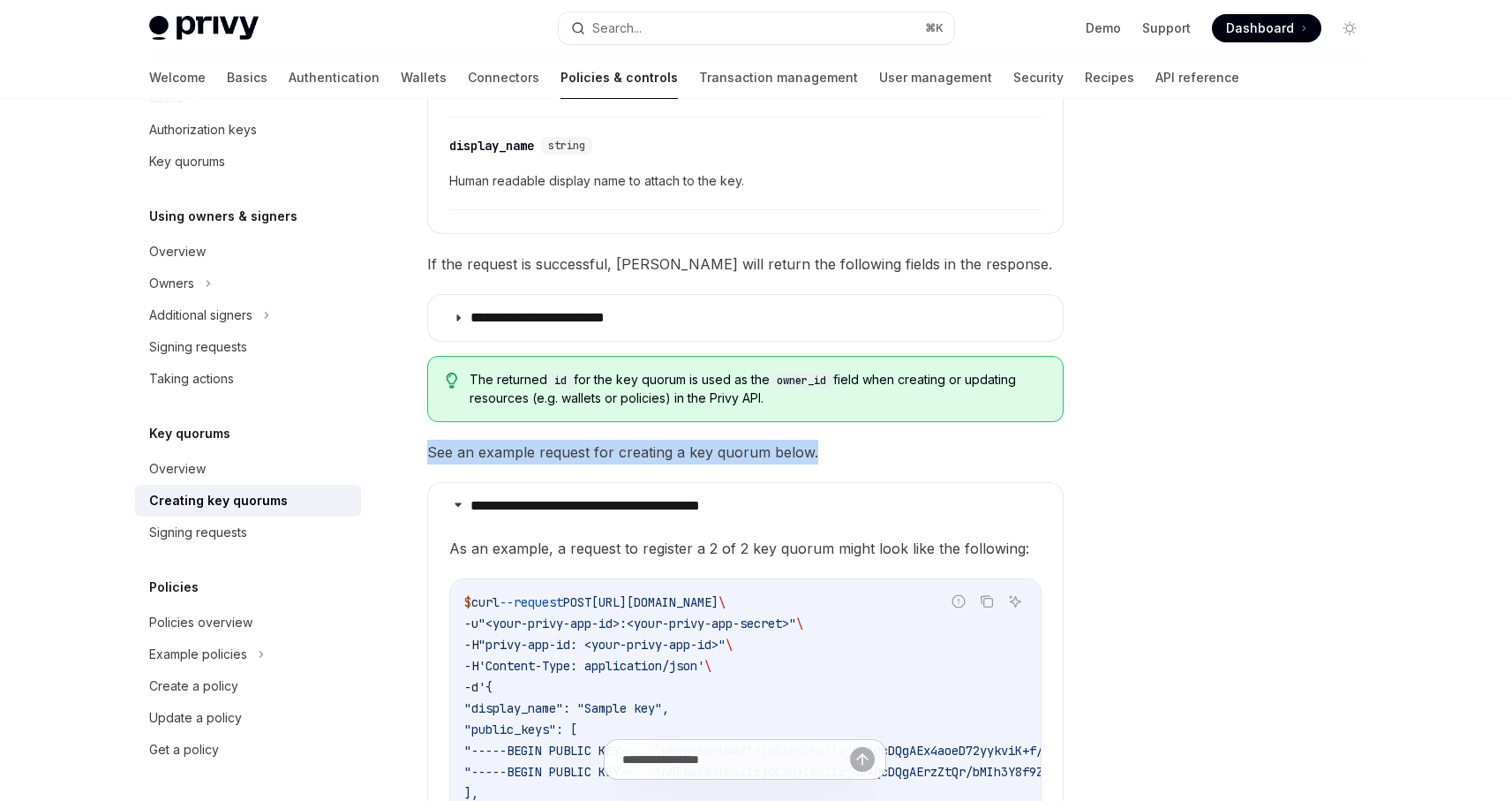
drag, startPoint x: 429, startPoint y: 473, endPoint x: 856, endPoint y: 473, distance: 427.0
click at [856, 464] on span "See an example request for creating a key quorum below." at bounding box center [746, 451] width 636 height 25
copy span "See an example request for creating a key quorum below."
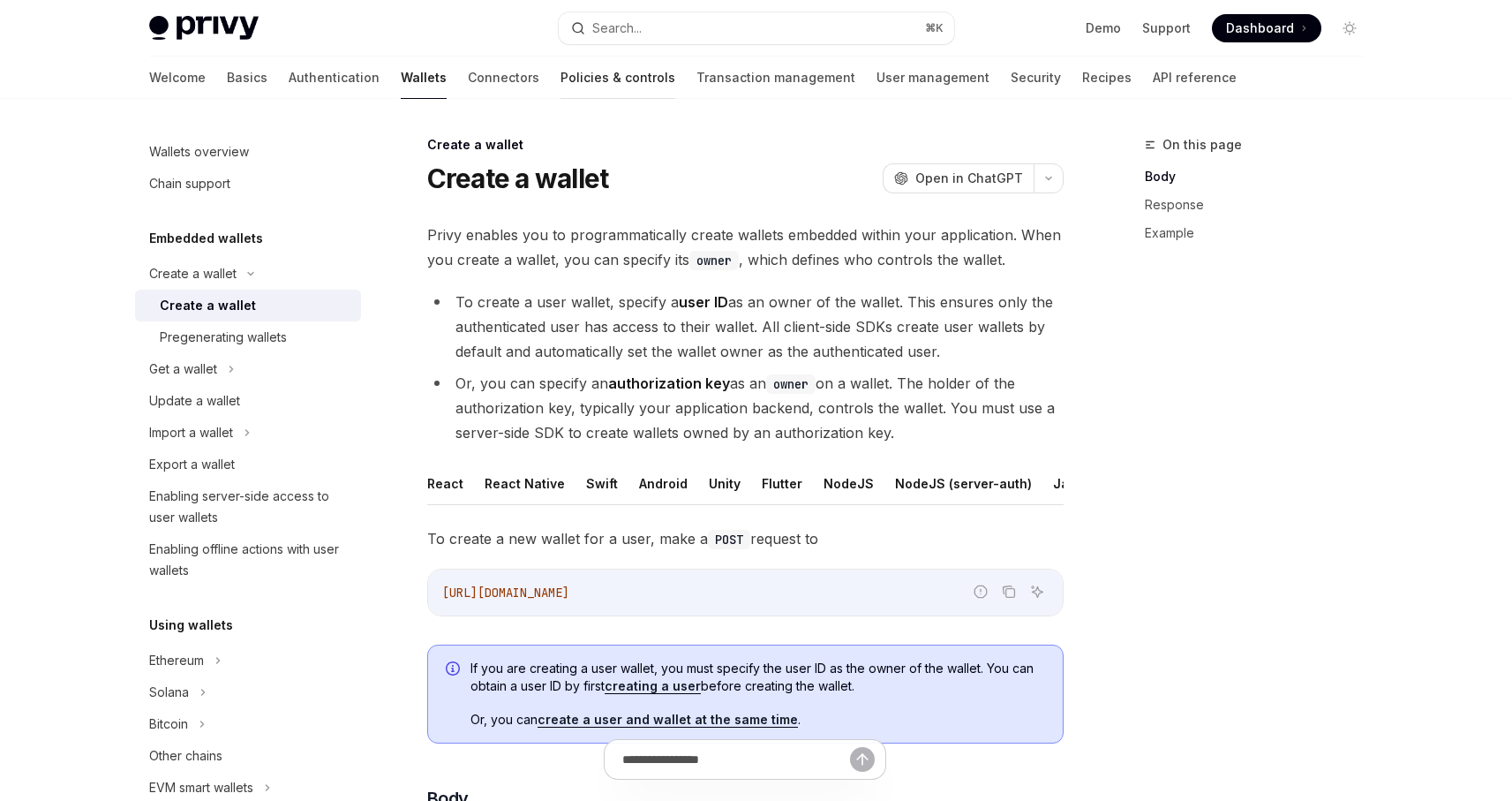
scroll to position [48, 0]
